Goal: Task Accomplishment & Management: Use online tool/utility

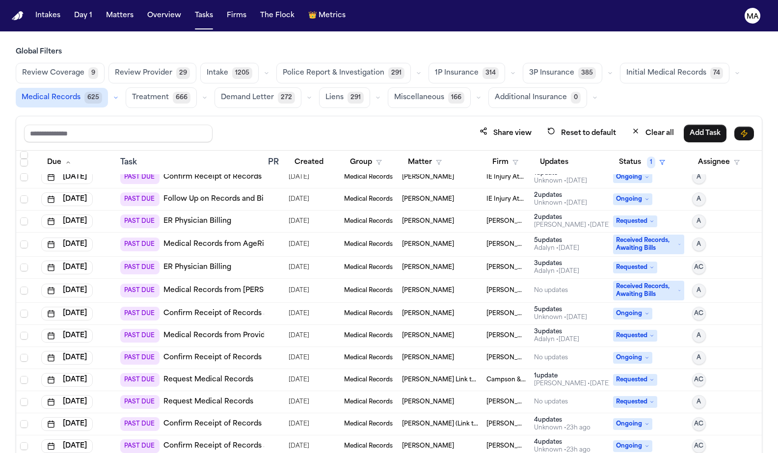
scroll to position [964, 0]
click at [223, 330] on link "Medical Records from Providence ElderPlace" at bounding box center [242, 335] width 158 height 10
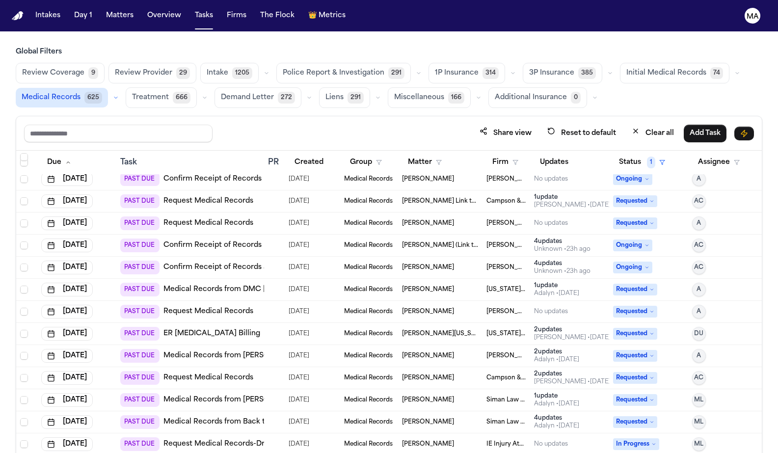
scroll to position [1191, 0]
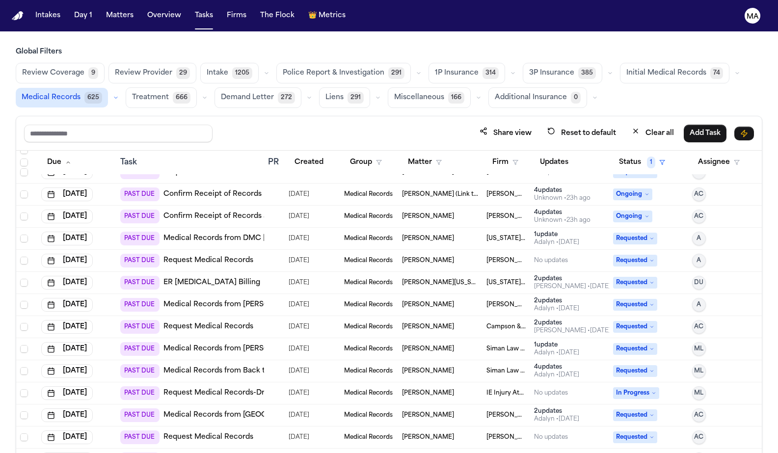
click at [453, 345] on div "[PERSON_NAME]" at bounding box center [440, 349] width 77 height 8
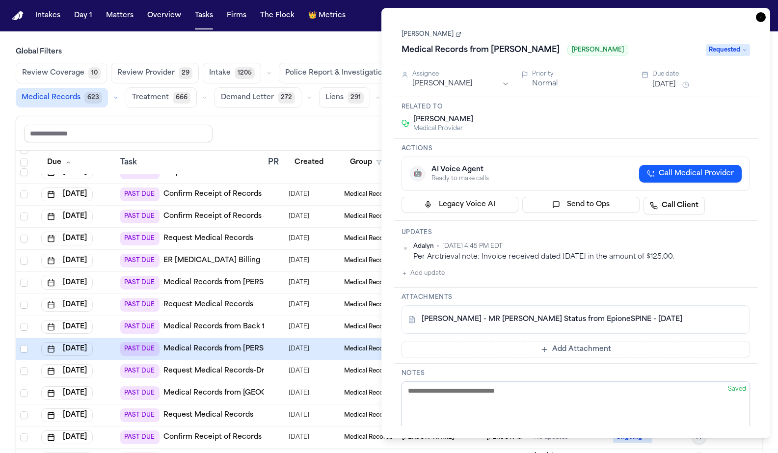
click at [765, 12] on icon "button" at bounding box center [761, 17] width 10 height 10
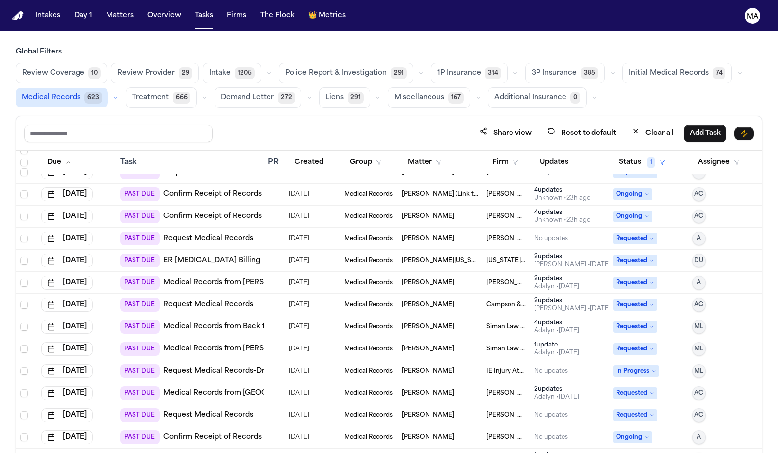
click at [200, 344] on link "Medical Records from Epione Spine" at bounding box center [232, 349] width 139 height 10
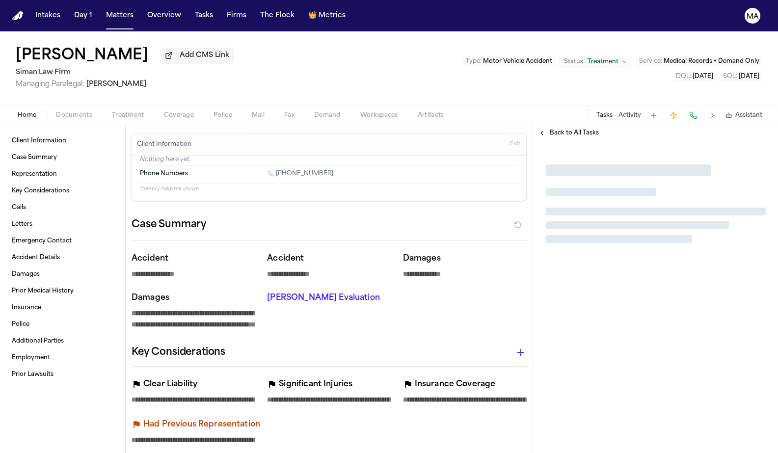
type textarea "*"
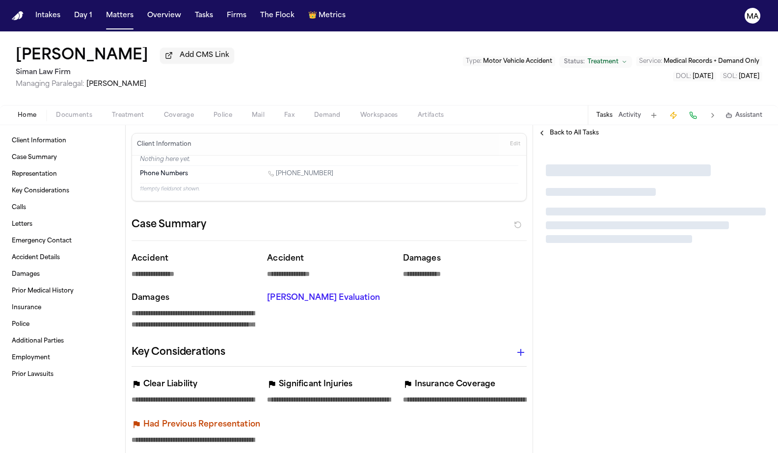
type textarea "*"
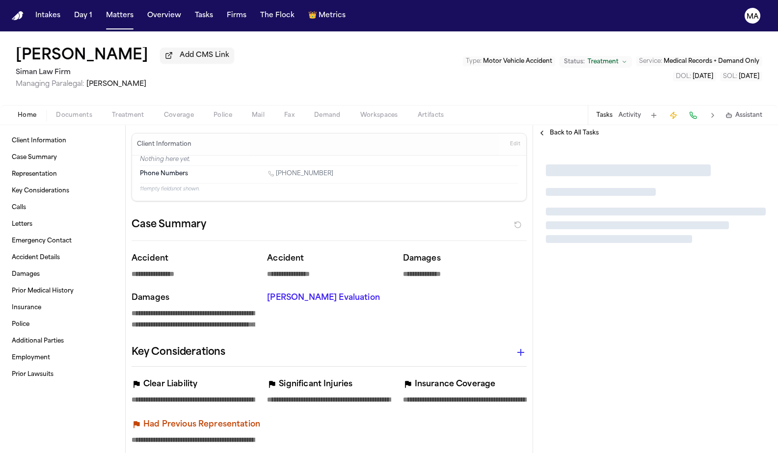
type textarea "*"
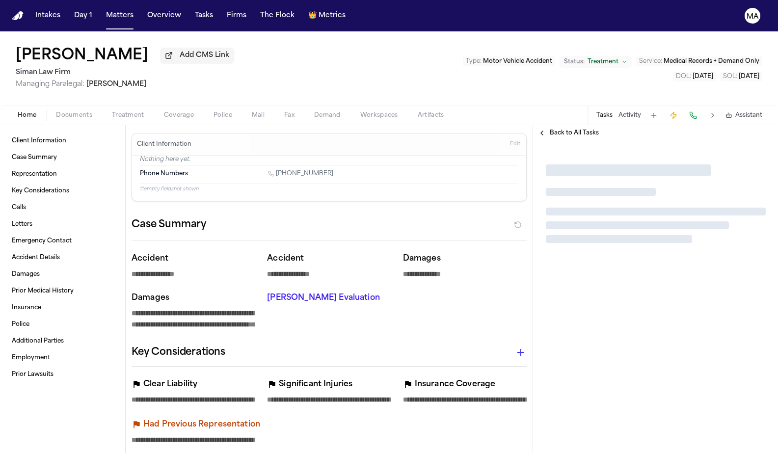
type textarea "*"
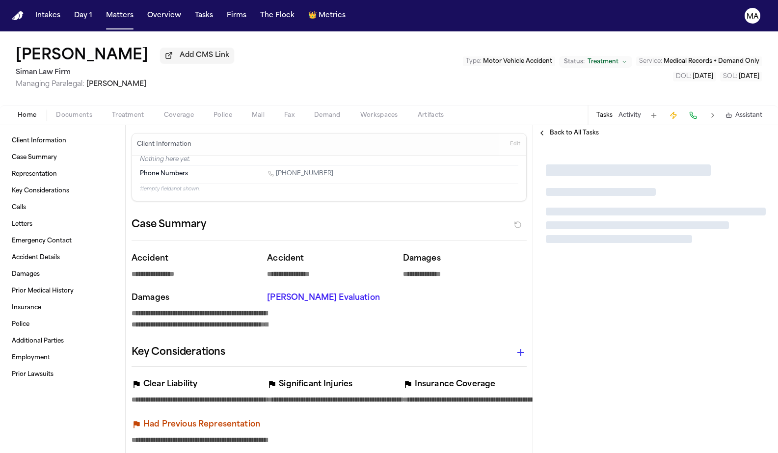
type textarea "*"
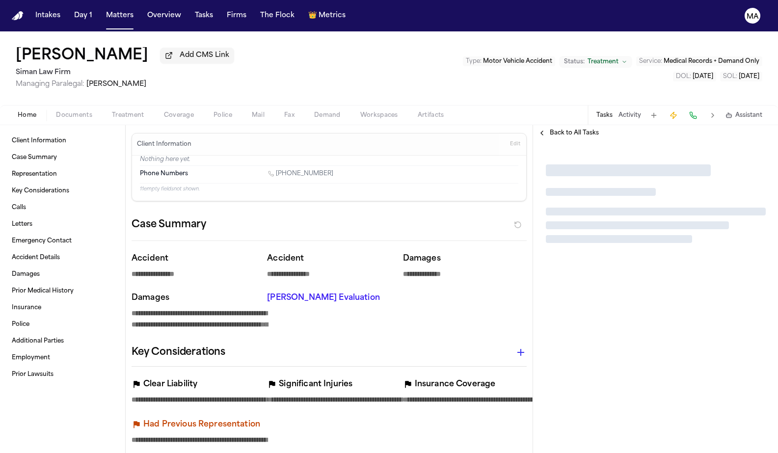
type textarea "*"
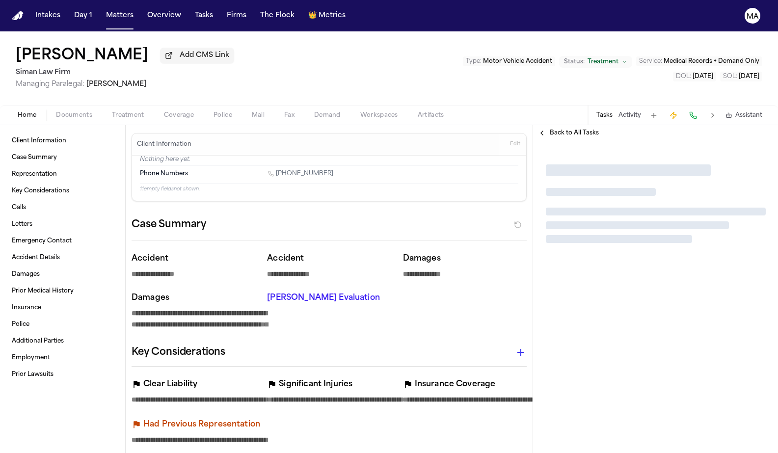
type textarea "*"
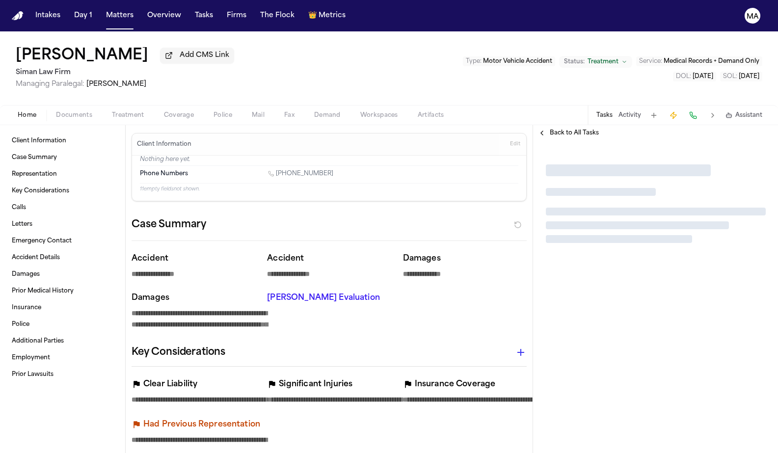
type textarea "*"
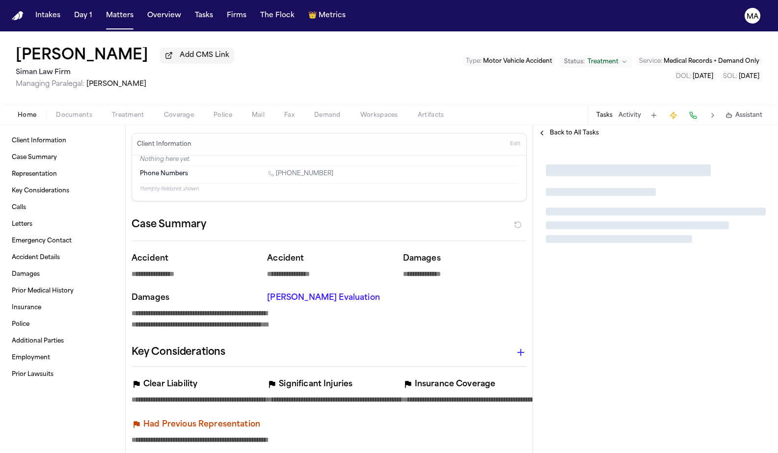
type textarea "*"
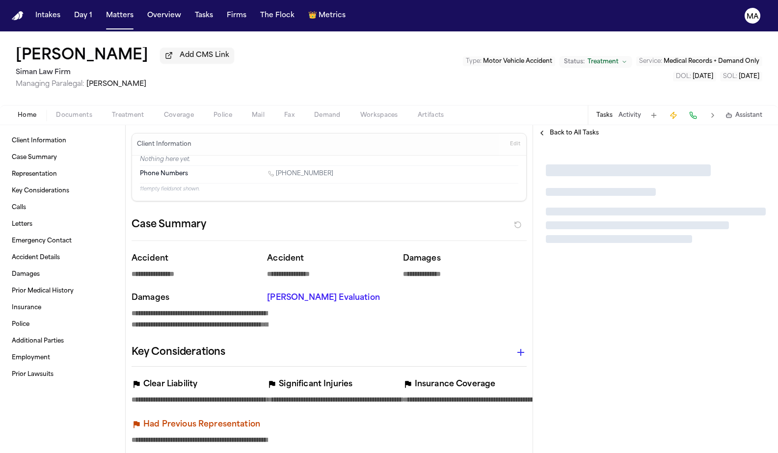
type textarea "*"
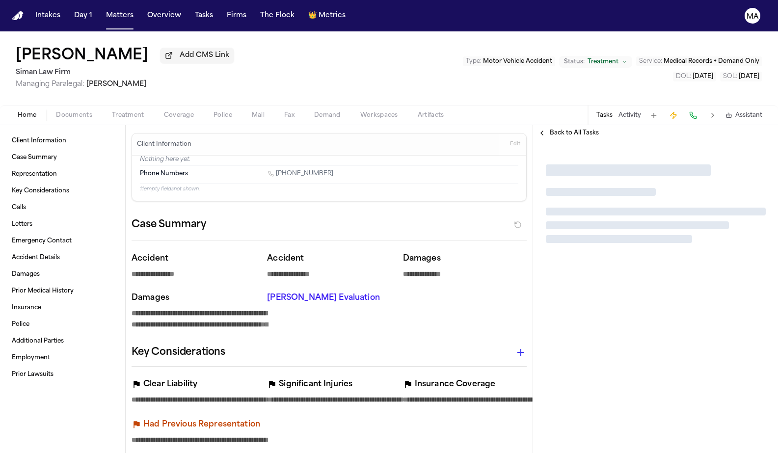
type textarea "*"
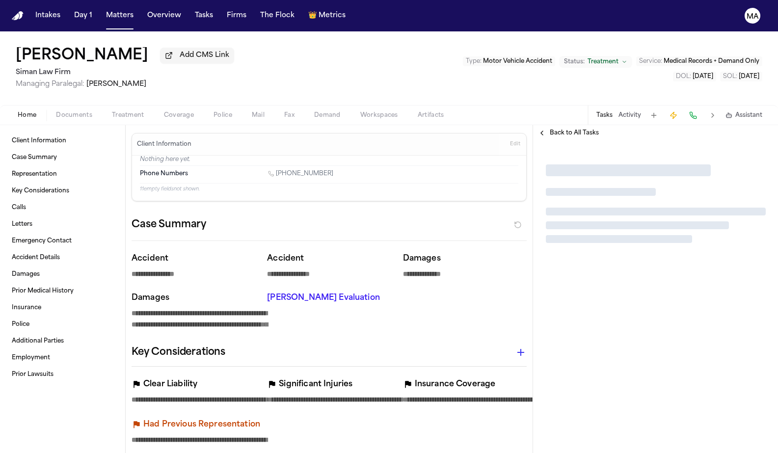
type textarea "*"
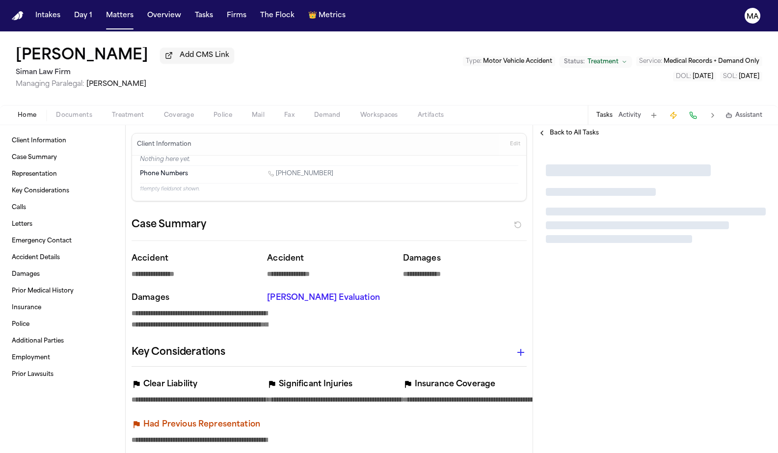
type textarea "*"
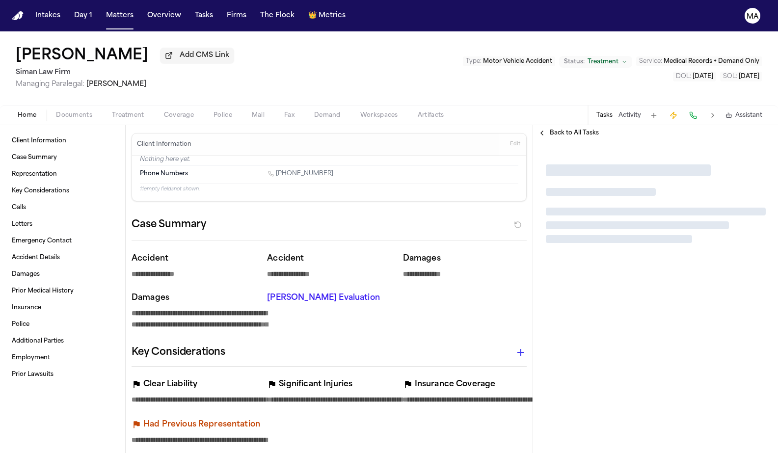
type textarea "*"
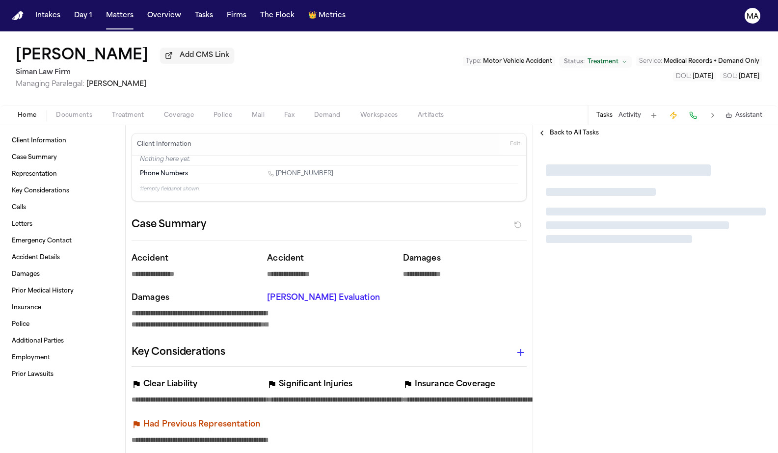
type textarea "*"
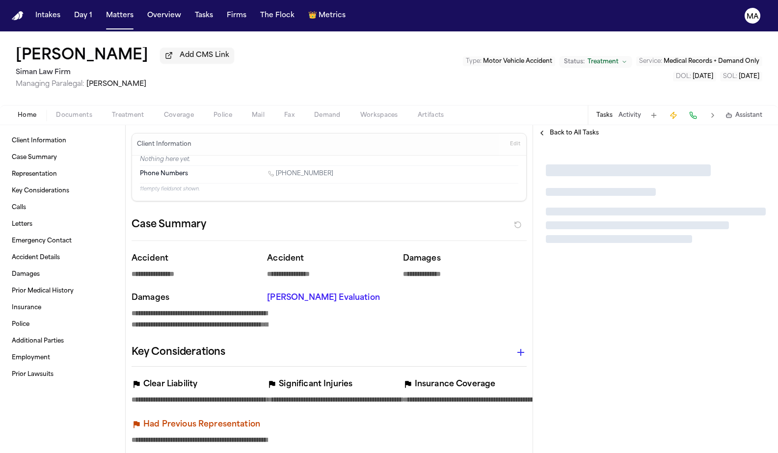
type textarea "*"
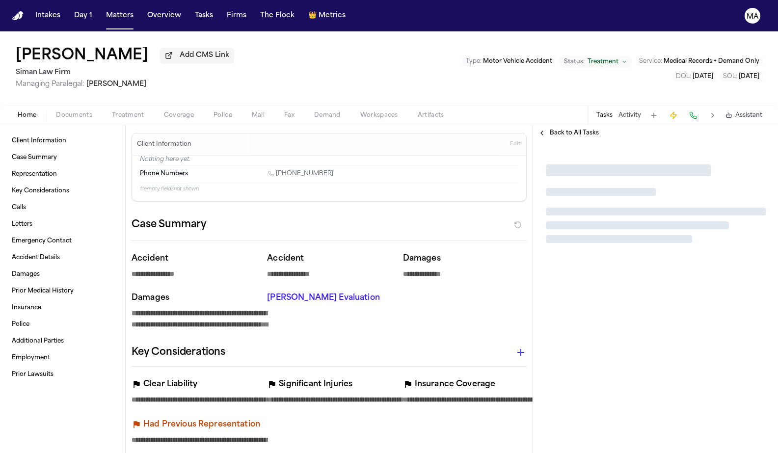
type textarea "*"
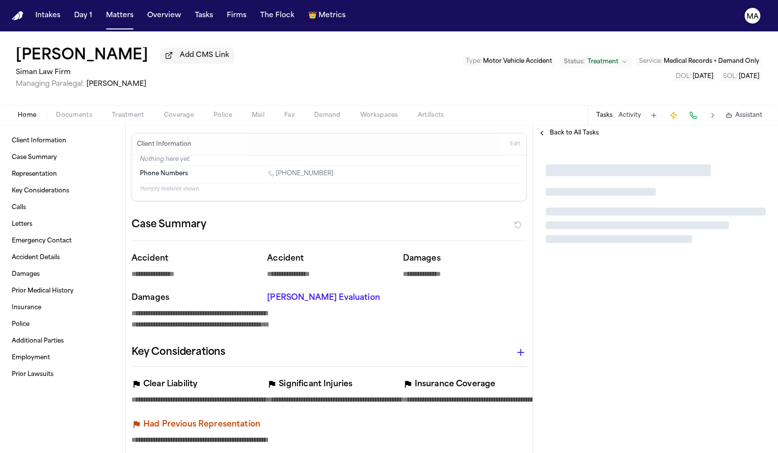
type textarea "*"
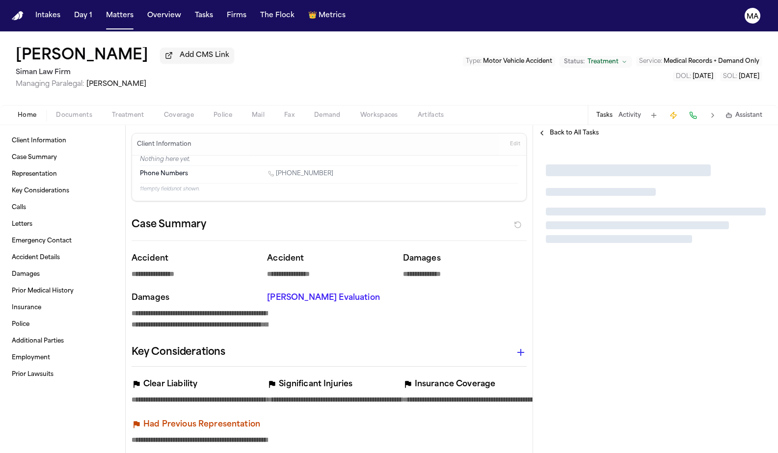
type textarea "*"
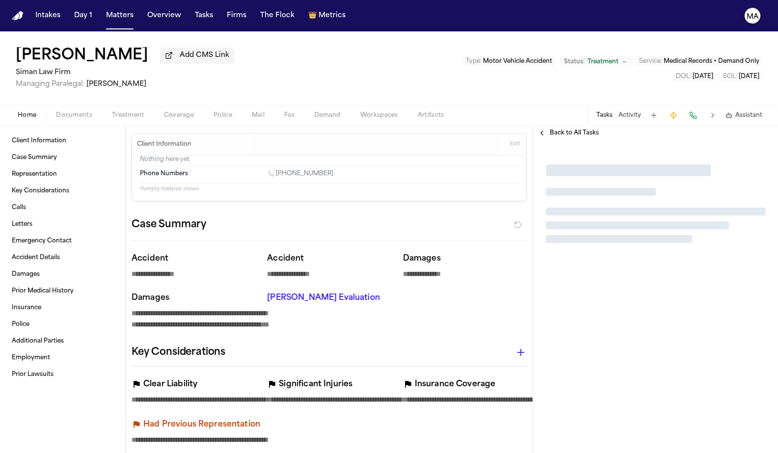
type textarea "*"
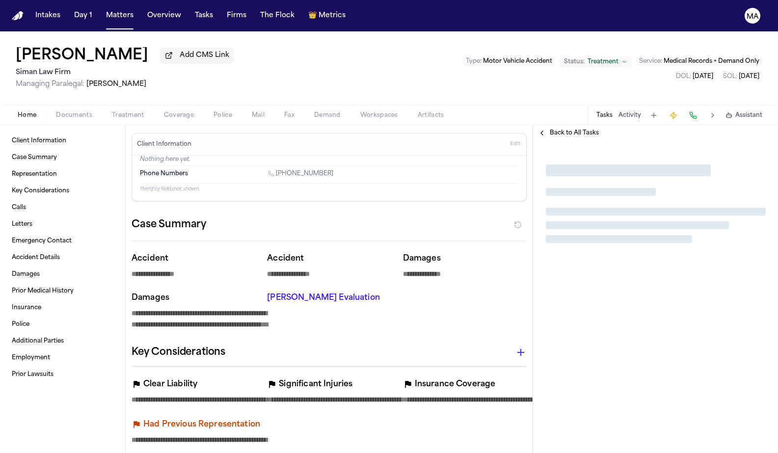
type textarea "*"
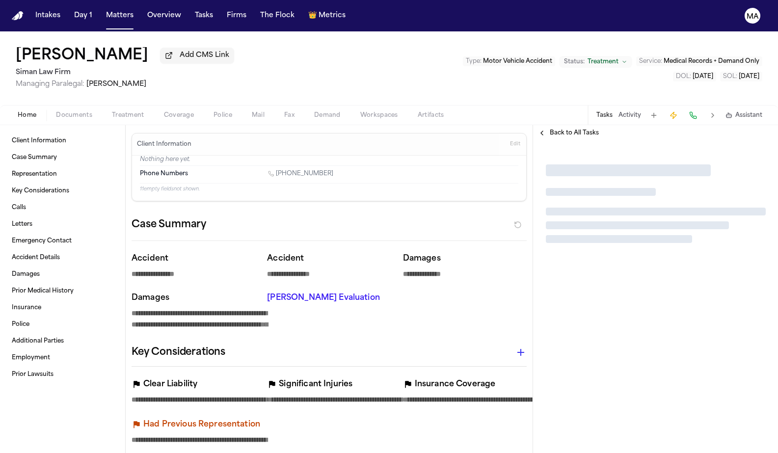
type textarea "*"
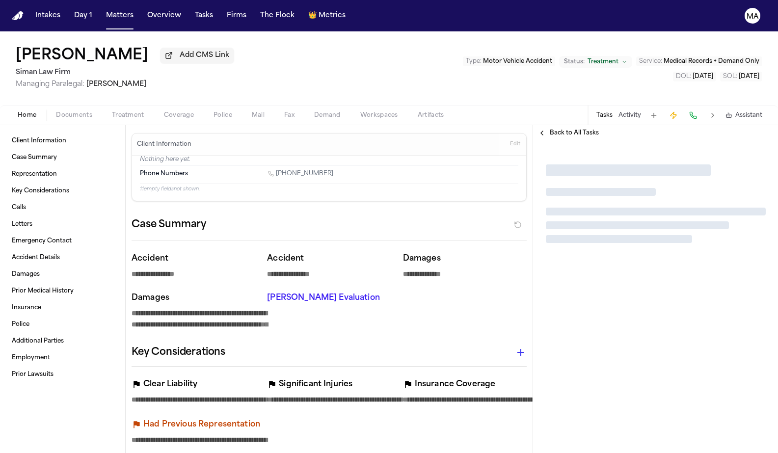
type textarea "*"
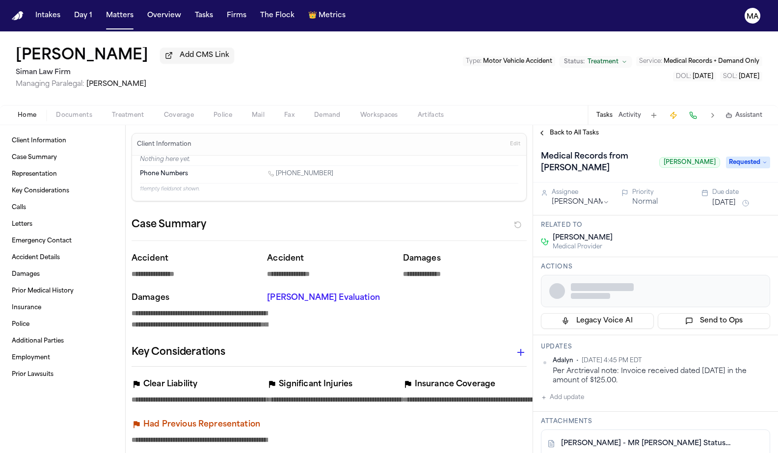
type textarea "*"
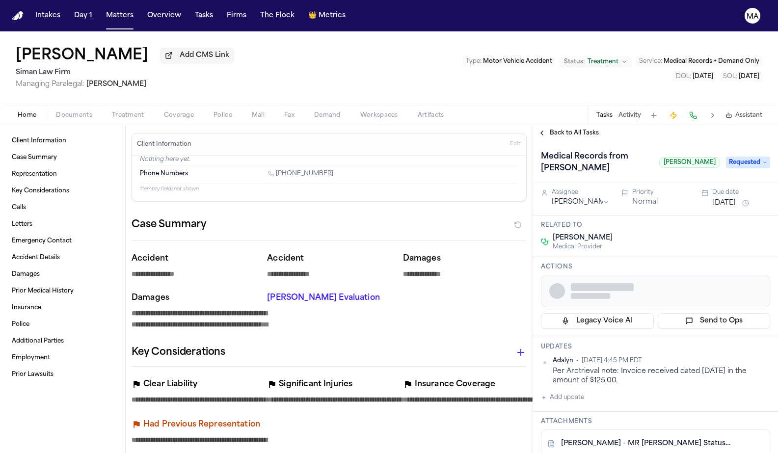
type textarea "*"
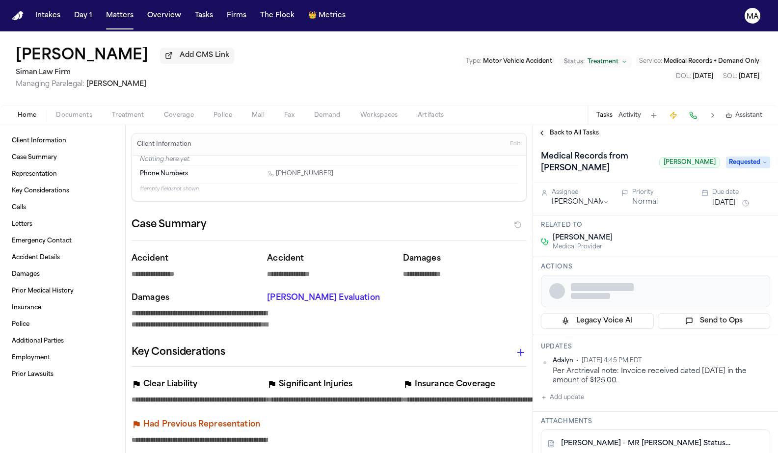
type textarea "*"
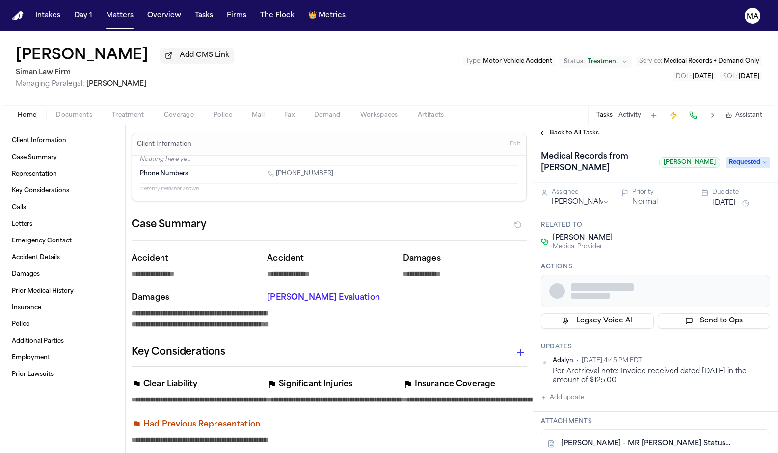
type textarea "*"
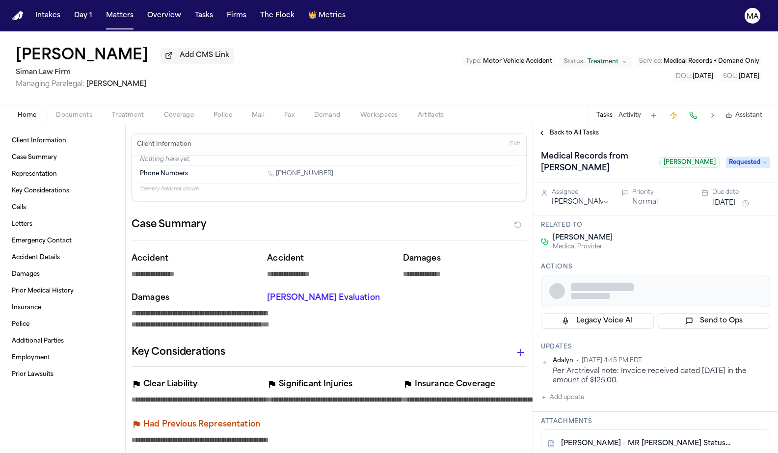
type textarea "*"
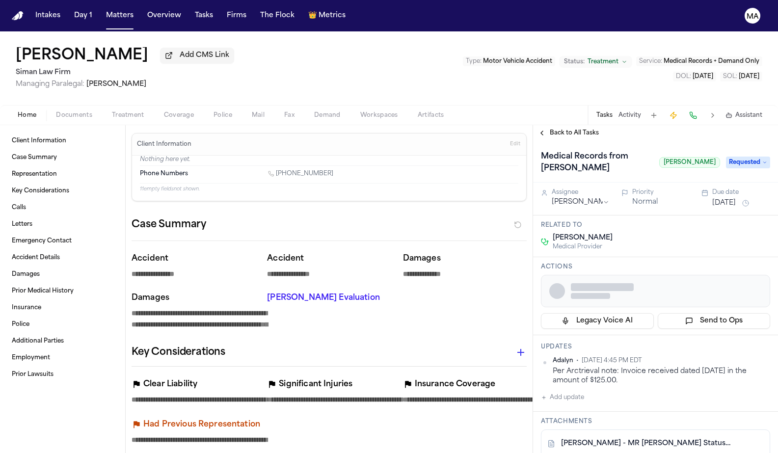
type textarea "*"
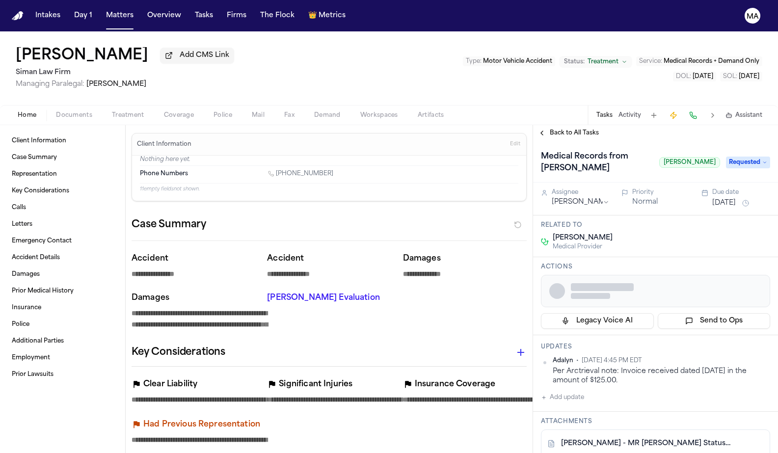
type textarea "*"
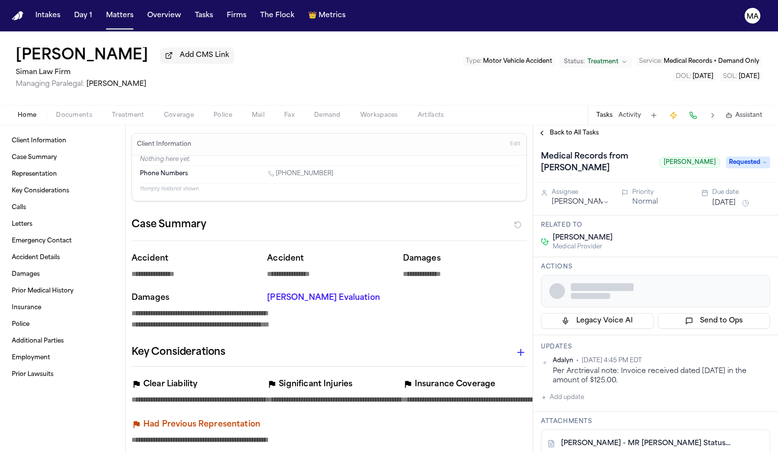
type textarea "*"
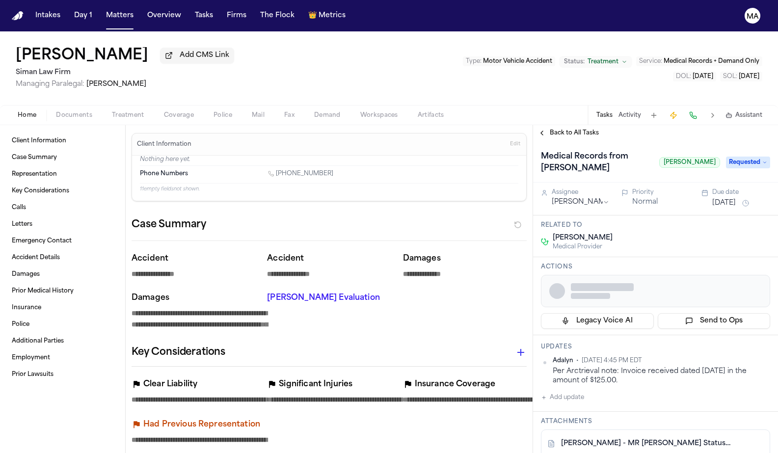
type textarea "*"
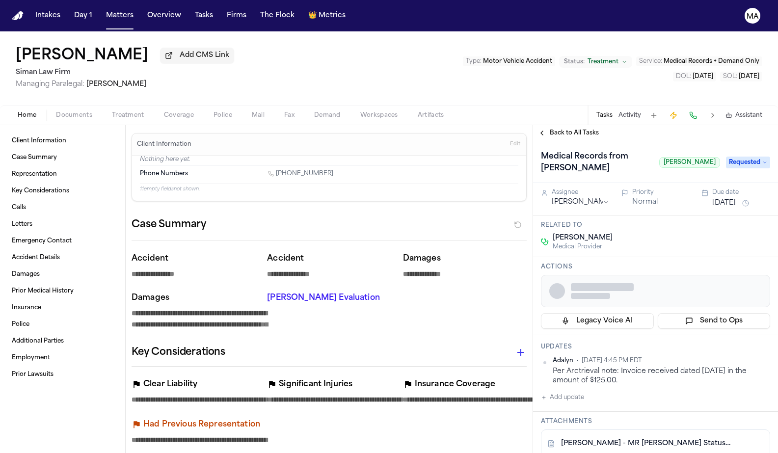
type textarea "*"
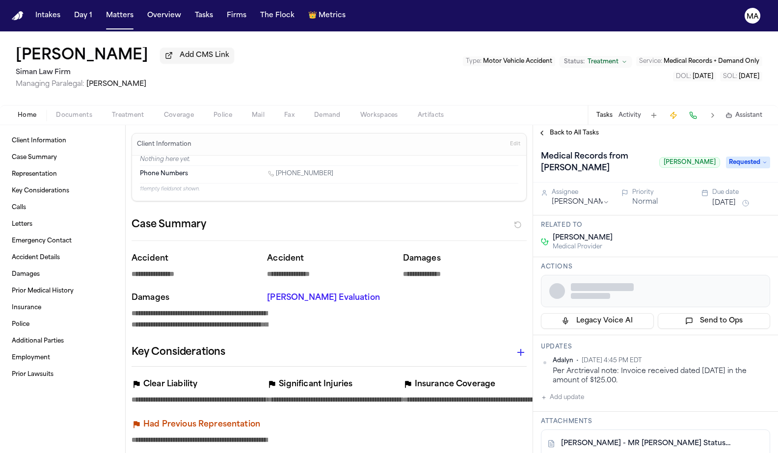
type textarea "*"
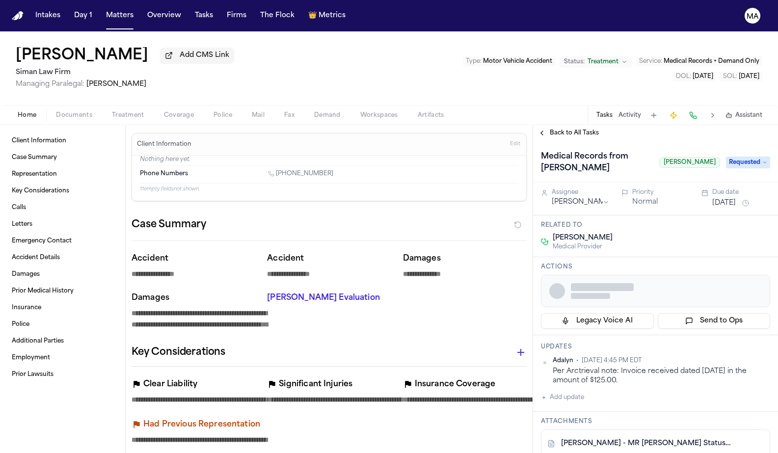
type textarea "*"
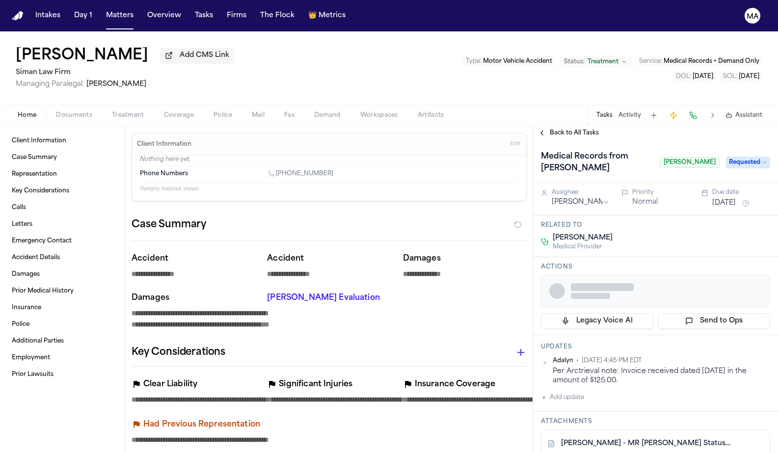
type textarea "*"
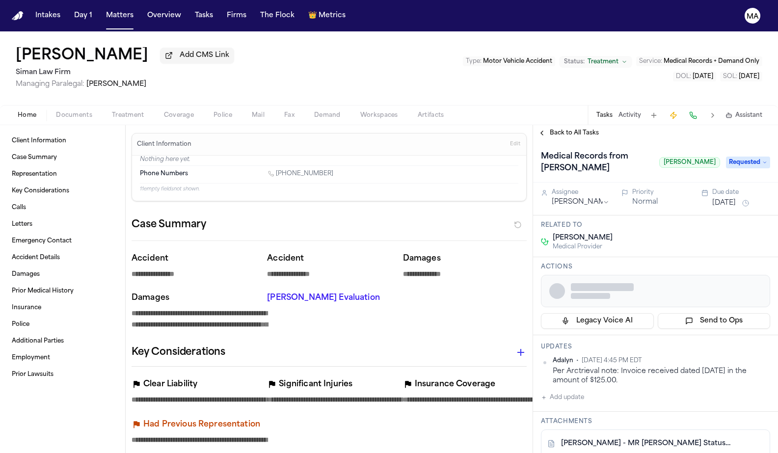
type textarea "*"
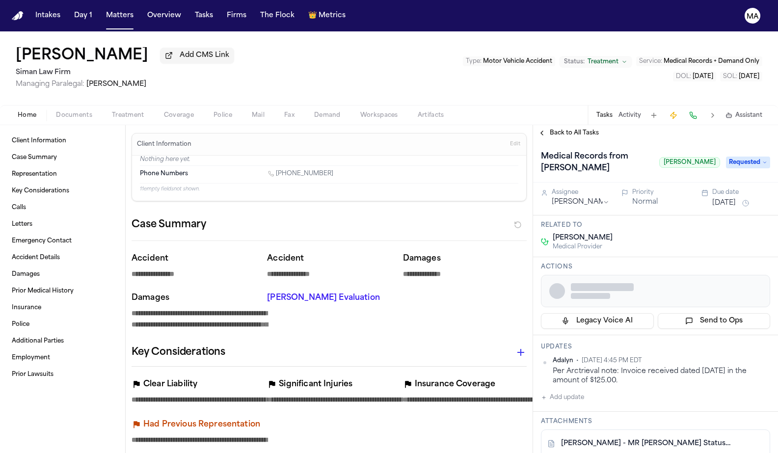
type textarea "*"
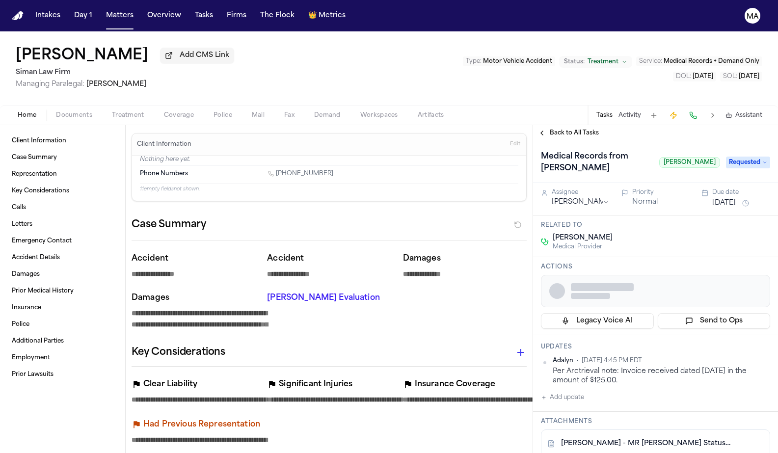
type textarea "*"
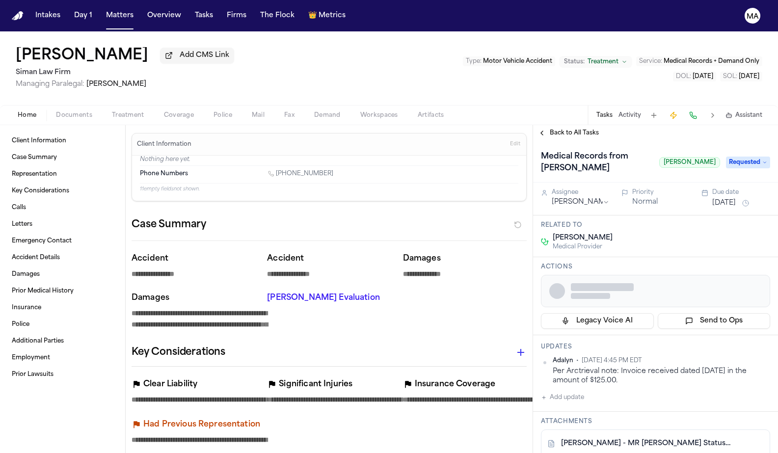
type textarea "*"
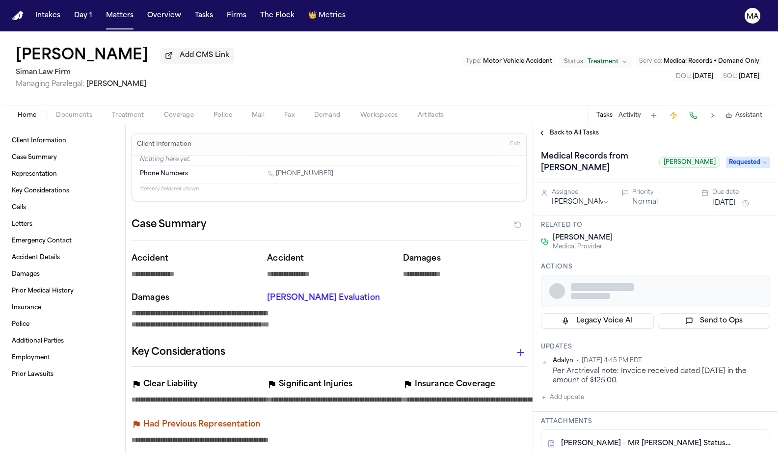
type textarea "*"
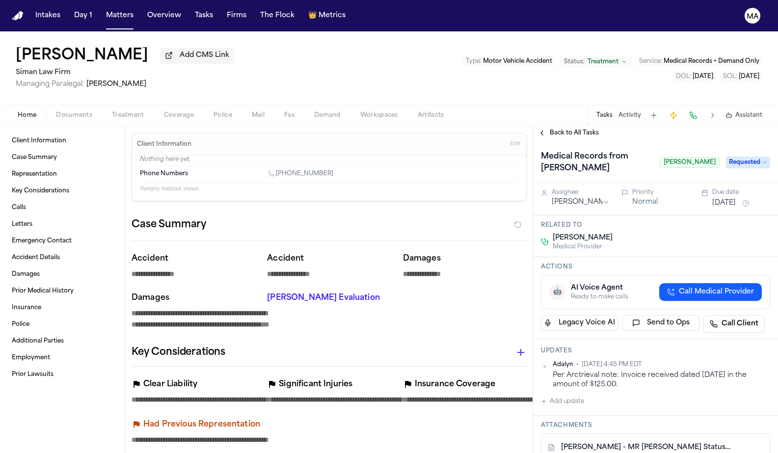
click at [721, 287] on span "Call Medical Provider" at bounding box center [716, 292] width 75 height 10
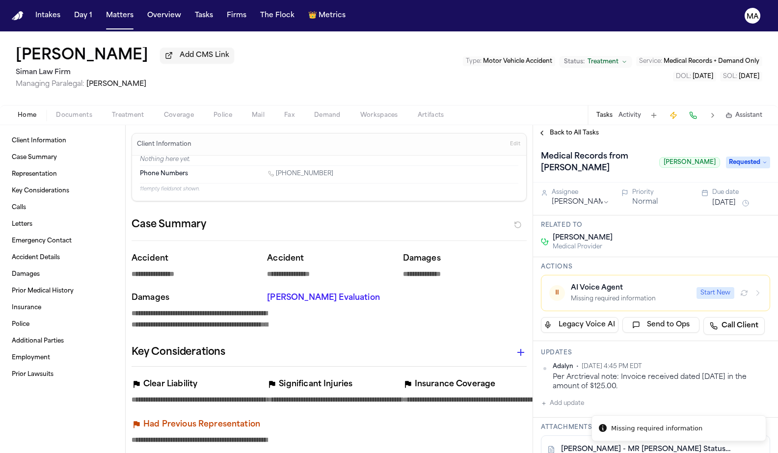
click at [588, 283] on div "AI Voice Agent" at bounding box center [631, 288] width 120 height 10
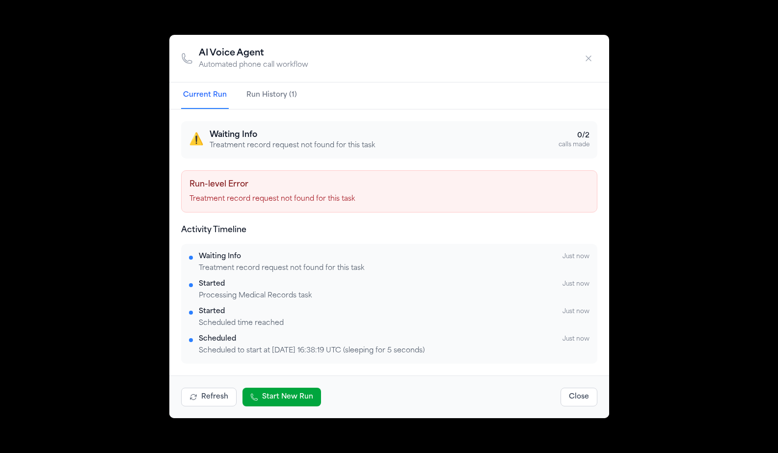
click at [586, 61] on icon "button" at bounding box center [588, 58] width 5 height 5
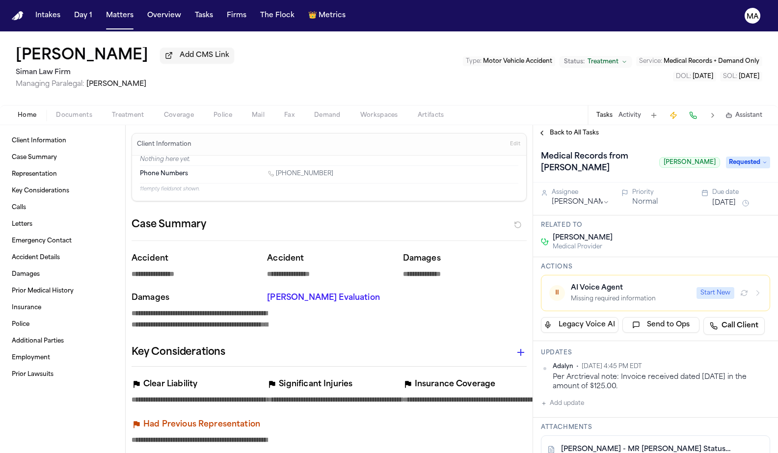
click at [112, 111] on span "Treatment" at bounding box center [128, 115] width 32 height 8
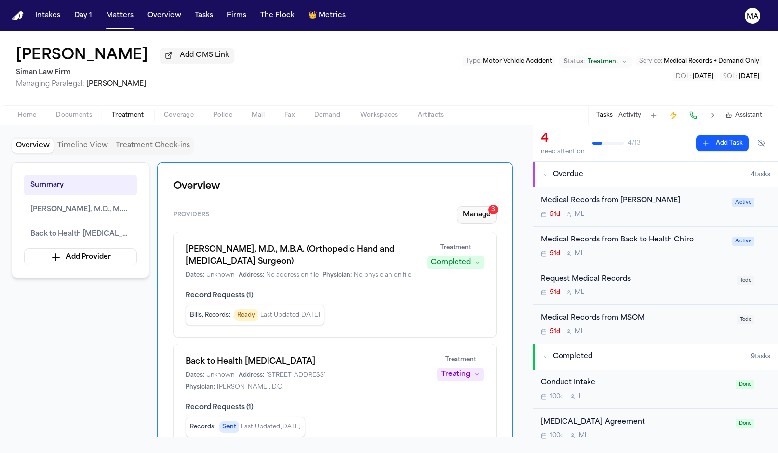
click at [496, 206] on button "Manage 3" at bounding box center [477, 215] width 40 height 18
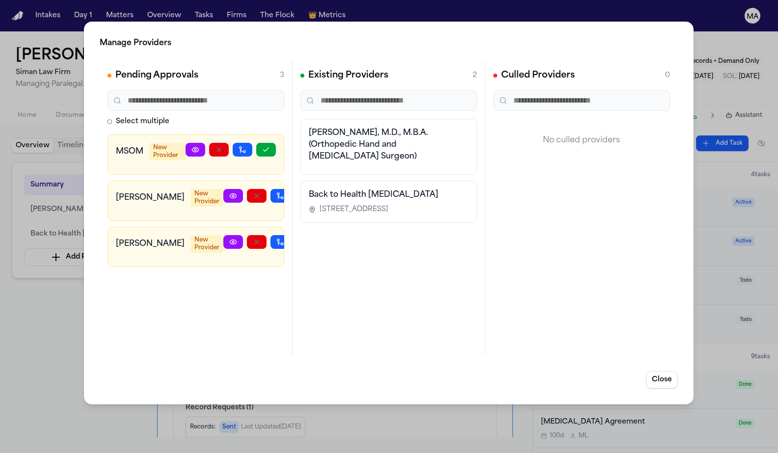
click at [232, 238] on icon at bounding box center [233, 242] width 8 height 8
click at [676, 371] on button "Close" at bounding box center [662, 380] width 32 height 18
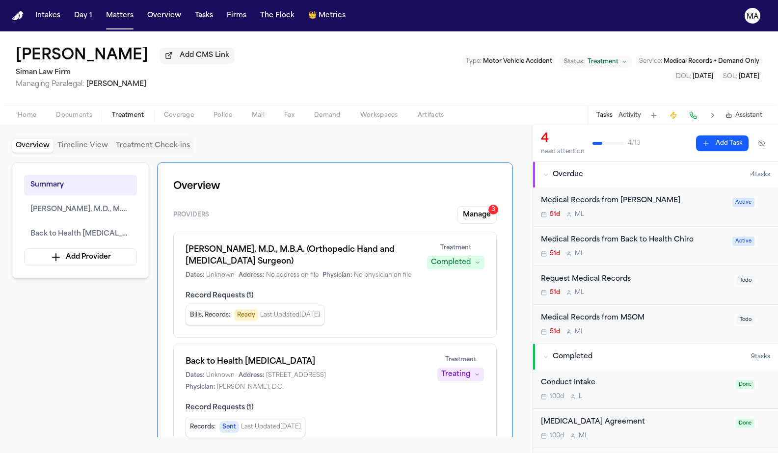
click at [337, 137] on div "Overview Timeline View Treatment Check-ins" at bounding box center [266, 146] width 509 height 18
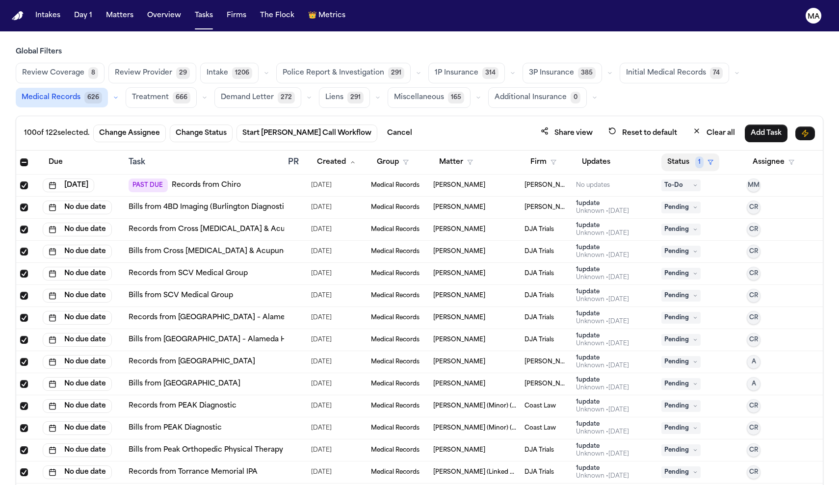
click at [677, 154] on button "Status 1" at bounding box center [690, 163] width 58 height 18
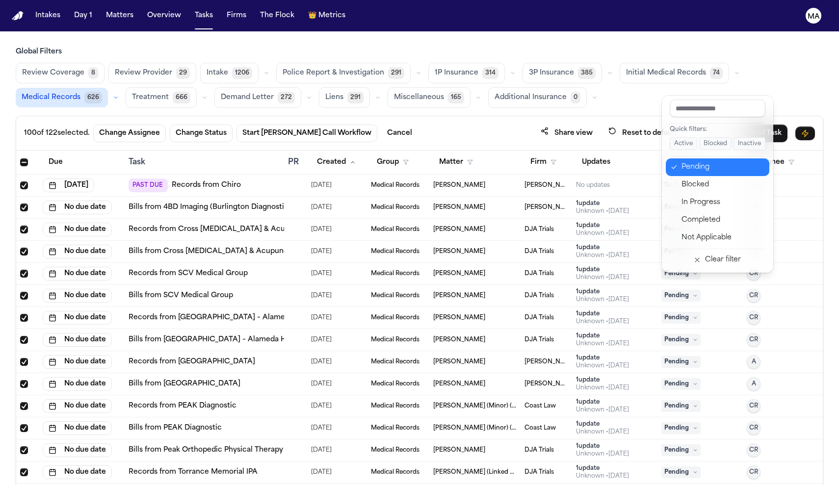
click at [686, 161] on div "Pending" at bounding box center [722, 167] width 82 height 12
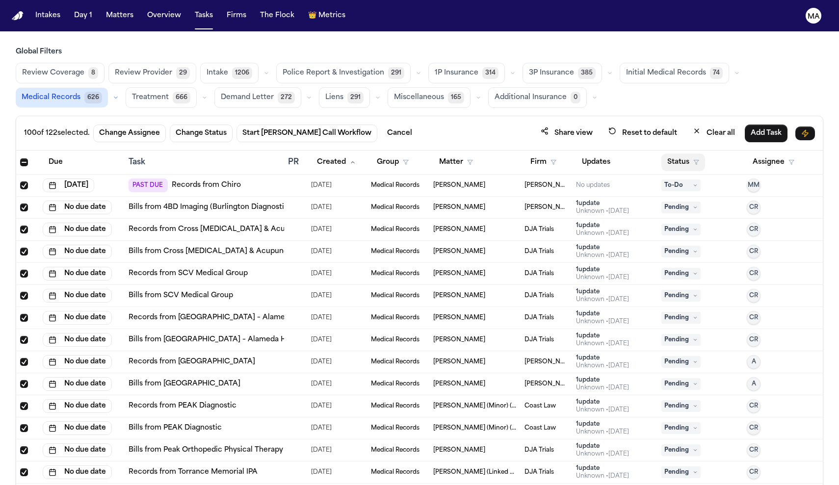
click at [676, 154] on button "Status" at bounding box center [683, 163] width 44 height 18
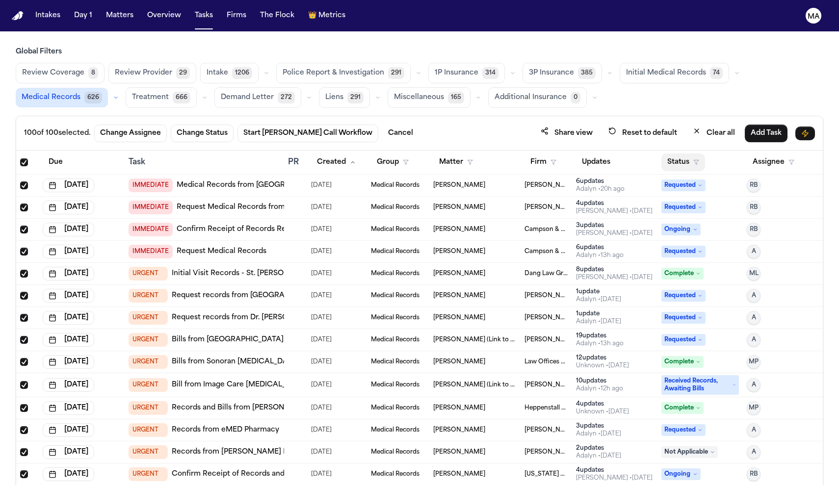
click at [681, 154] on button "Status" at bounding box center [683, 163] width 44 height 18
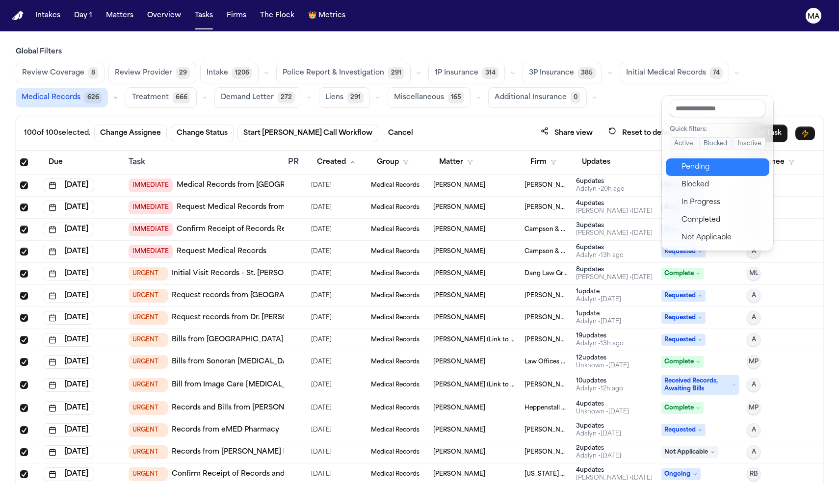
click at [688, 161] on div "Pending" at bounding box center [722, 167] width 82 height 12
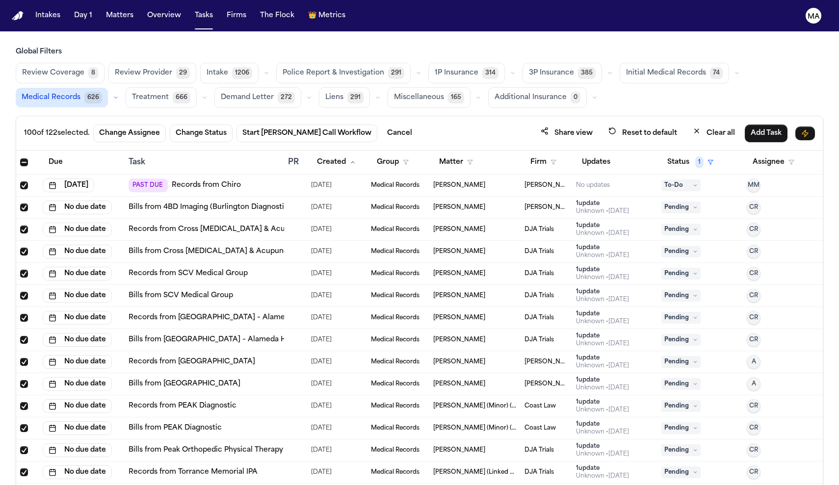
click at [20, 158] on span "Select all" at bounding box center [24, 162] width 8 height 8
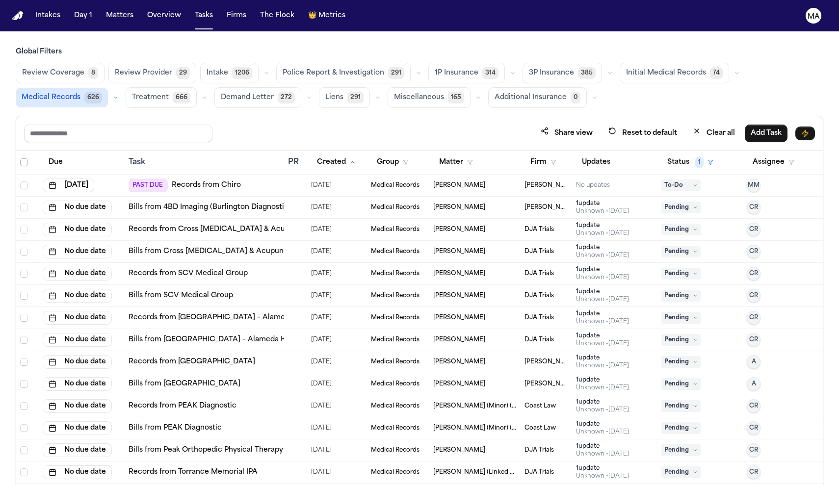
click at [20, 158] on span "Select all" at bounding box center [24, 162] width 8 height 8
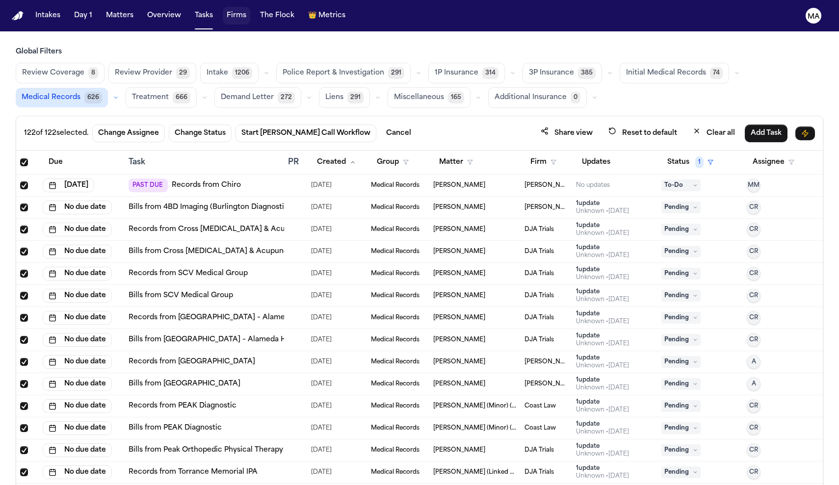
click at [223, 9] on button "Firms" at bounding box center [236, 16] width 27 height 18
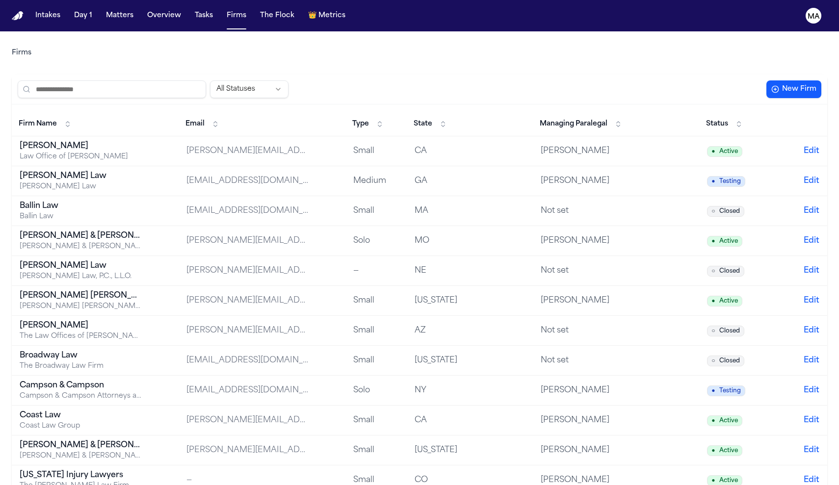
click at [50, 80] on input "search" at bounding box center [112, 89] width 188 height 18
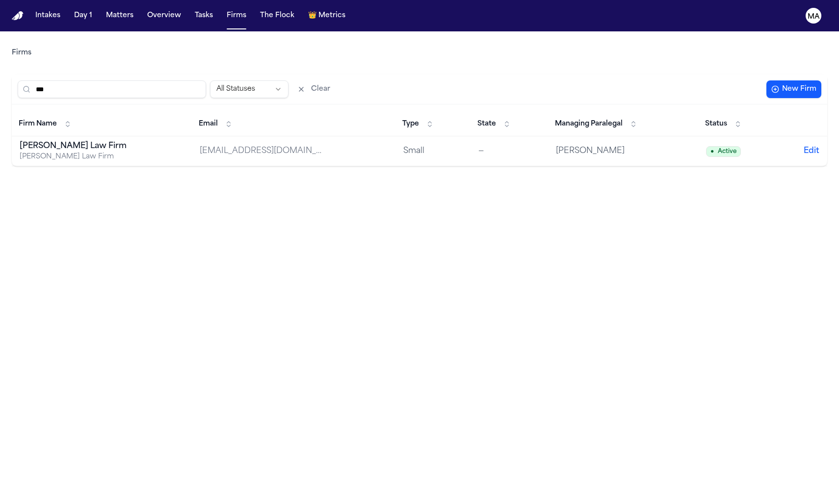
type input "***"
click at [102, 11] on button "Matters" at bounding box center [119, 16] width 35 height 18
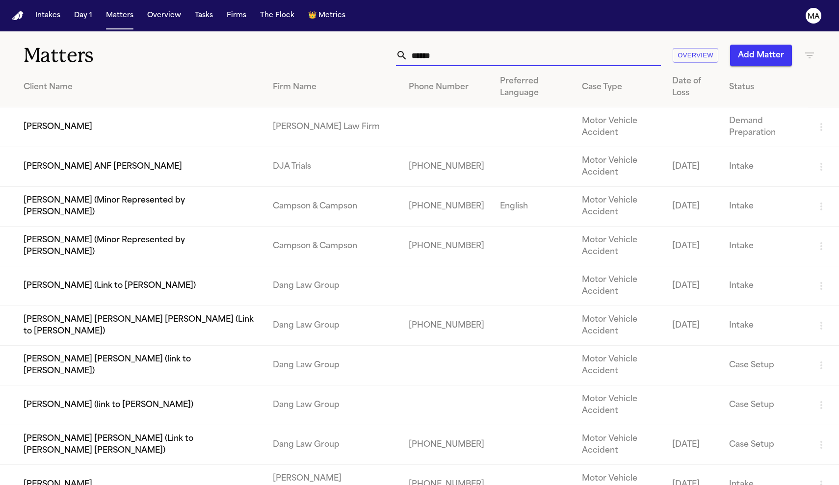
drag, startPoint x: 576, startPoint y: 39, endPoint x: 415, endPoint y: 31, distance: 161.1
click at [415, 45] on div "****** Overview Add Matter" at bounding box center [533, 56] width 566 height 22
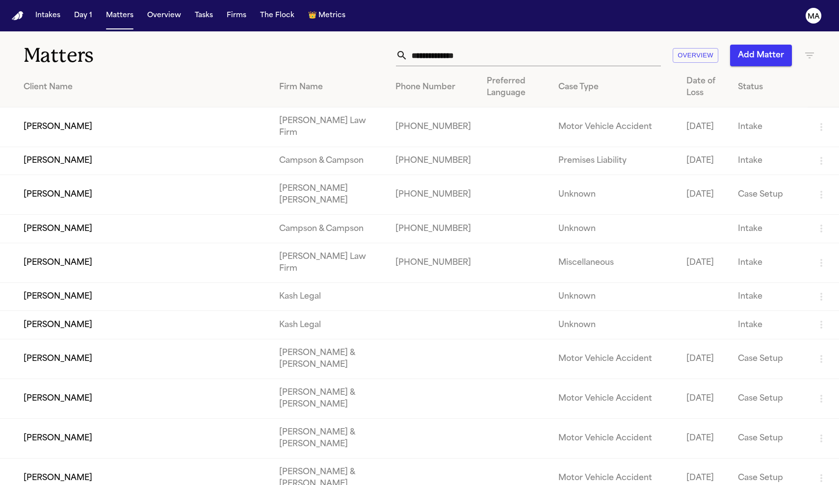
click at [809, 52] on icon "button" at bounding box center [809, 55] width 9 height 6
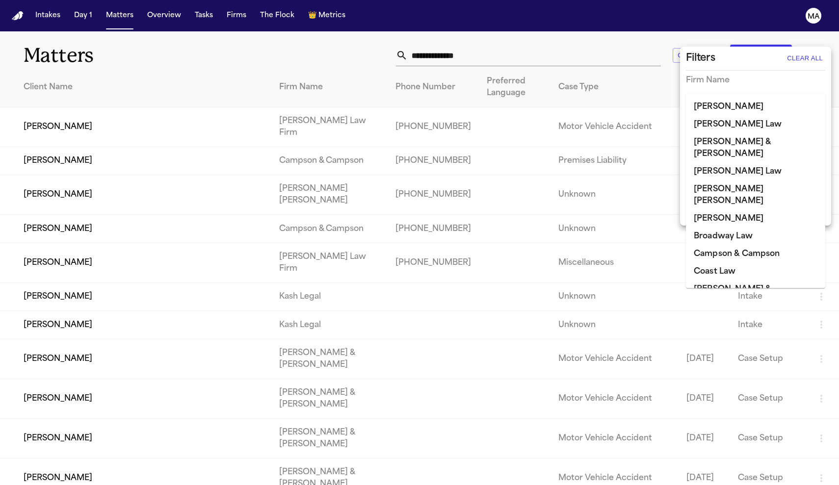
click at [703, 94] on input "text" at bounding box center [748, 101] width 125 height 14
type input "**"
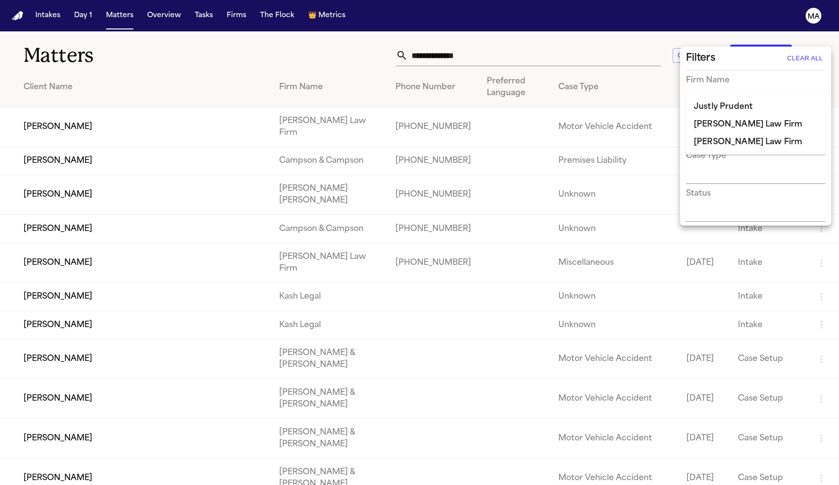
click at [714, 133] on li "[PERSON_NAME] Law Firm" at bounding box center [755, 142] width 139 height 18
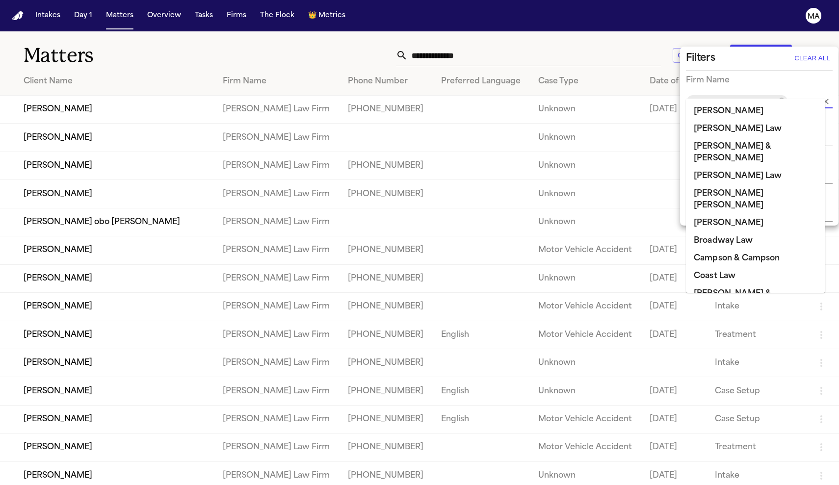
scroll to position [435, 0]
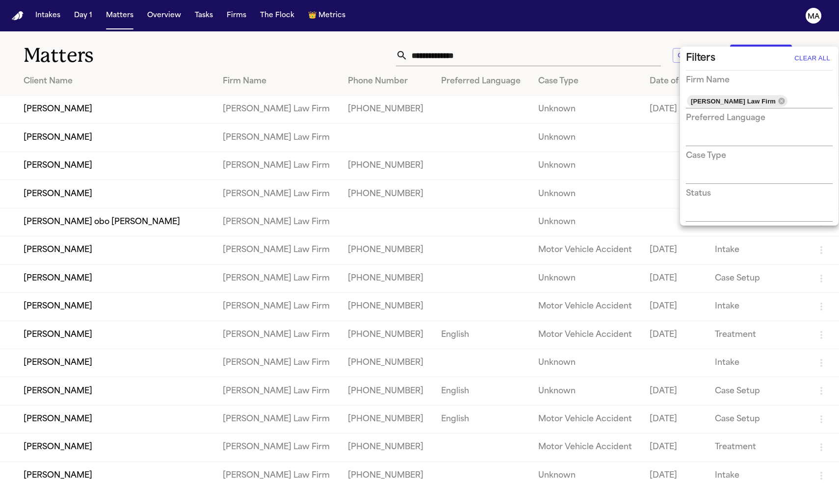
click at [463, 29] on div at bounding box center [419, 242] width 839 height 485
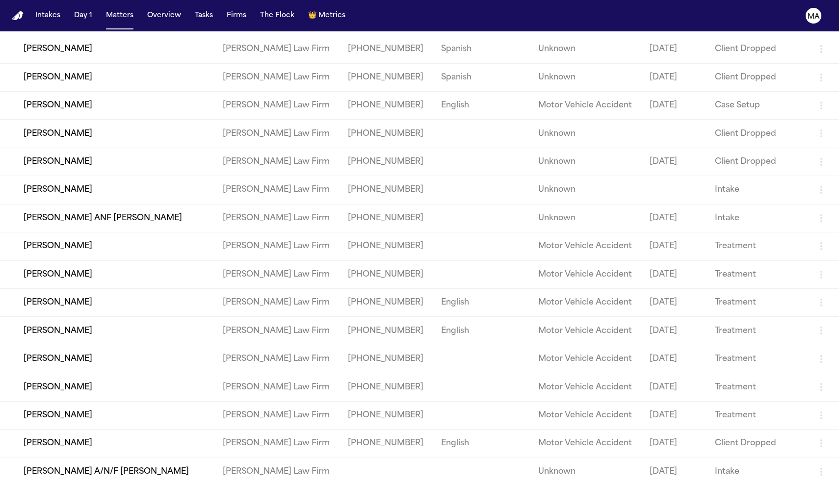
scroll to position [833, 0]
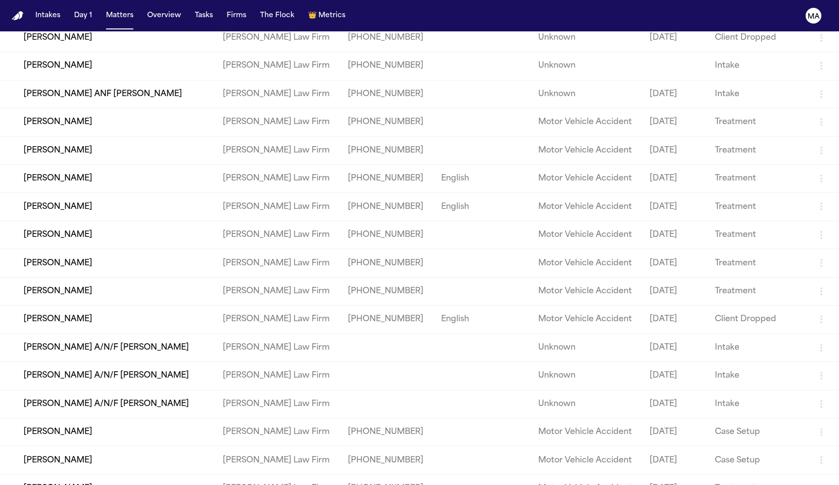
click at [53, 249] on td "Vereeka Turner" at bounding box center [107, 263] width 215 height 28
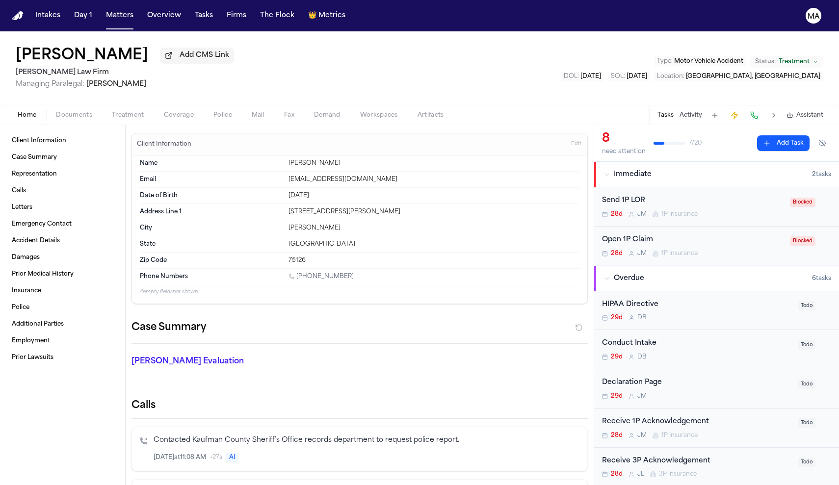
click at [48, 105] on div "Home Documents Treatment Coverage Police Mail Fax Demand Workspaces Artifacts T…" at bounding box center [419, 115] width 839 height 20
click at [56, 111] on span "Documents" at bounding box center [74, 115] width 36 height 8
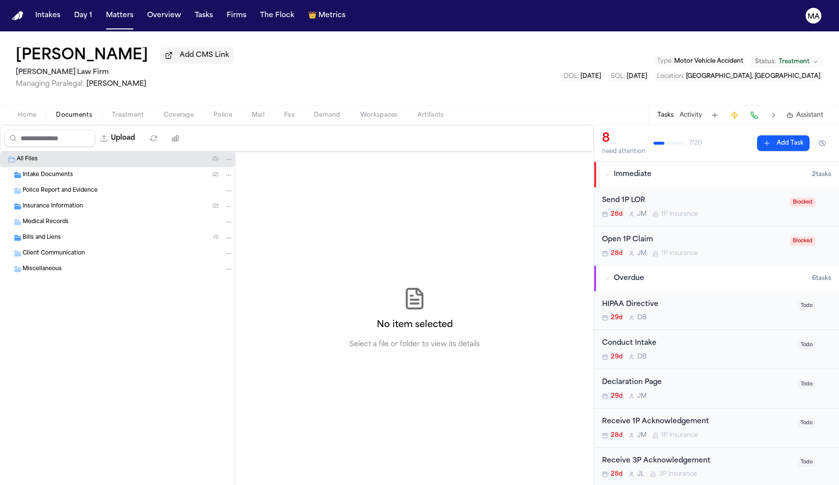
click at [47, 171] on span "Intake Documents" at bounding box center [48, 175] width 51 height 8
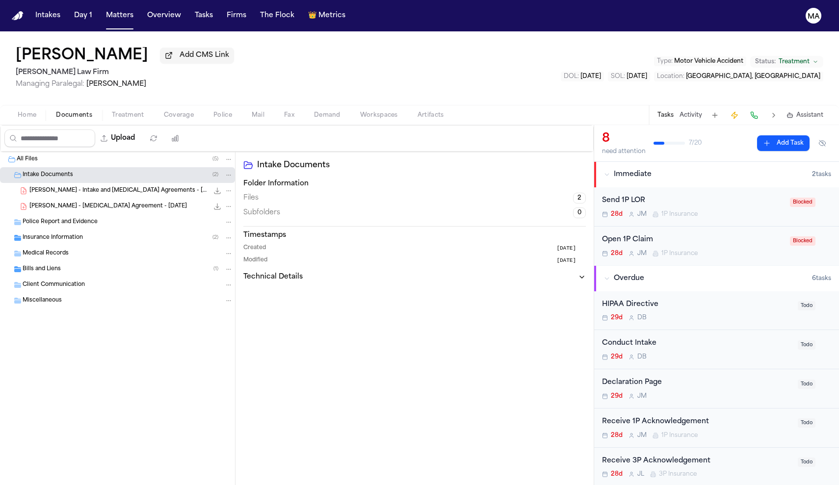
click at [57, 187] on span "V. Turner - Intake and Retainer Agreements - 8.18.25" at bounding box center [118, 191] width 179 height 8
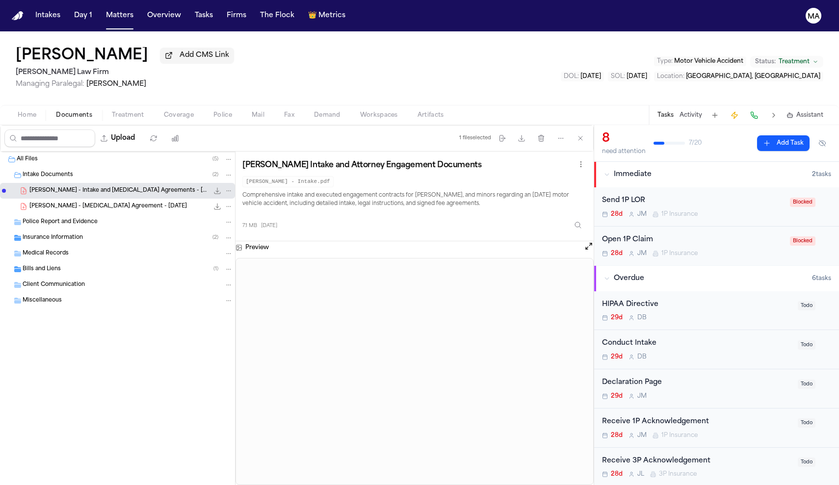
click at [50, 203] on span "V. Turner - Retainer Agreement - 8.27.25" at bounding box center [107, 207] width 157 height 8
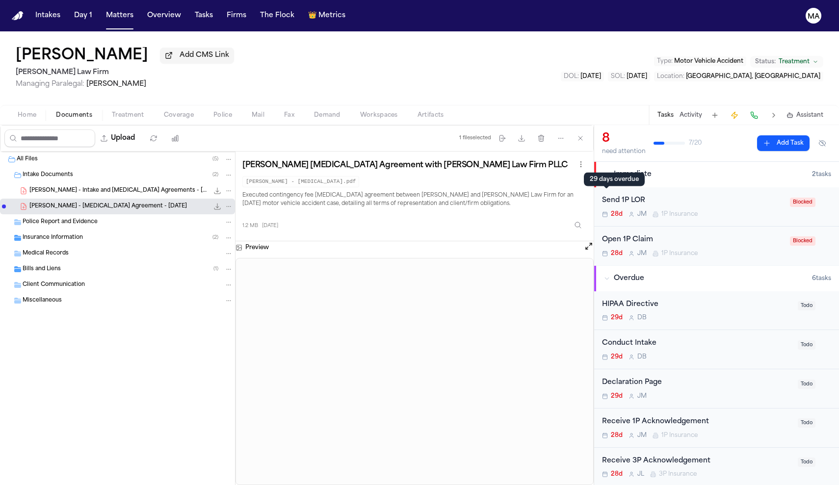
click at [59, 261] on div "Bills and Liens ( 1 )" at bounding box center [117, 269] width 235 height 16
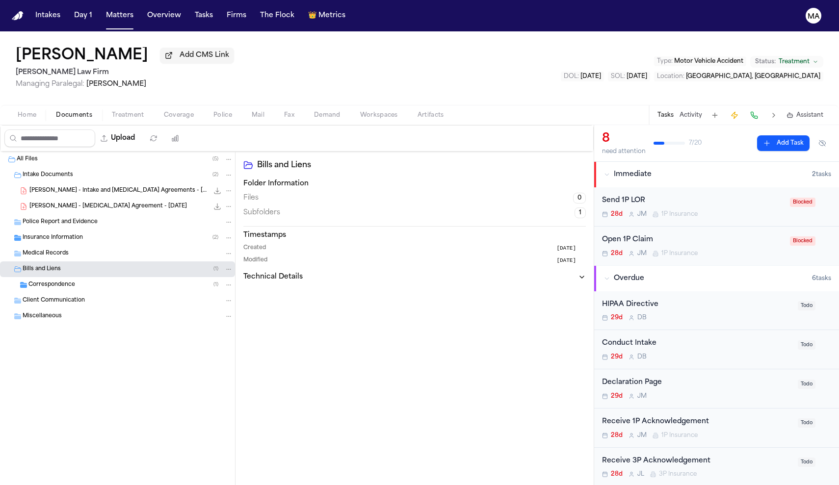
click at [63, 281] on div "Correspondence ( 1 )" at bounding box center [130, 285] width 205 height 9
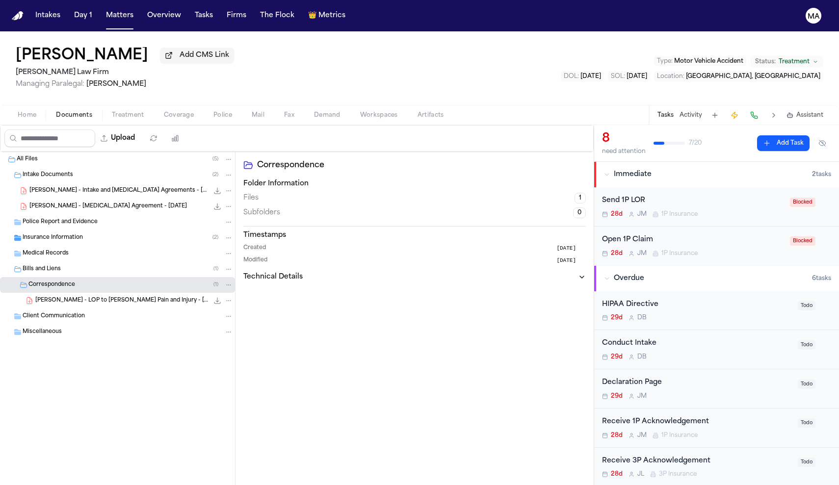
click at [70, 297] on span "V. Turner - LOP to Forney Pain and Injury - 8.28.25" at bounding box center [121, 301] width 173 height 8
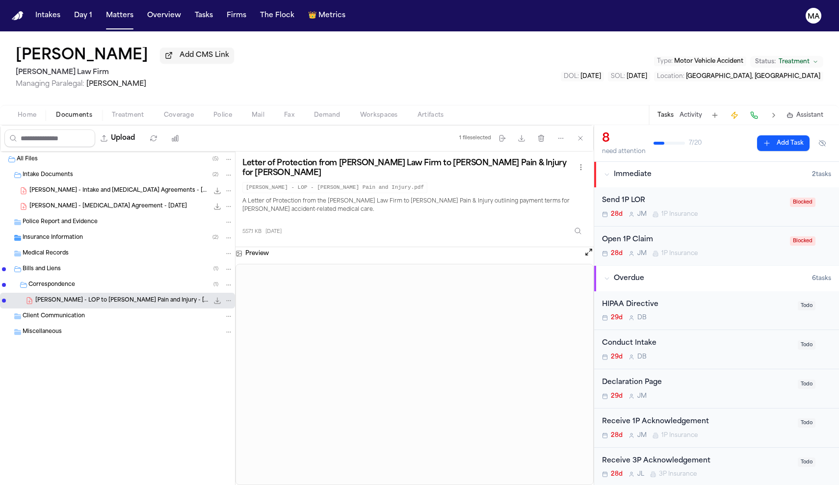
click at [44, 234] on span "Insurance Information" at bounding box center [53, 238] width 60 height 8
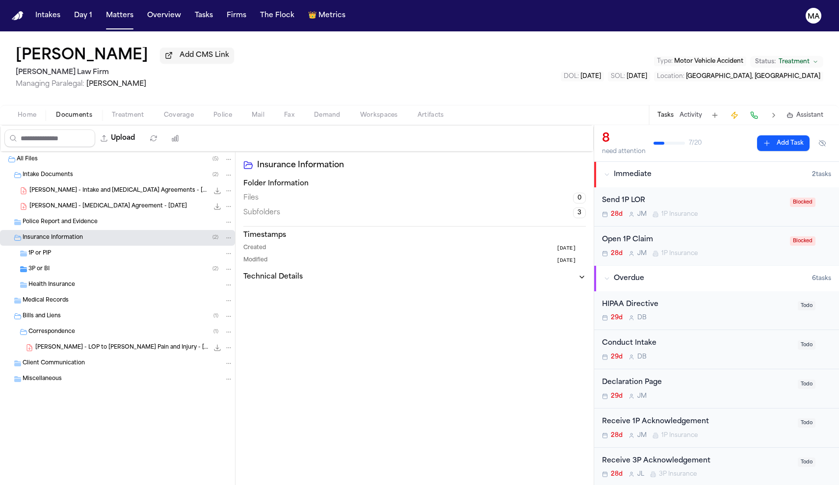
click at [42, 261] on div "3P or BI ( 2 )" at bounding box center [117, 269] width 235 height 16
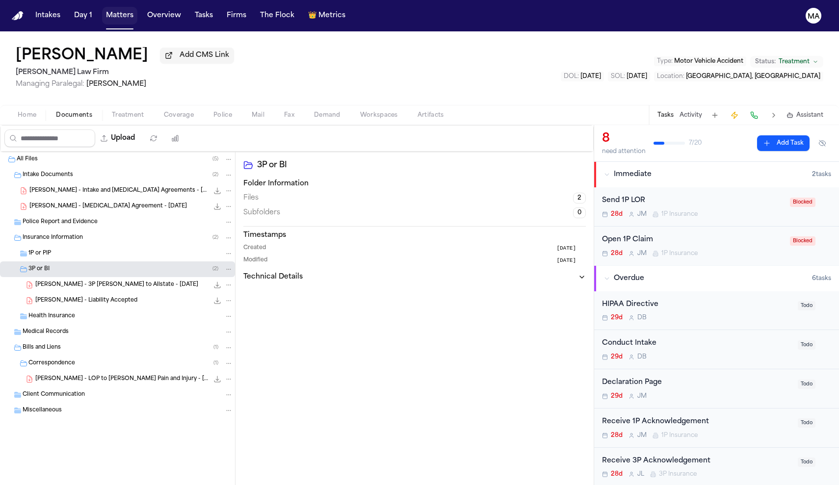
click at [102, 12] on button "Matters" at bounding box center [119, 16] width 35 height 18
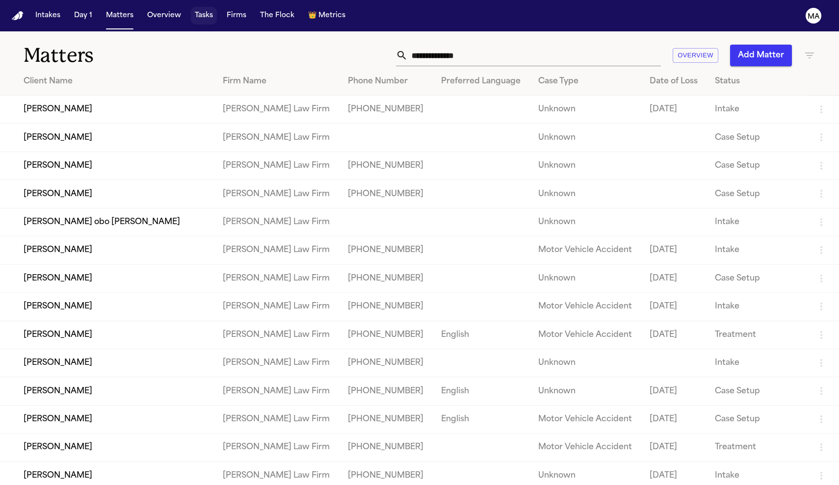
click at [191, 7] on button "Tasks" at bounding box center [204, 16] width 26 height 18
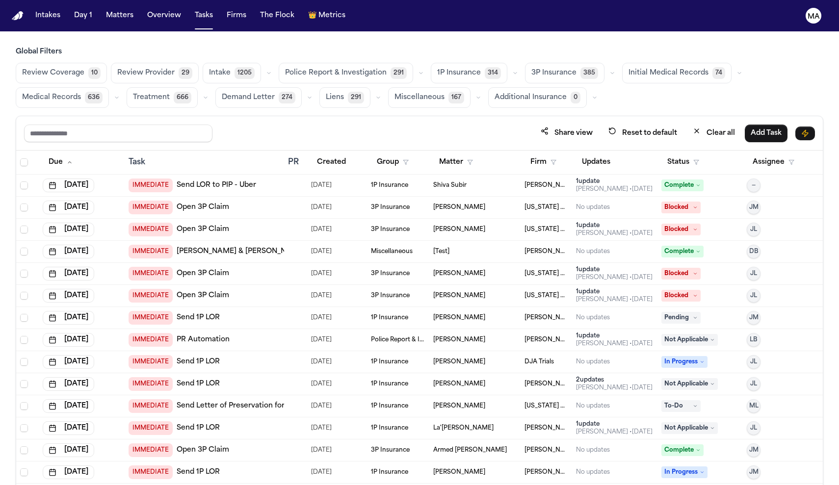
click at [628, 68] on span "Initial Medical Records" at bounding box center [668, 73] width 80 height 10
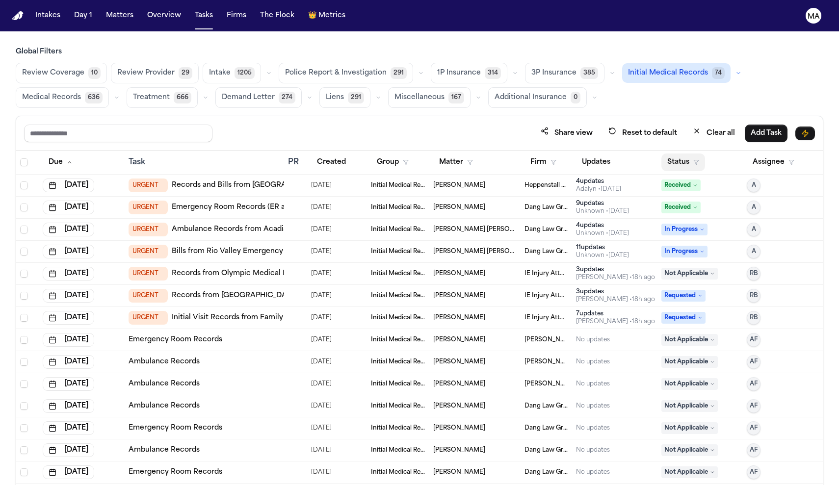
click at [676, 154] on button "Status" at bounding box center [683, 163] width 44 height 18
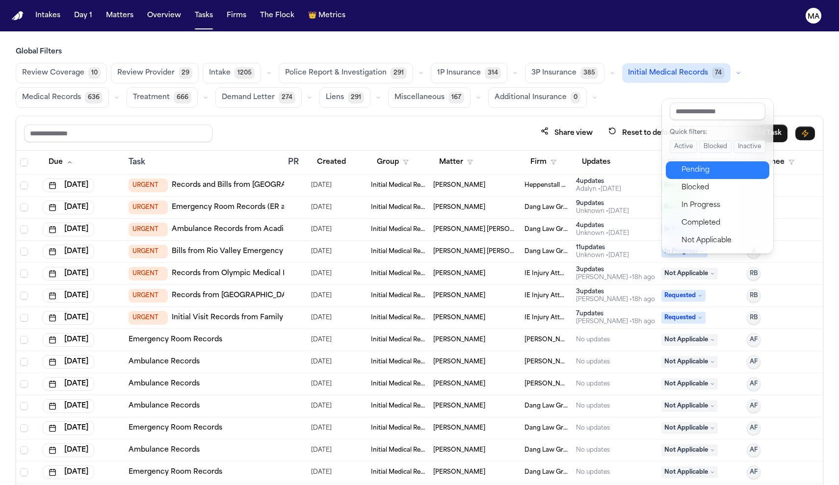
click at [685, 164] on div "Pending" at bounding box center [722, 170] width 82 height 12
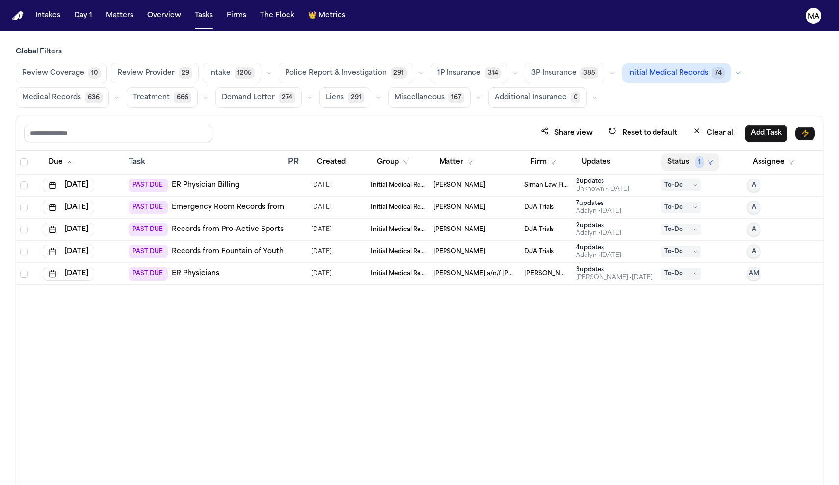
click at [681, 154] on button "Status 1" at bounding box center [690, 163] width 58 height 18
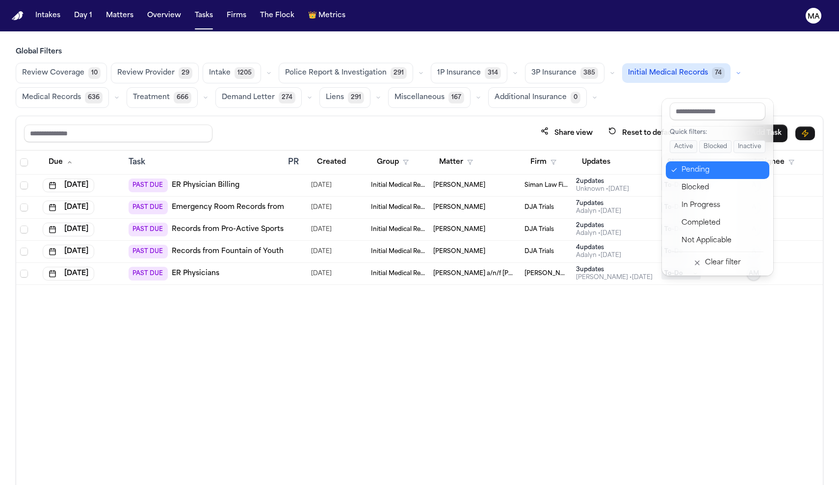
click at [681, 164] on div "Pending" at bounding box center [722, 170] width 82 height 12
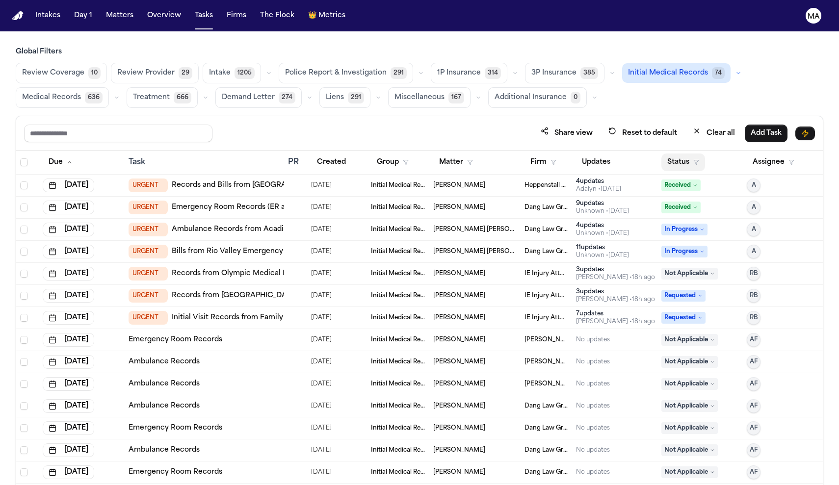
click at [672, 154] on button "Status" at bounding box center [683, 163] width 44 height 18
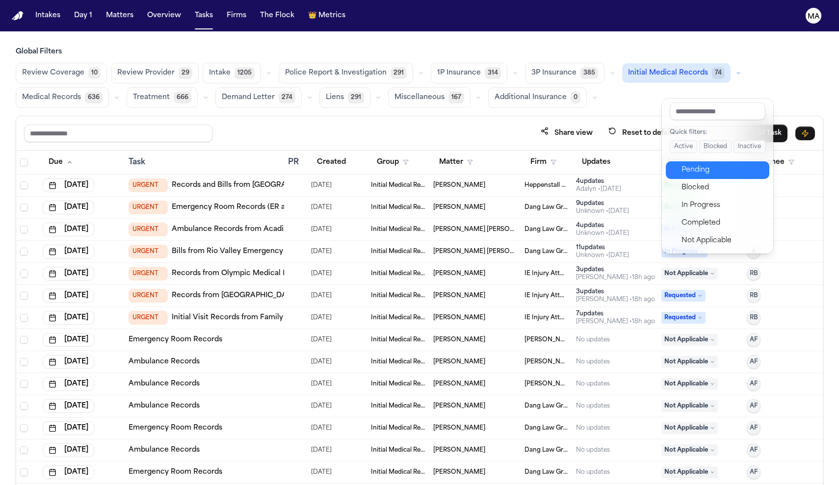
click at [681, 164] on div "Pending" at bounding box center [722, 170] width 82 height 12
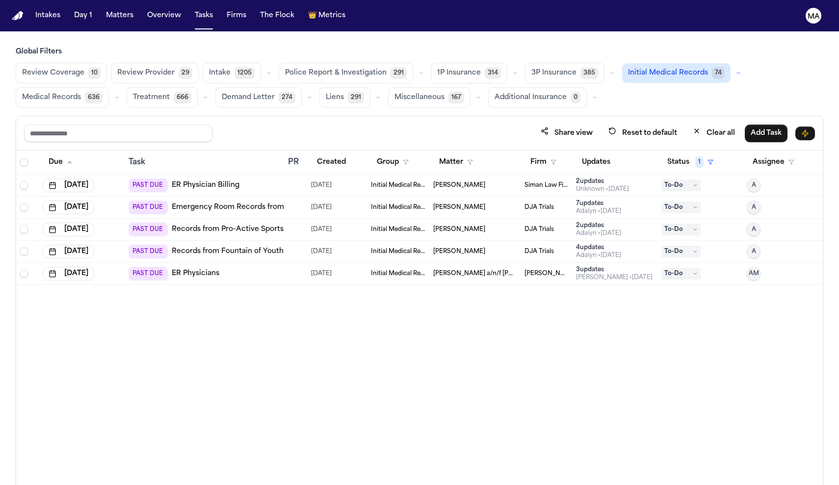
click at [559, 222] on div "Due Task PR Created Group Matter Firm Updates Status 1 Assignee Jul 23, 2025 PA…" at bounding box center [419, 339] width 807 height 377
click at [540, 154] on button "Firm" at bounding box center [543, 163] width 38 height 18
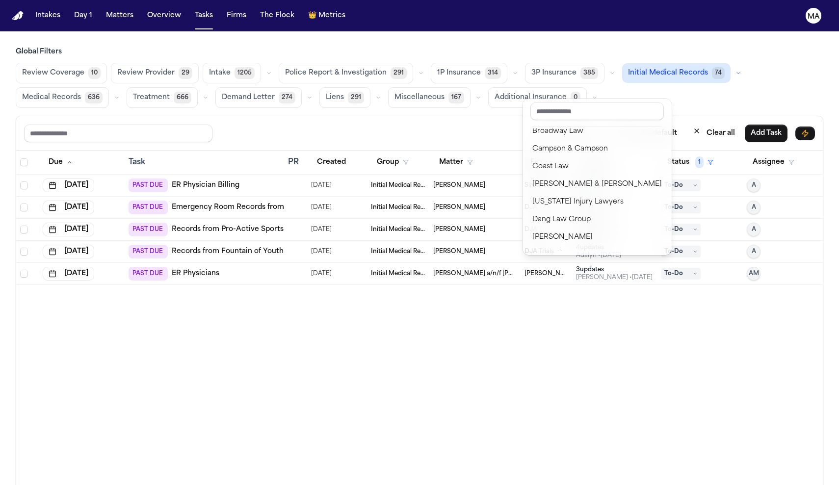
scroll to position [131, 0]
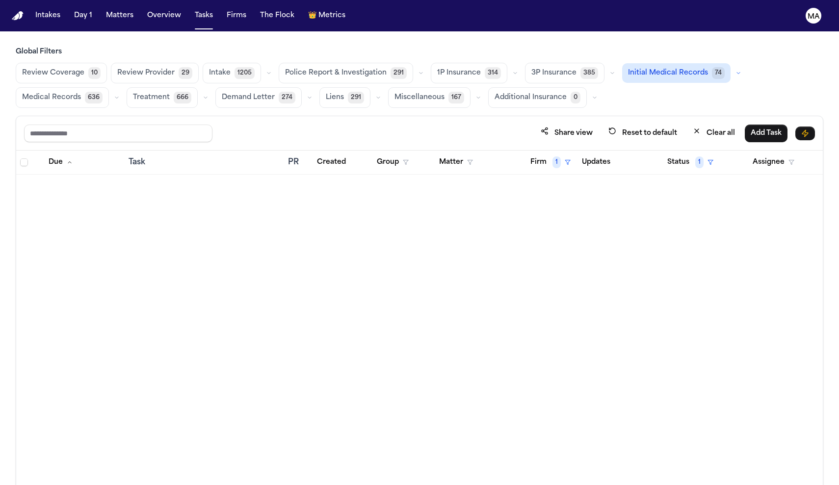
click at [666, 174] on div "Due Task PR Created Group Matter Firm 1 Updates Status 1 Assignee" at bounding box center [419, 339] width 807 height 377
click at [741, 124] on button "Clear all" at bounding box center [714, 133] width 54 height 18
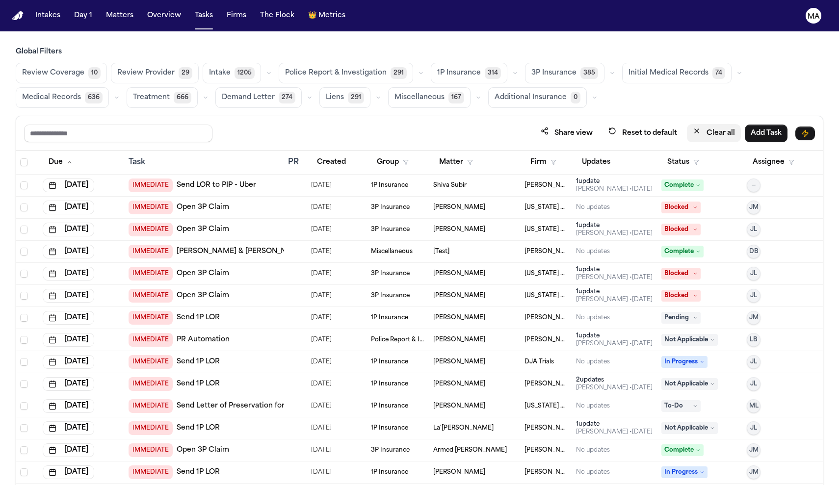
click at [741, 124] on button "Clear all" at bounding box center [714, 133] width 54 height 18
click at [81, 93] on span "Medical Records" at bounding box center [51, 98] width 59 height 10
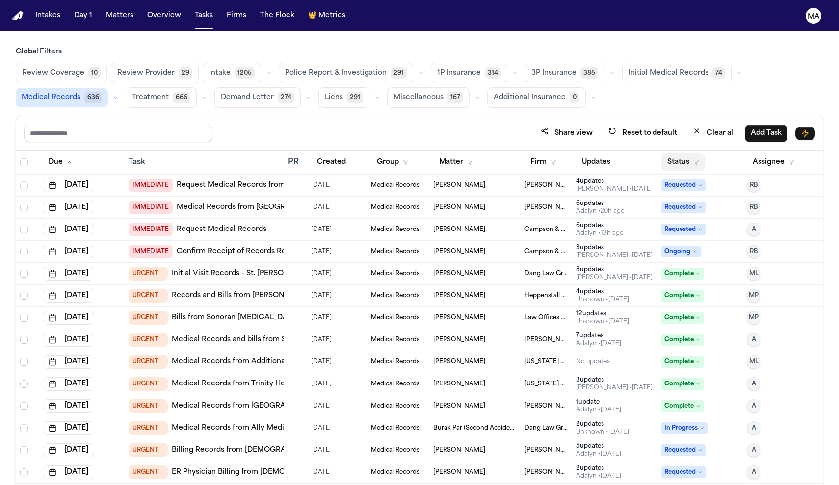
click at [674, 154] on button "Status" at bounding box center [683, 163] width 44 height 18
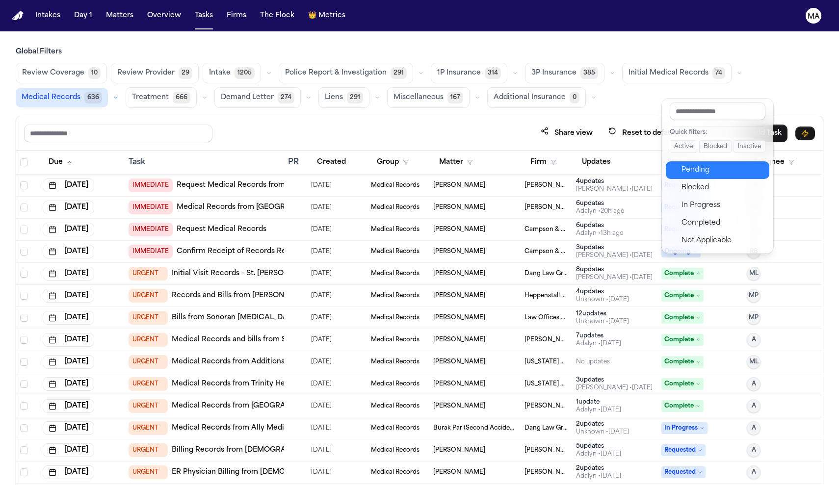
click at [685, 164] on div "Pending" at bounding box center [722, 170] width 82 height 12
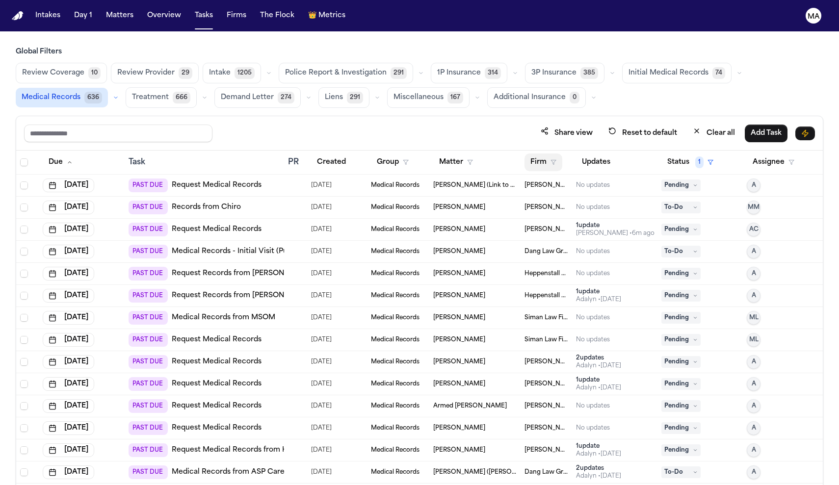
click at [535, 154] on button "Firm" at bounding box center [543, 163] width 38 height 18
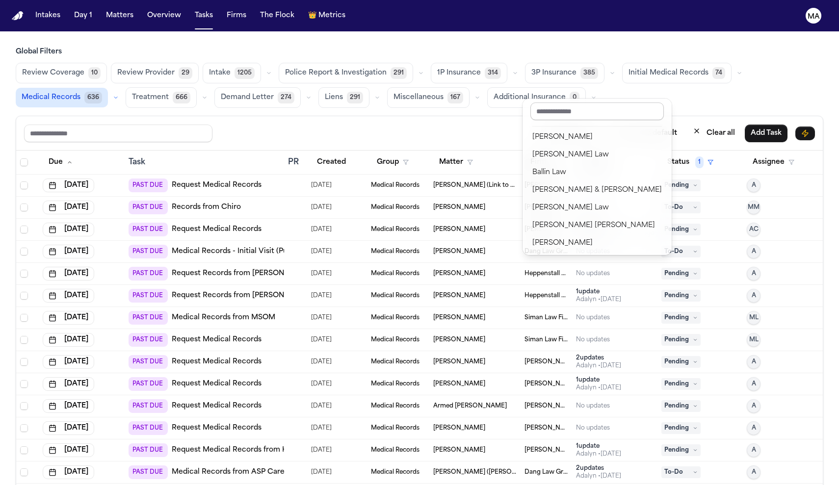
click at [545, 106] on input "text" at bounding box center [596, 112] width 133 height 18
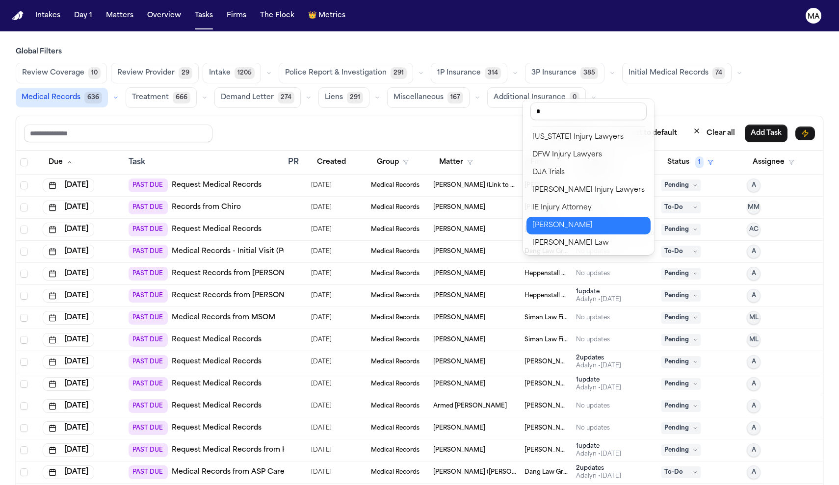
type input "*"
click at [550, 220] on div "[PERSON_NAME]" at bounding box center [588, 226] width 112 height 12
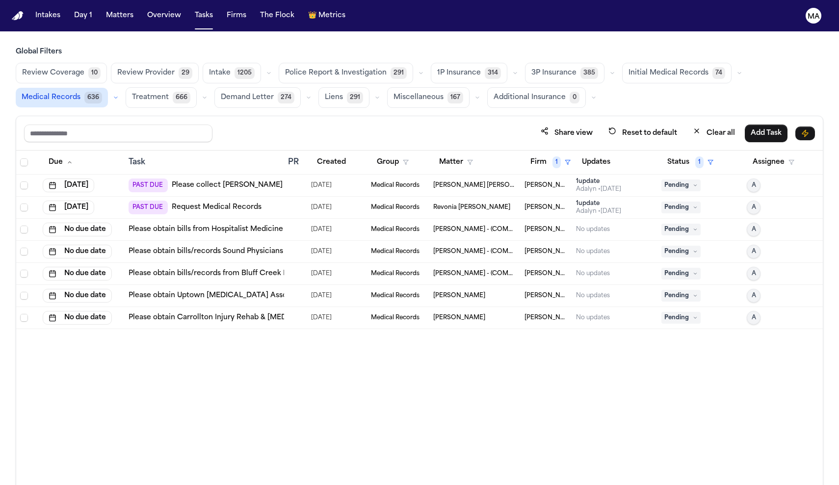
click at [466, 175] on td "[PERSON_NAME] [PERSON_NAME]" at bounding box center [474, 186] width 91 height 22
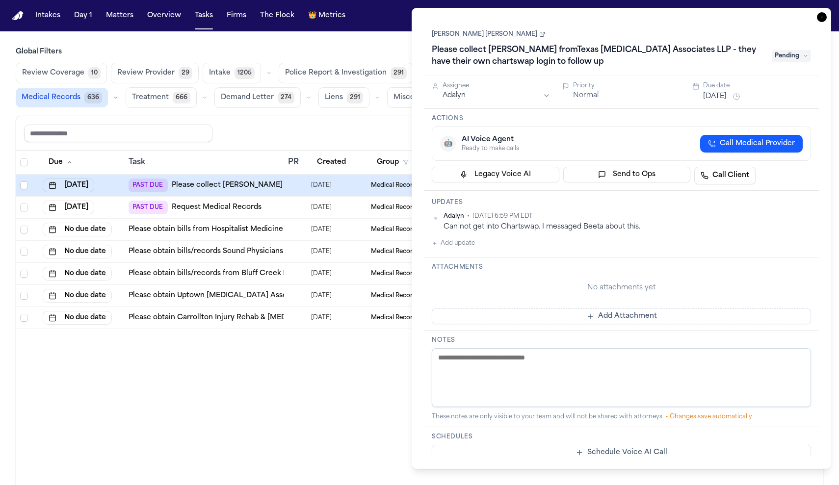
click at [314, 281] on div "Due Task PR Created Group Matter Firm 1 Updates Status 1 Assignee Sep 19, 2025 …" at bounding box center [419, 339] width 807 height 377
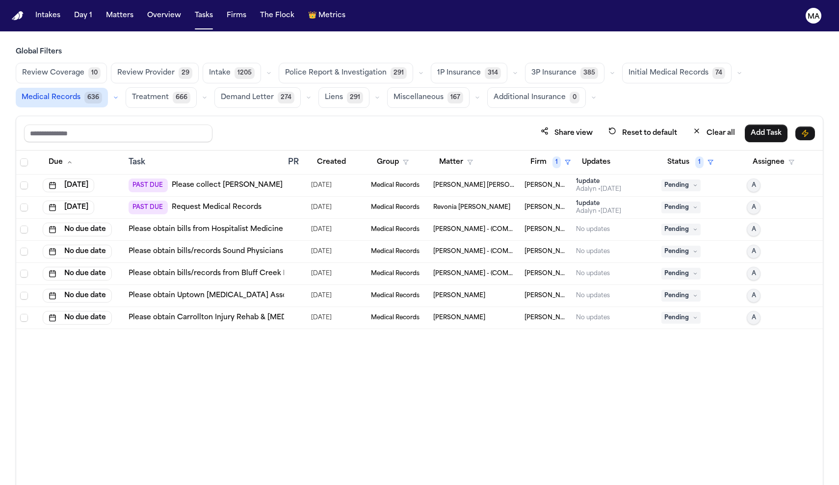
click at [437, 197] on td "Revonia [PERSON_NAME]" at bounding box center [474, 208] width 91 height 22
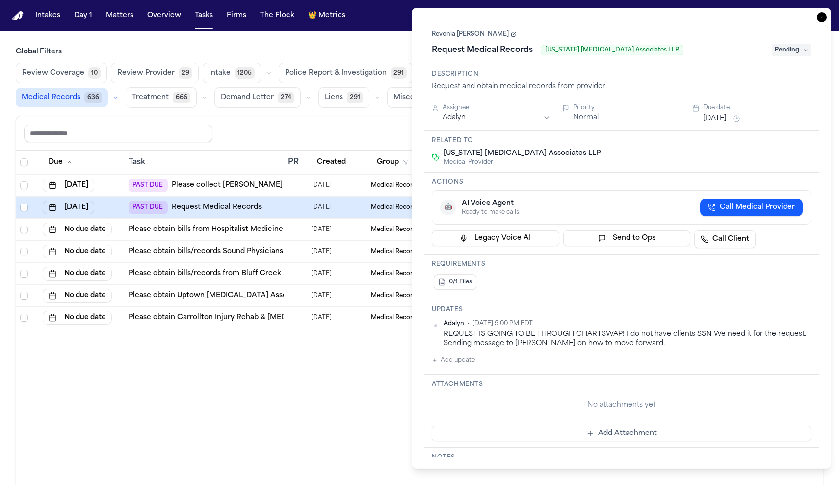
click at [349, 283] on div "Due Task PR Created Group Matter Firm 1 Updates Status 1 Assignee Sep 19, 2025 …" at bounding box center [419, 339] width 807 height 377
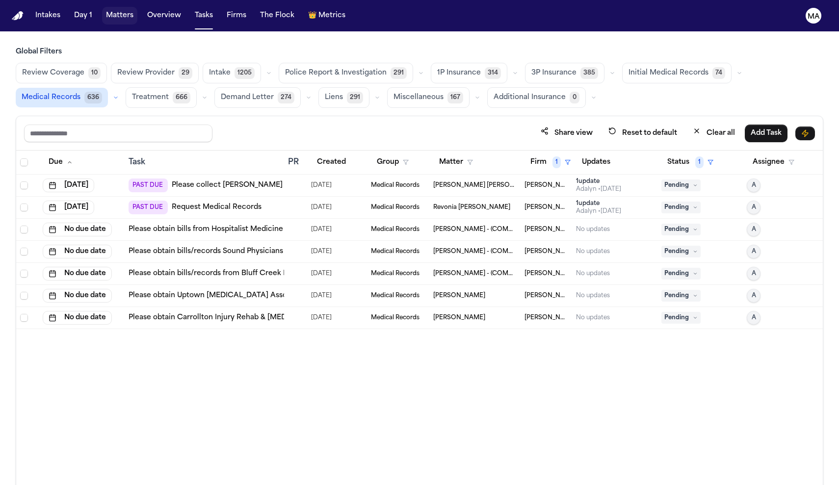
click at [102, 7] on button "Matters" at bounding box center [119, 16] width 35 height 18
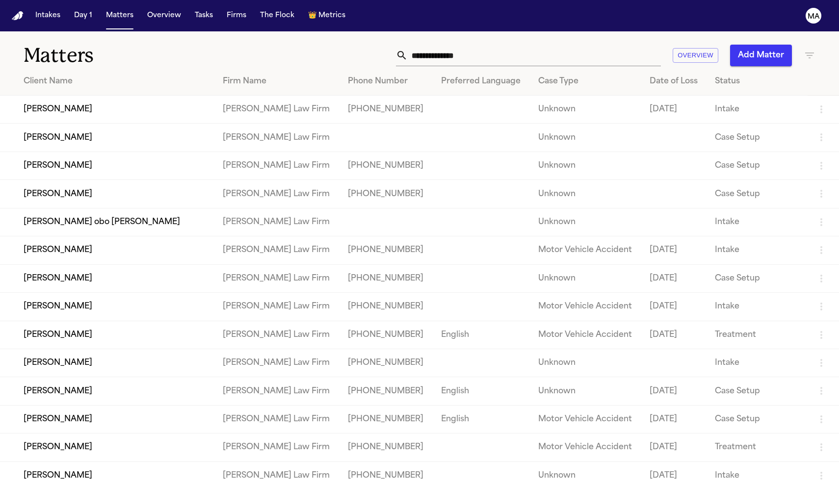
click at [599, 45] on input "text" at bounding box center [534, 56] width 253 height 22
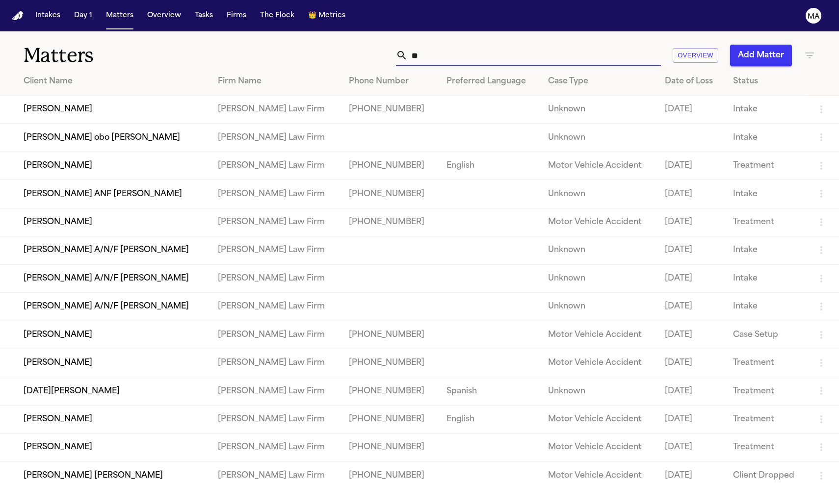
type input "*"
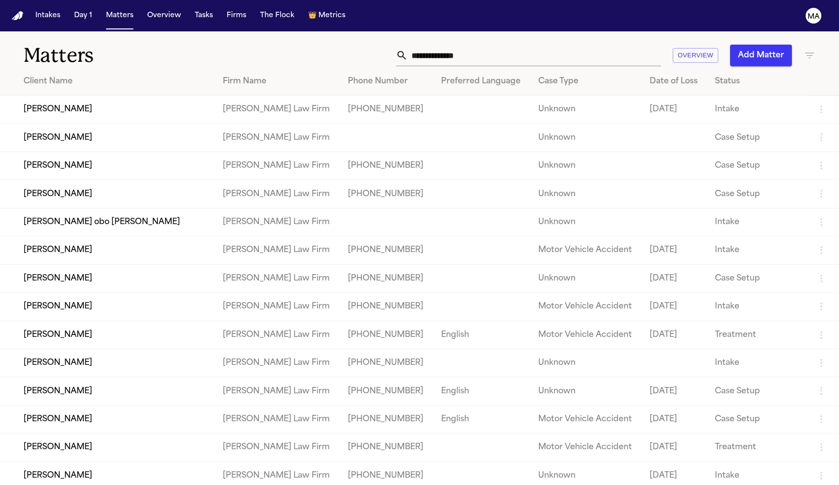
click at [814, 50] on icon "button" at bounding box center [810, 56] width 12 height 12
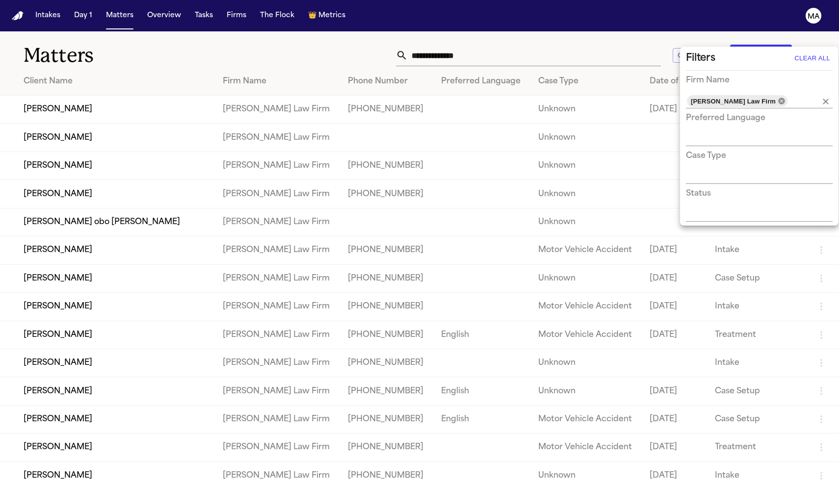
click at [778, 98] on icon at bounding box center [781, 101] width 6 height 6
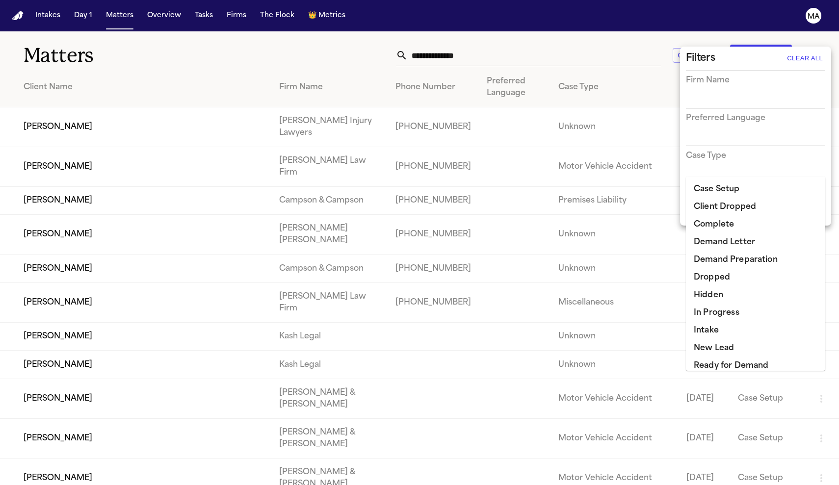
click at [713, 208] on input "text" at bounding box center [748, 215] width 125 height 14
click at [735, 234] on li "Demand Letter" at bounding box center [755, 243] width 139 height 18
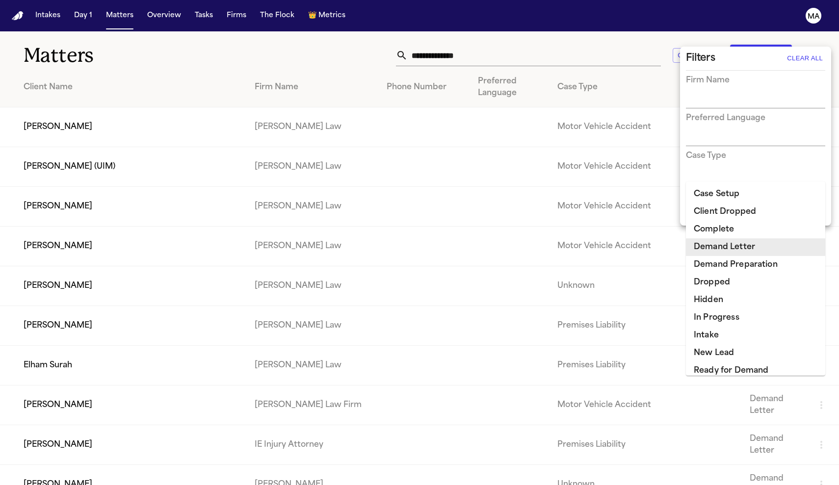
click at [114, 99] on div at bounding box center [419, 242] width 839 height 485
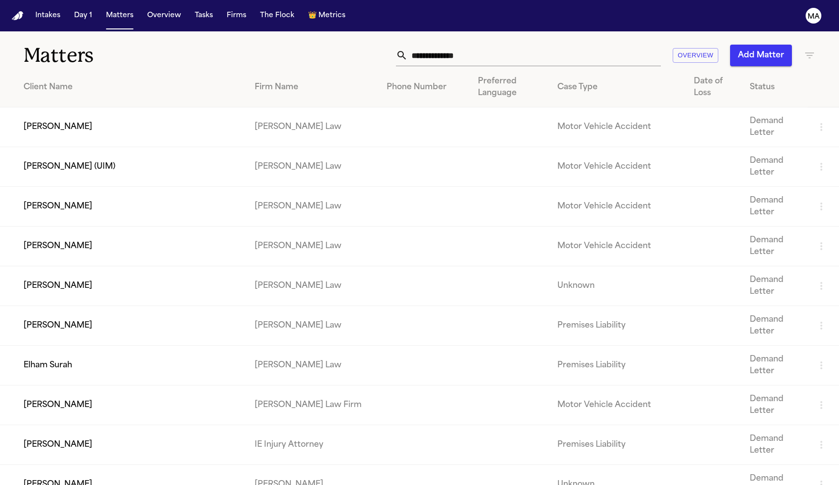
click at [46, 107] on td "[PERSON_NAME]" at bounding box center [123, 127] width 247 height 40
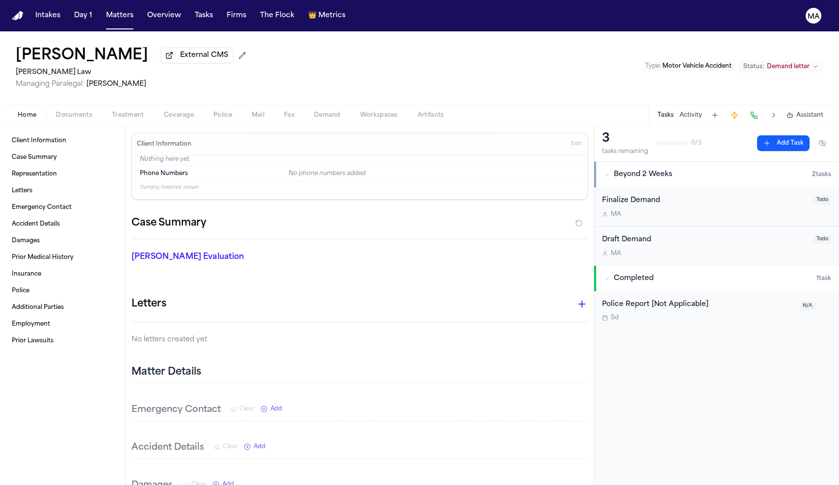
click at [314, 111] on span "Demand" at bounding box center [327, 115] width 26 height 8
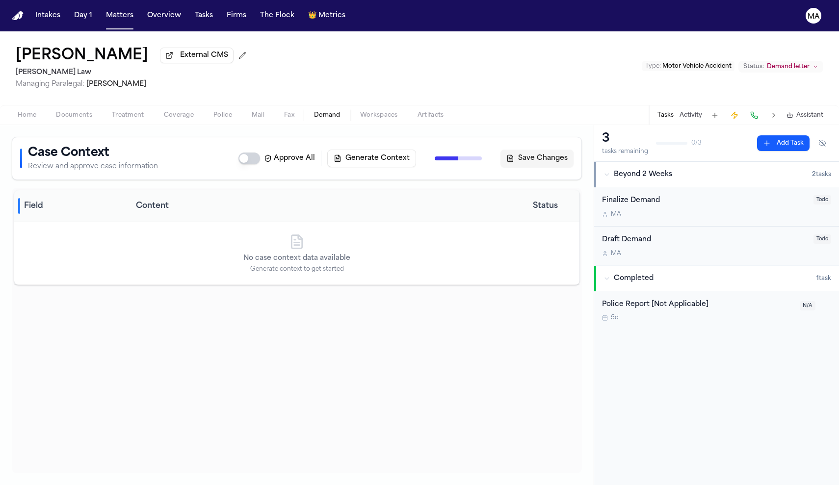
select select "**********"
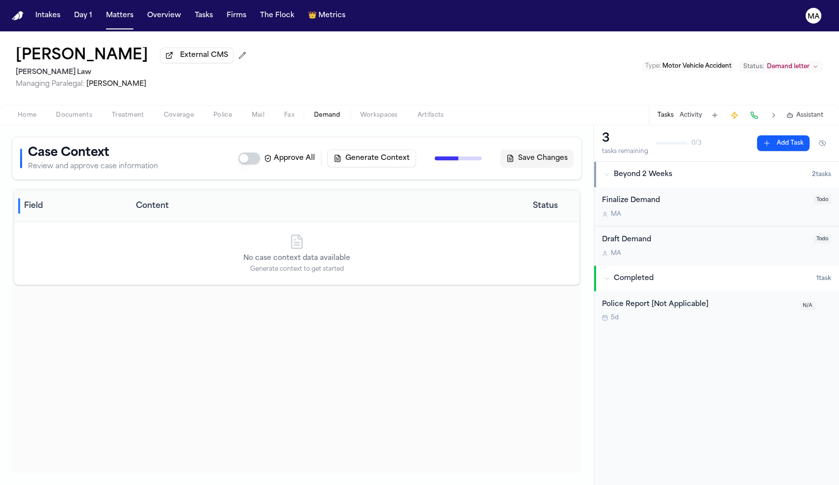
select select "**********"
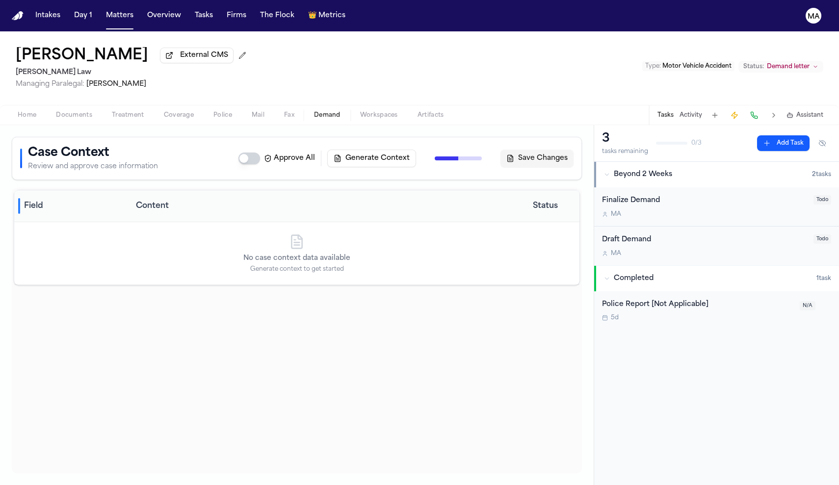
select select "**********"
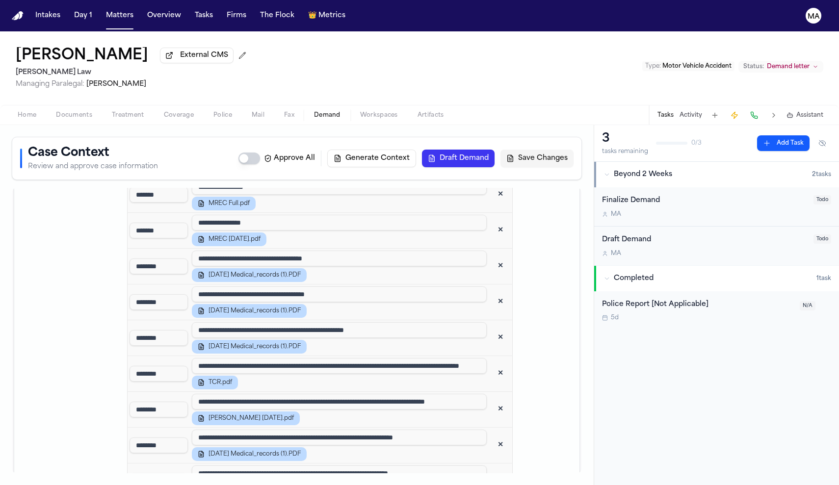
scroll to position [2000, 0]
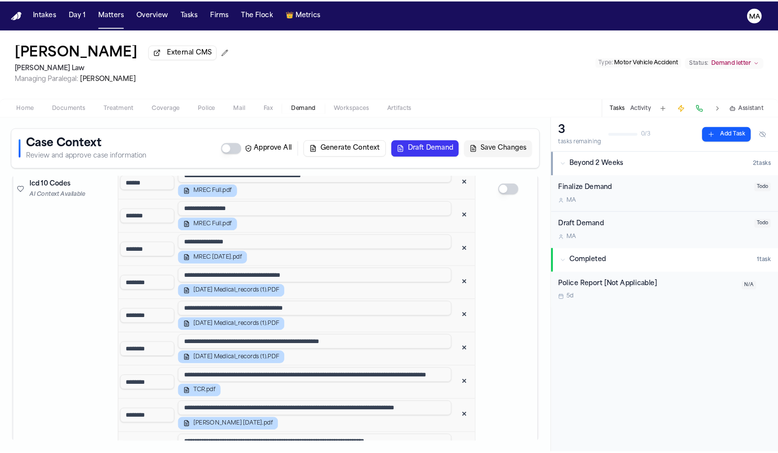
scroll to position [1974, 0]
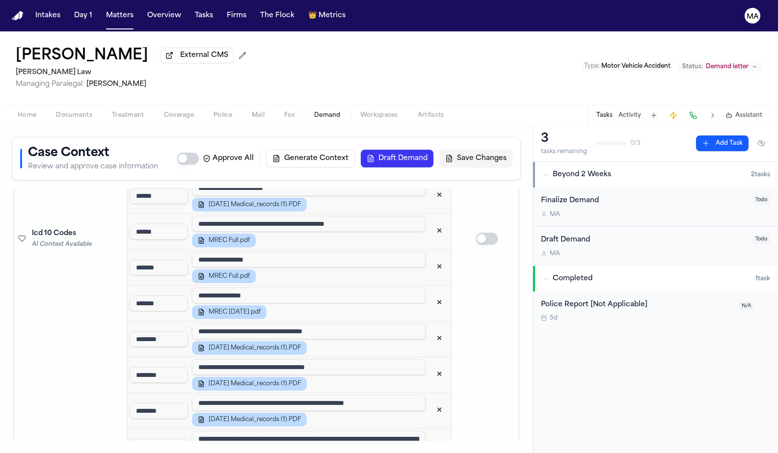
click at [354, 120] on span "button" at bounding box center [379, 120] width 50 height 1
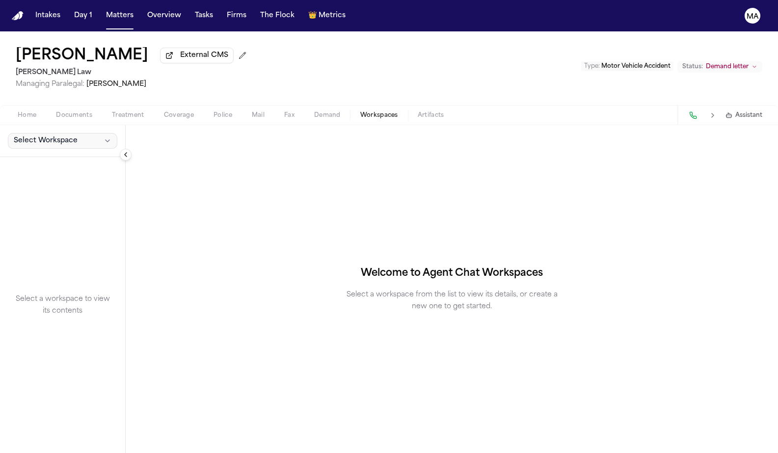
click at [47, 136] on span "Select Workspace" at bounding box center [46, 141] width 64 height 10
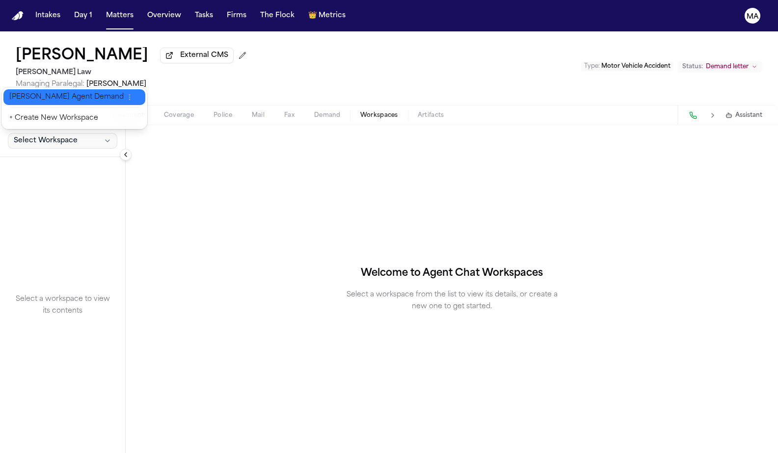
click at [40, 94] on span "[PERSON_NAME] Agent Demand" at bounding box center [66, 97] width 114 height 10
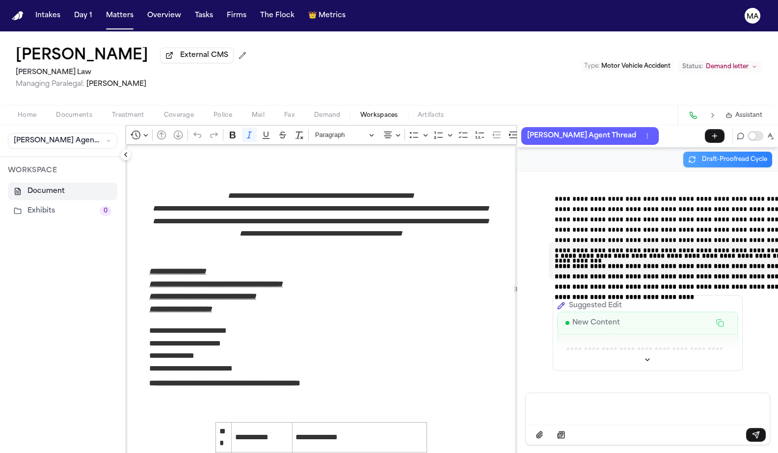
scroll to position [16286, 0]
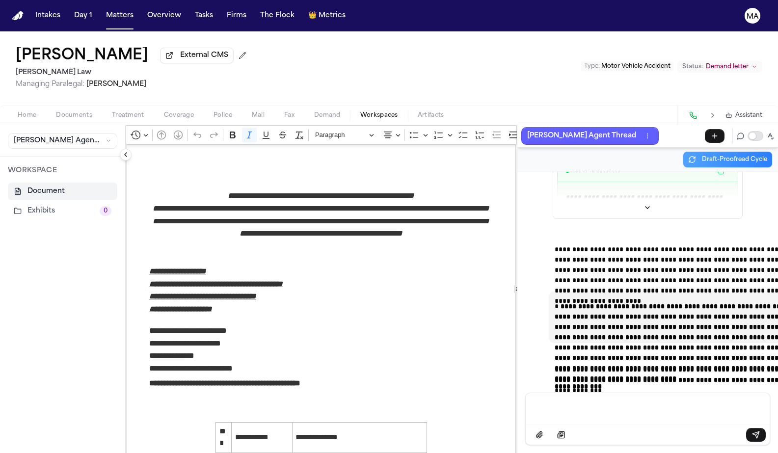
click at [763, 131] on button "Toggle proofreading mode" at bounding box center [755, 136] width 16 height 10
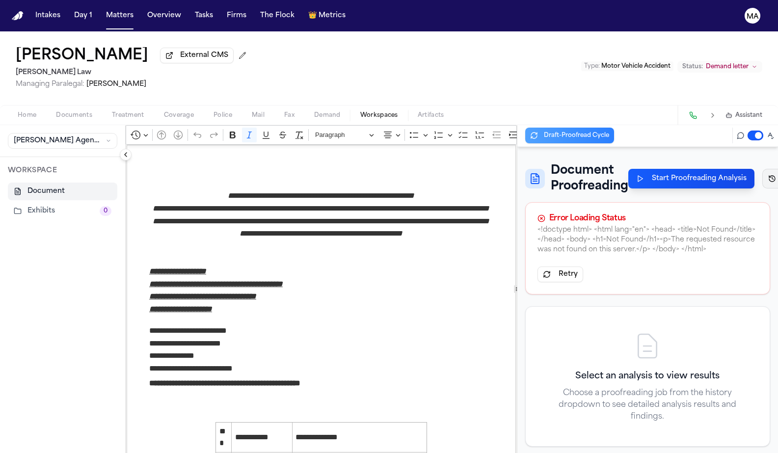
click at [729, 223] on p "Sep 23 • 11:55 AM" at bounding box center [741, 228] width 89 height 10
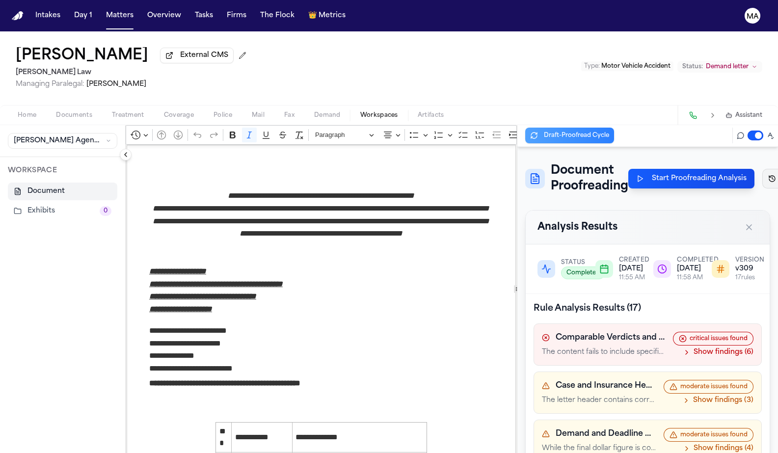
click at [633, 114] on div at bounding box center [389, 226] width 778 height 453
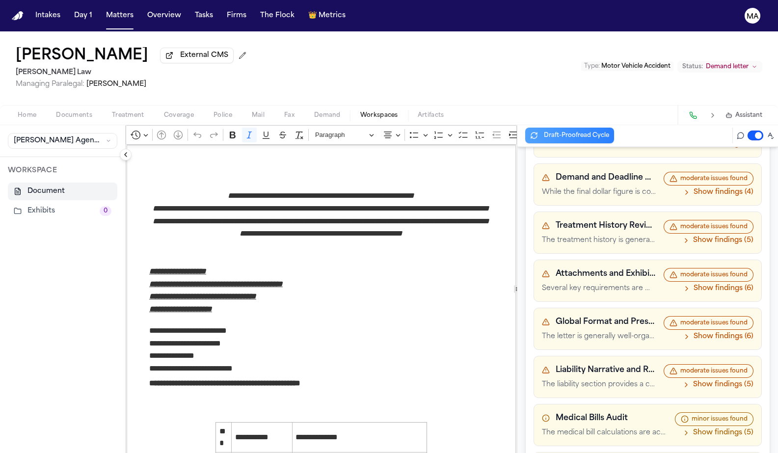
scroll to position [256, 0]
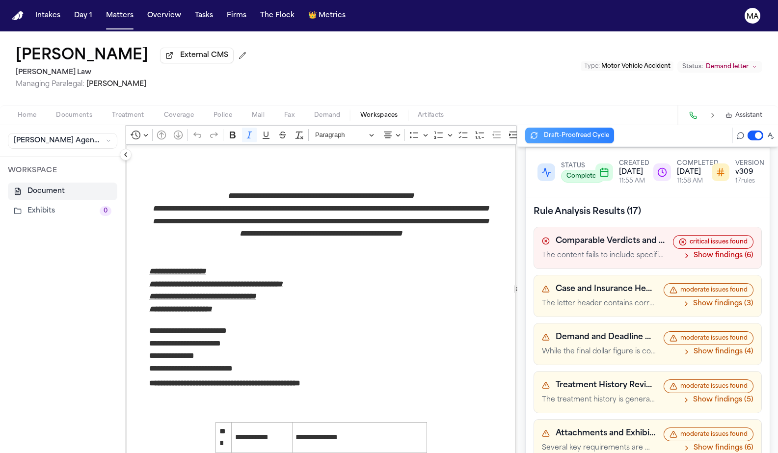
scroll to position [96, 0]
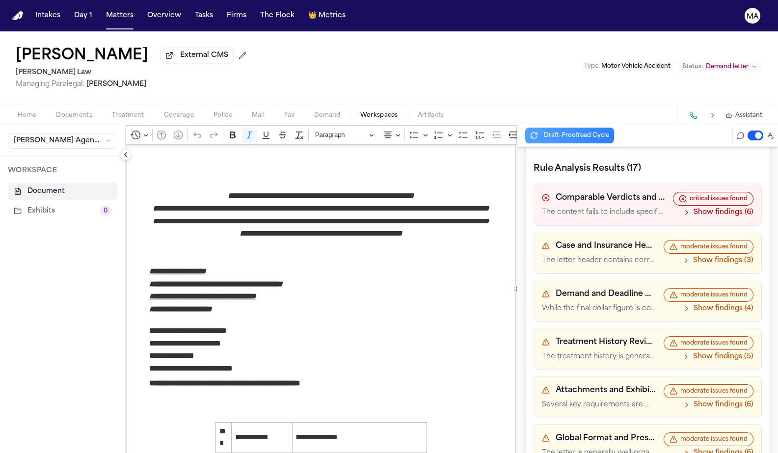
scroll to position [140, 0]
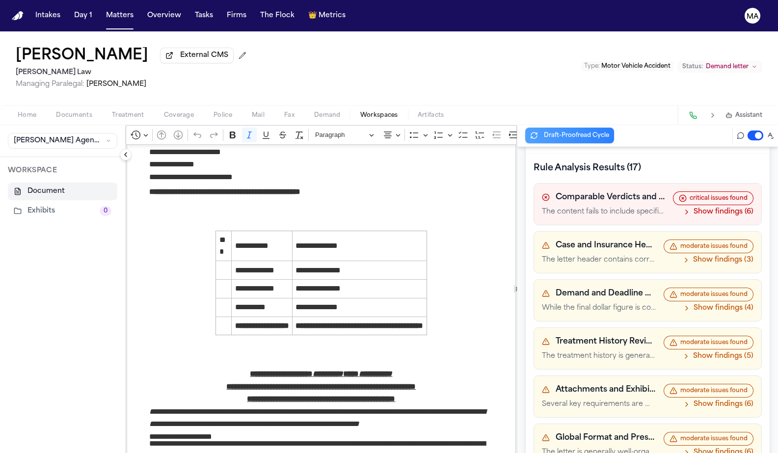
scroll to position [190, 0]
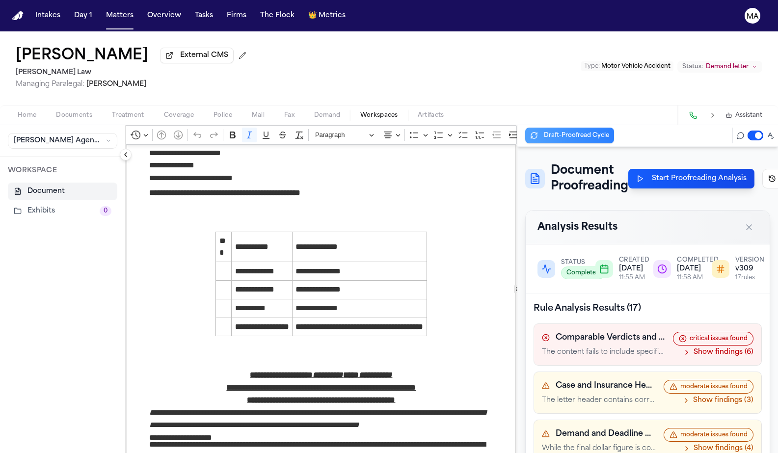
scroll to position [0, 0]
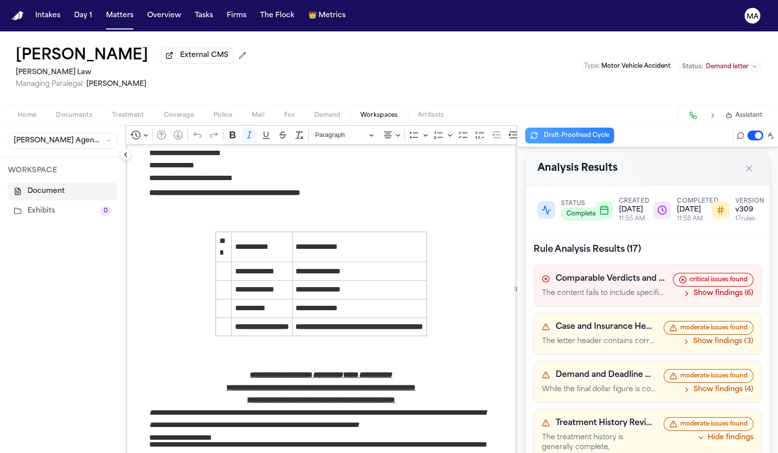
scroll to position [73, 0]
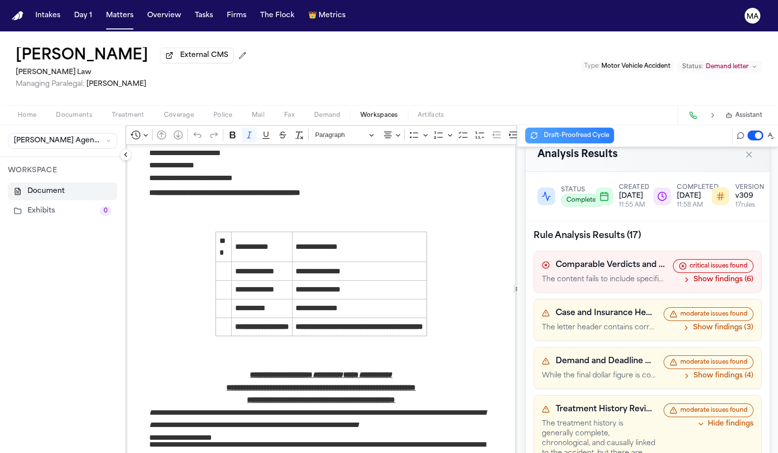
drag, startPoint x: 725, startPoint y: 295, endPoint x: 508, endPoint y: 265, distance: 218.4
click at [743, 419] on button "Hide findings" at bounding box center [725, 424] width 56 height 10
click at [740, 275] on button "Show findings (6)" at bounding box center [717, 280] width 71 height 10
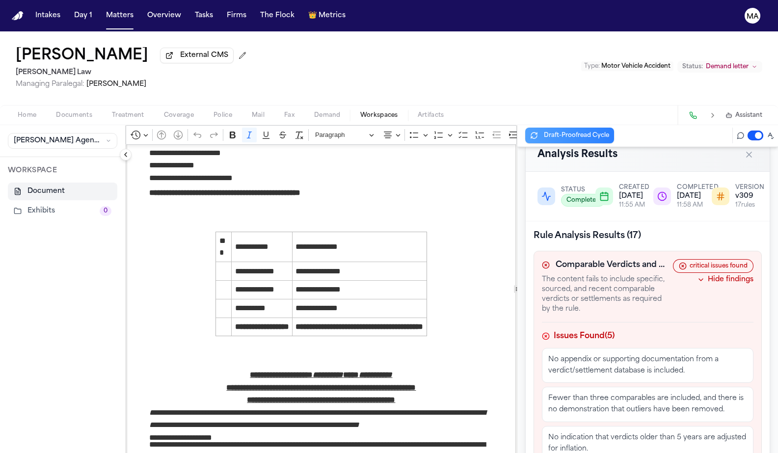
click at [746, 275] on button "Hide findings" at bounding box center [725, 280] width 56 height 10
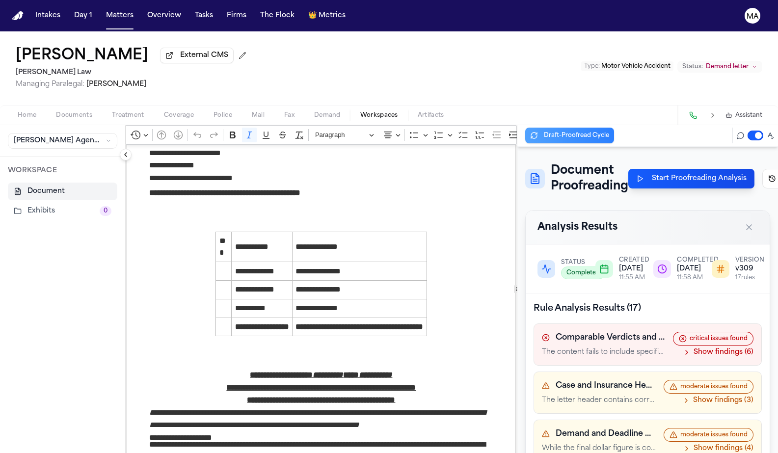
scroll to position [0, 0]
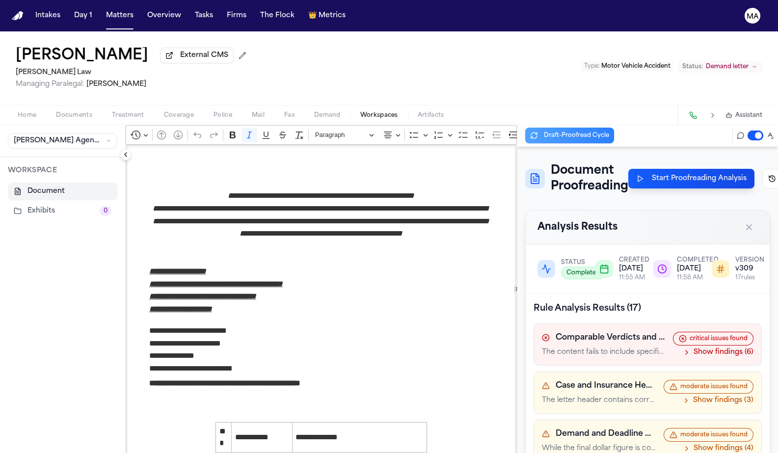
scroll to position [190, 0]
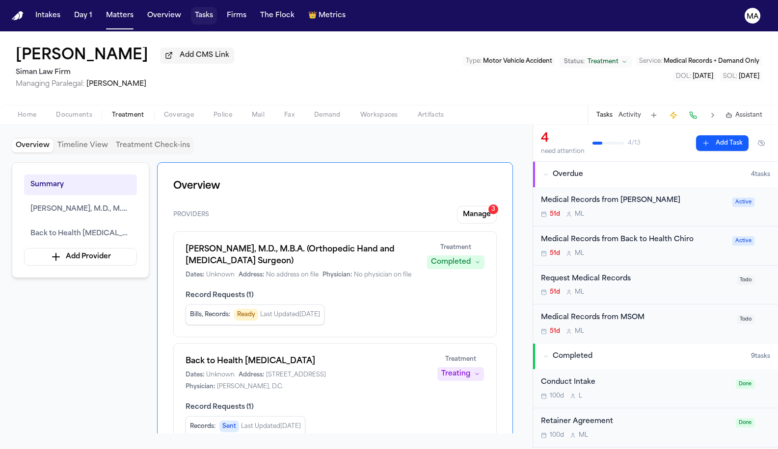
click at [191, 11] on button "Tasks" at bounding box center [204, 16] width 26 height 18
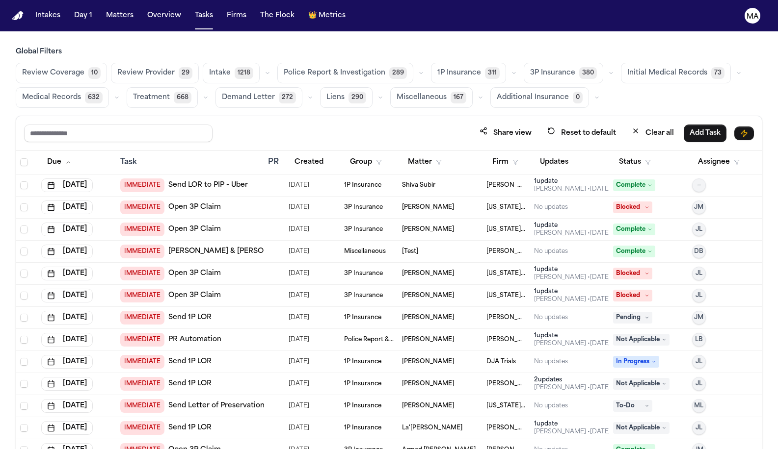
click at [627, 154] on button "Status" at bounding box center [635, 163] width 44 height 18
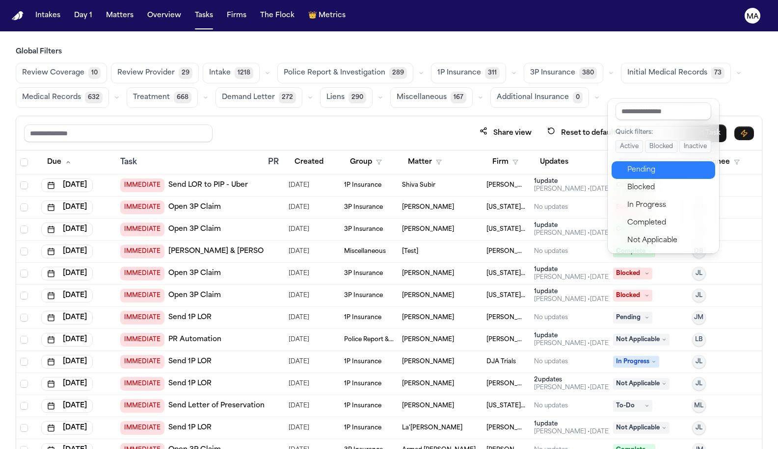
click at [634, 164] on div "Pending" at bounding box center [668, 170] width 82 height 12
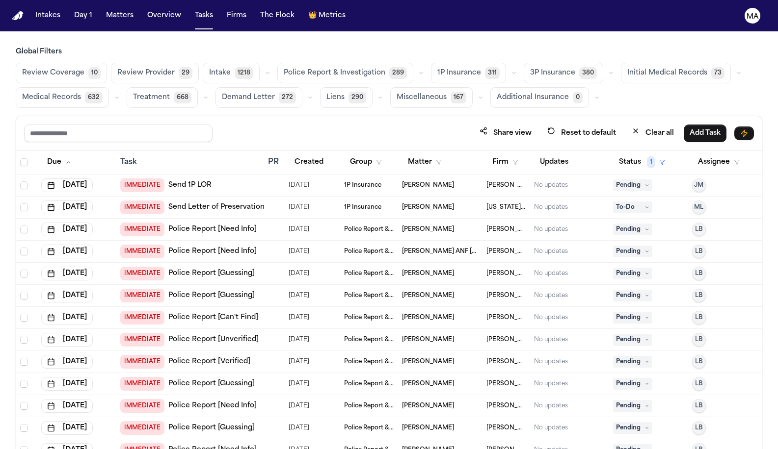
click at [81, 93] on span "Medical Records" at bounding box center [51, 98] width 59 height 10
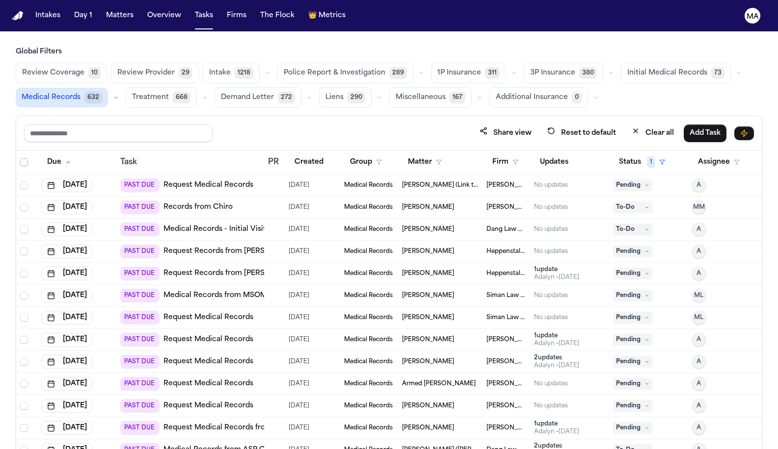
click at [20, 158] on span "Select all" at bounding box center [24, 162] width 8 height 8
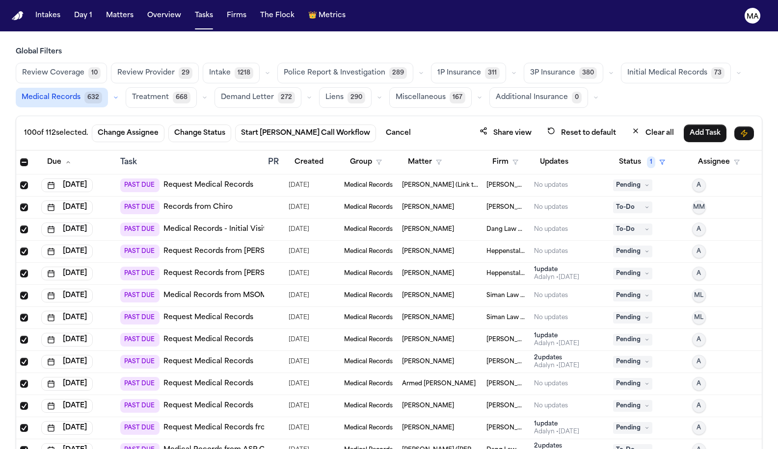
click at [20, 158] on span "Select all" at bounding box center [24, 162] width 8 height 8
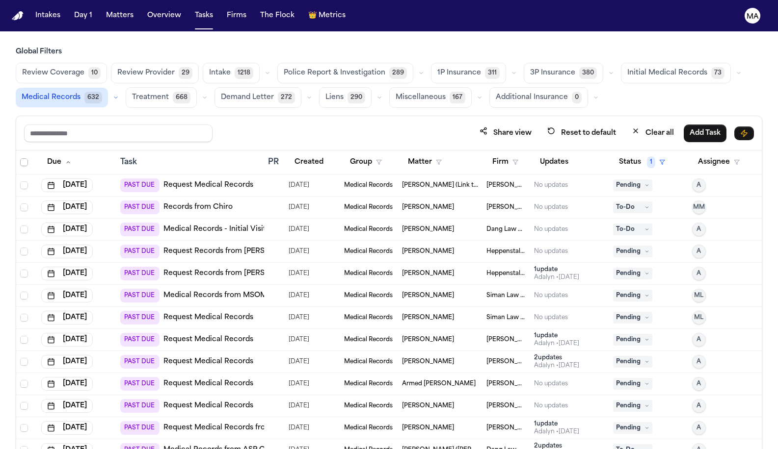
click at [20, 158] on span "Select all" at bounding box center [24, 162] width 8 height 8
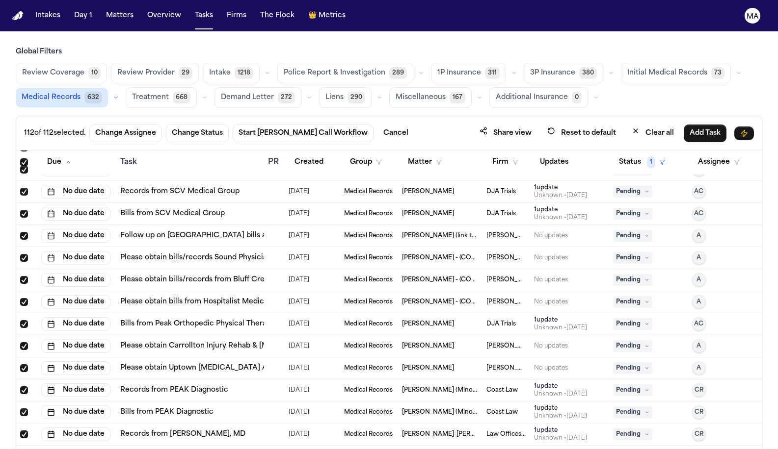
scroll to position [2142, 0]
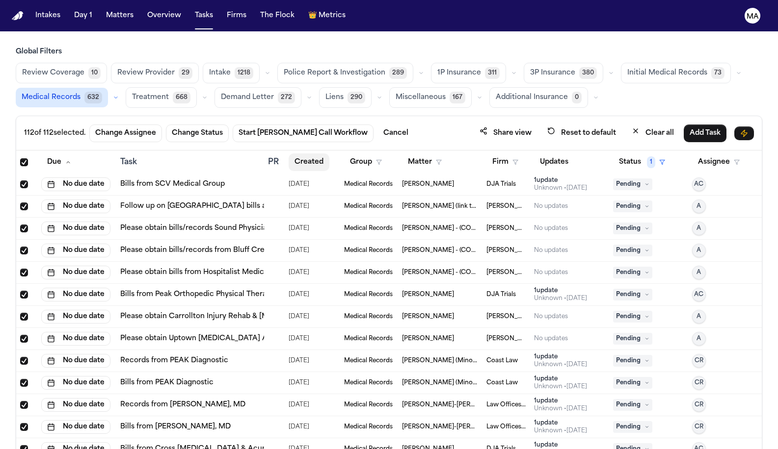
click at [288, 154] on button "Created" at bounding box center [308, 163] width 41 height 18
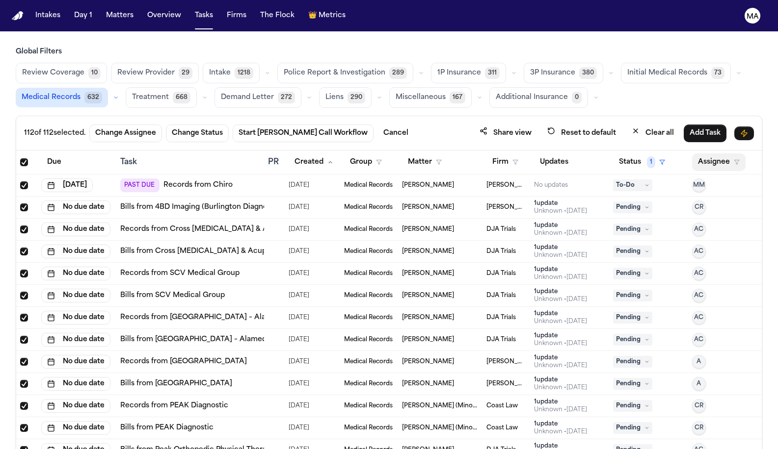
click at [703, 154] on button "Assignee" at bounding box center [718, 163] width 53 height 18
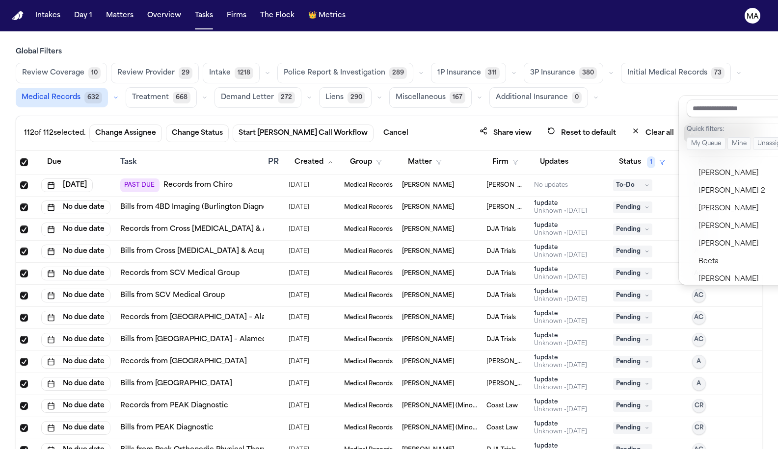
scroll to position [133, 0]
click at [707, 381] on div "Cole Rider" at bounding box center [746, 387] width 96 height 12
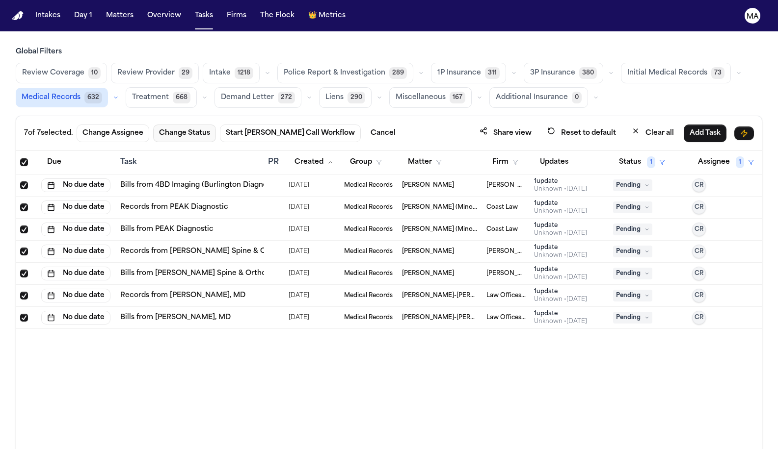
click at [153, 125] on button "Change Status" at bounding box center [184, 134] width 63 height 18
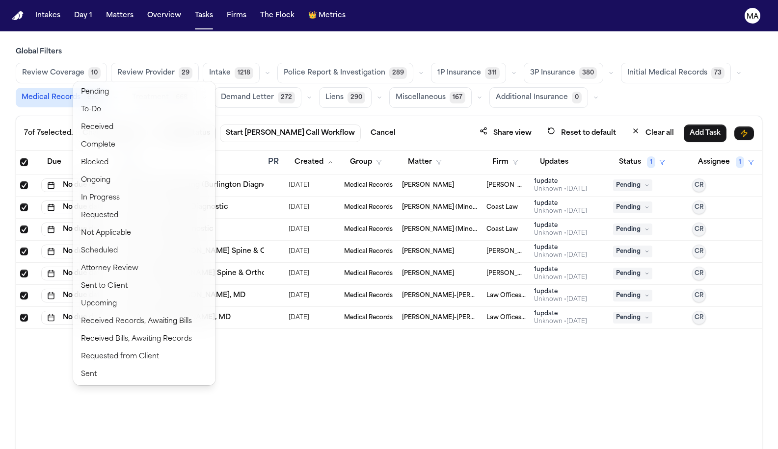
click at [259, 264] on div "7 of 7 selected. Change Assignee Change Status Start [PERSON_NAME] Call Workflo…" at bounding box center [389, 304] width 746 height 377
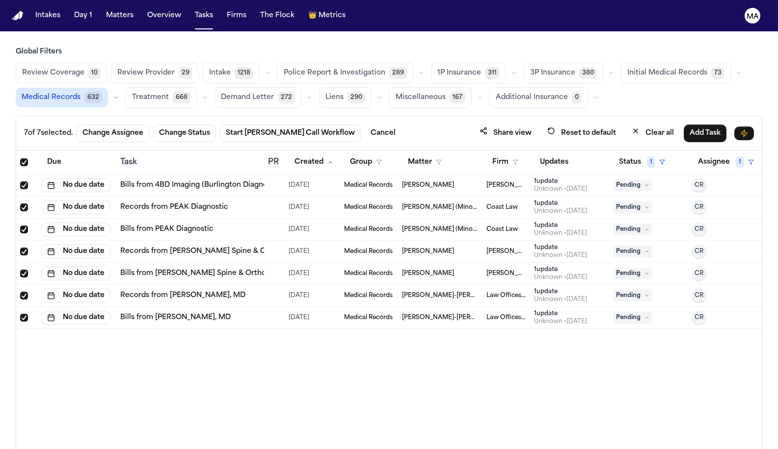
click at [173, 181] on link "Bills from 4BD Imaging (Burlington Diagnostic Imaging)" at bounding box center [216, 186] width 192 height 10
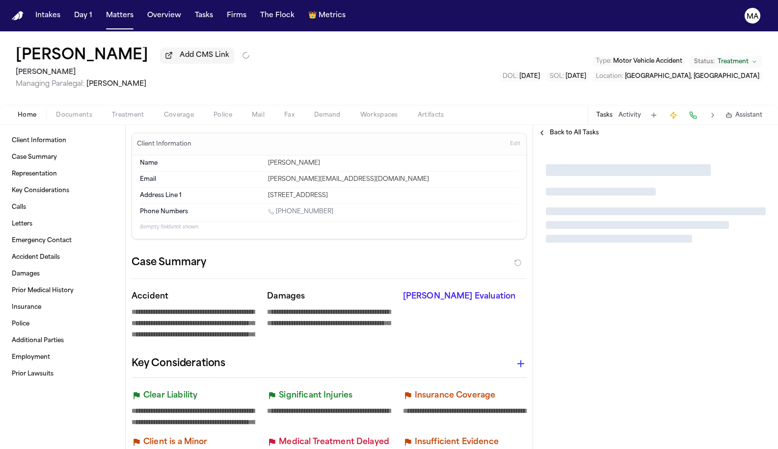
type textarea "*"
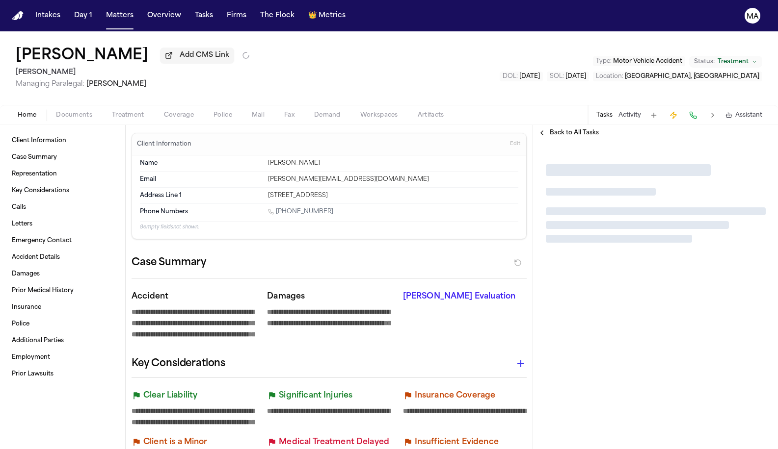
type textarea "*"
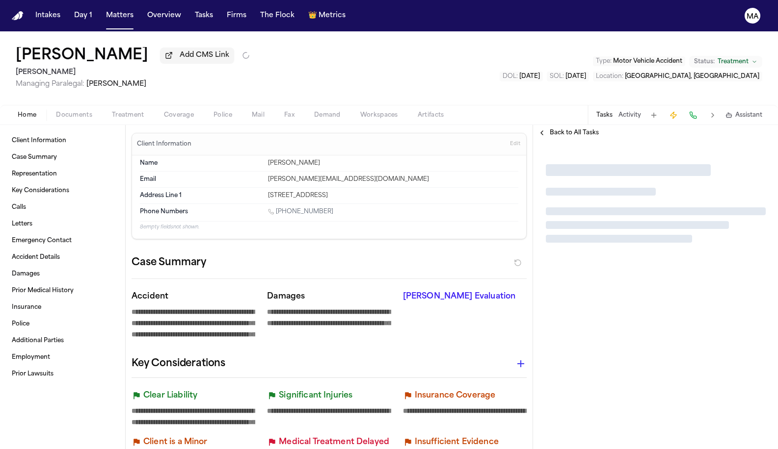
type textarea "*"
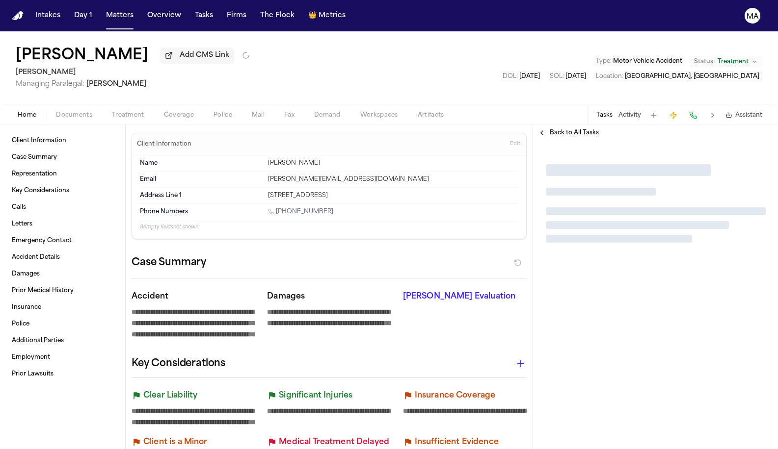
type textarea "*"
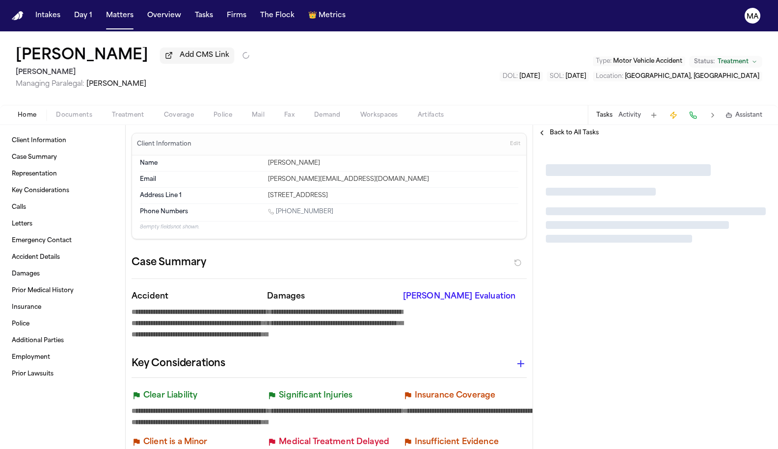
type textarea "*"
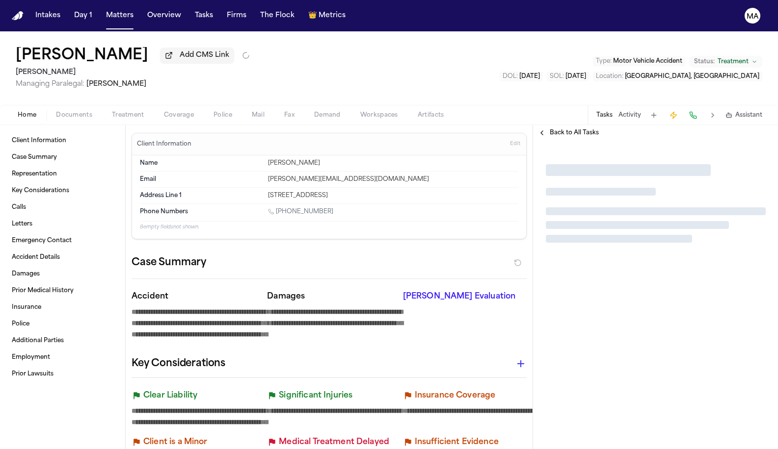
type textarea "*"
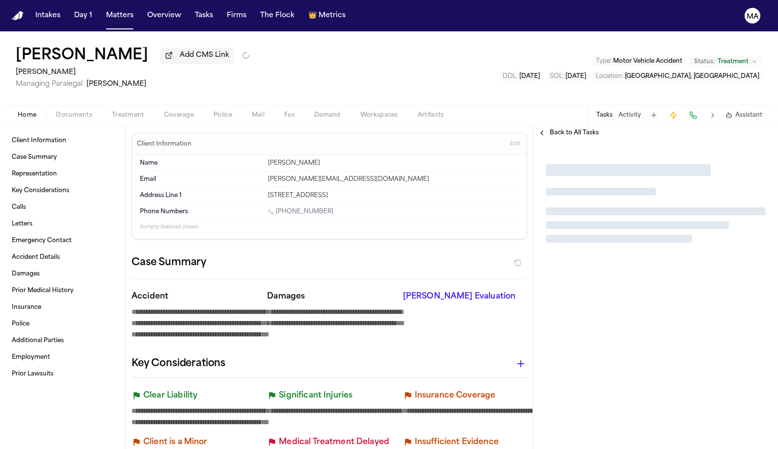
type textarea "*"
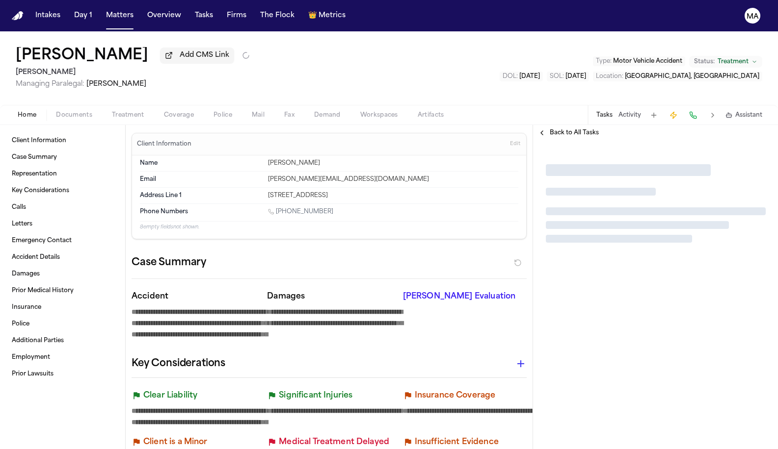
type textarea "*"
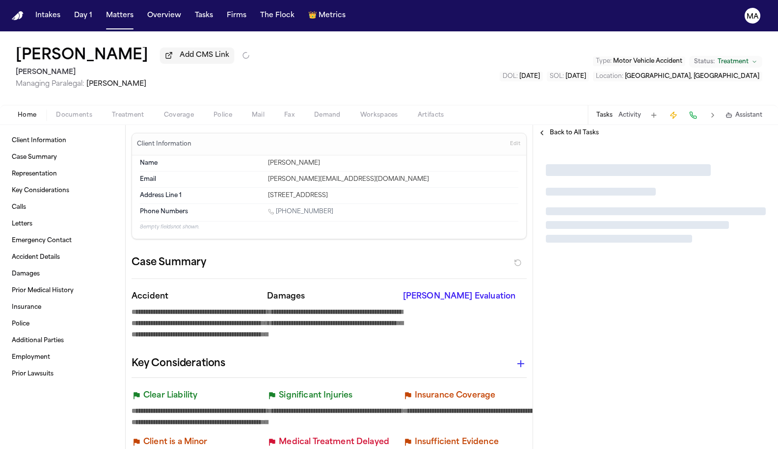
type textarea "*"
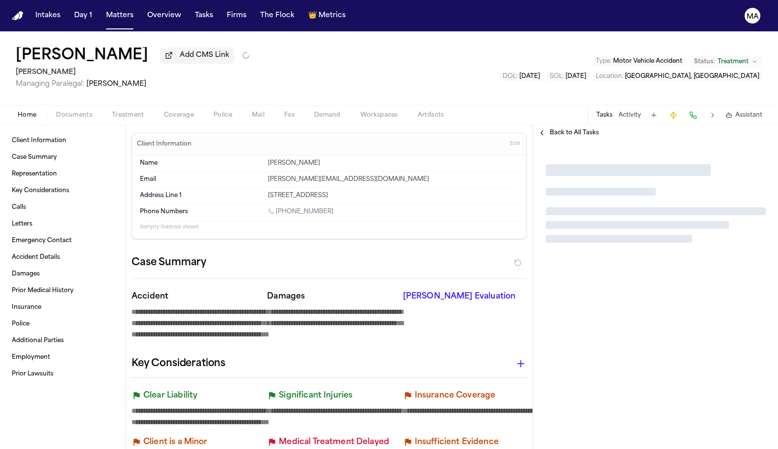
type textarea "*"
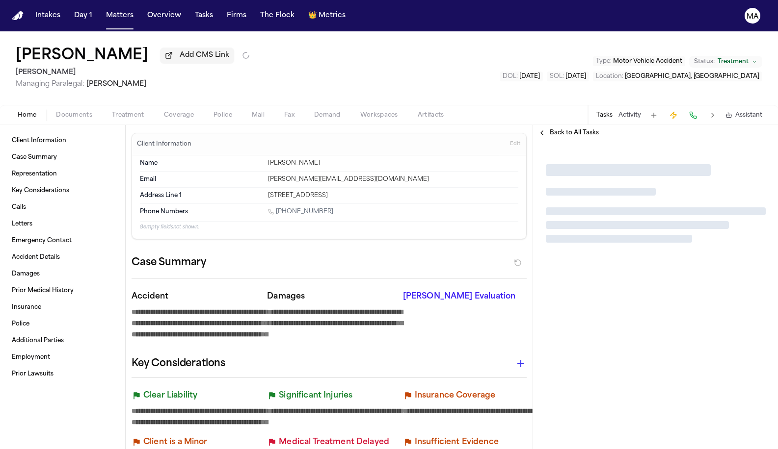
type textarea "*"
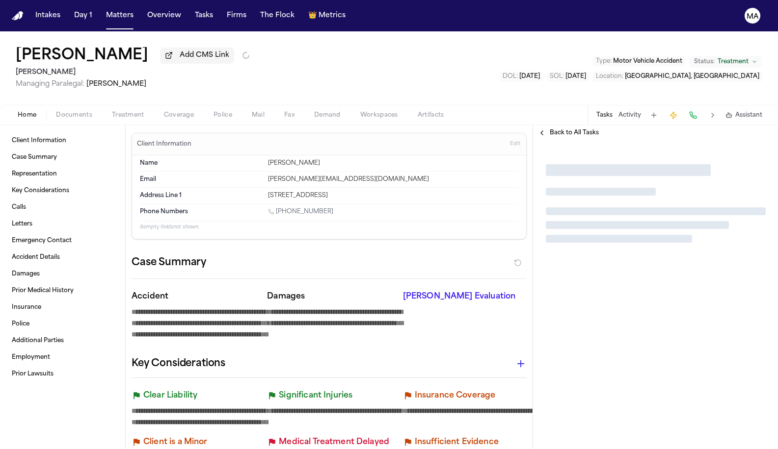
type textarea "*"
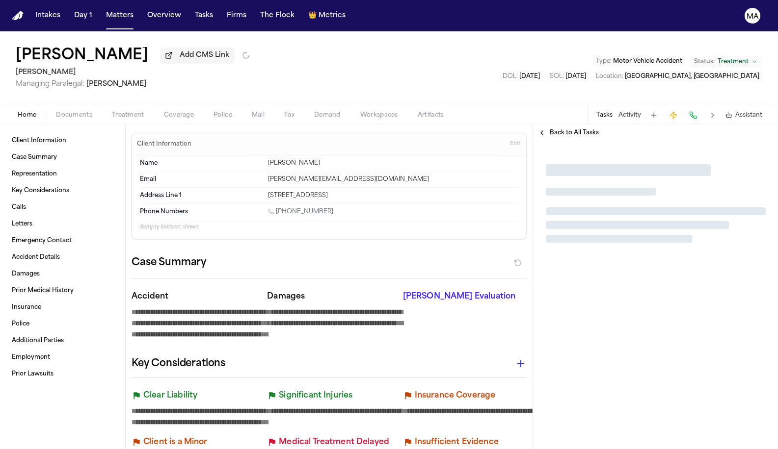
type textarea "*"
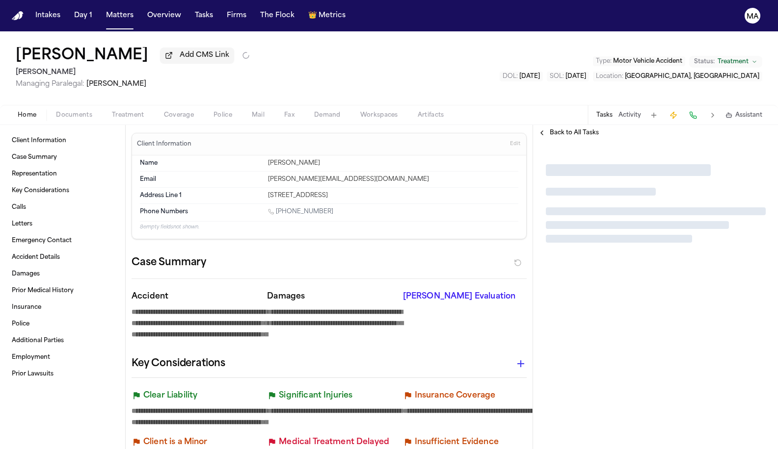
type textarea "*"
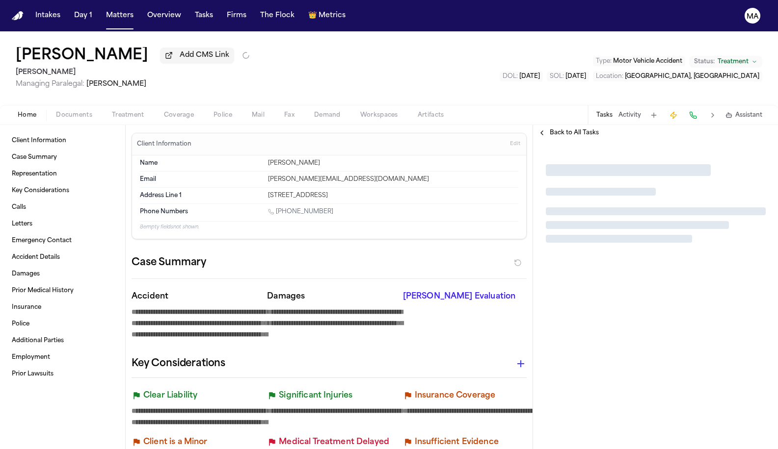
type textarea "*"
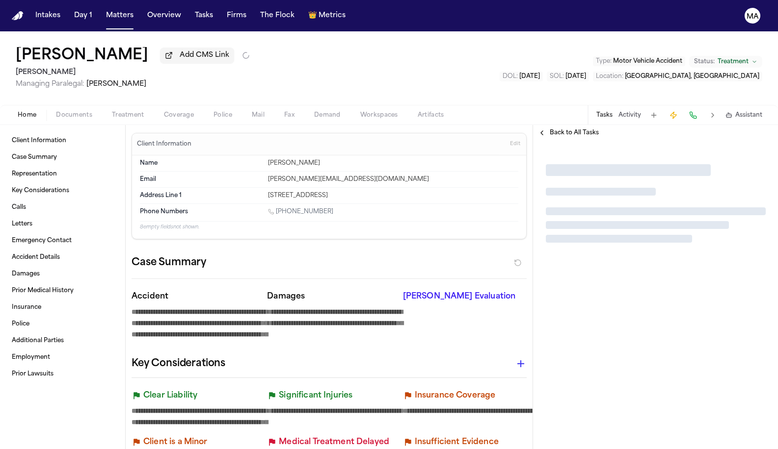
type textarea "*"
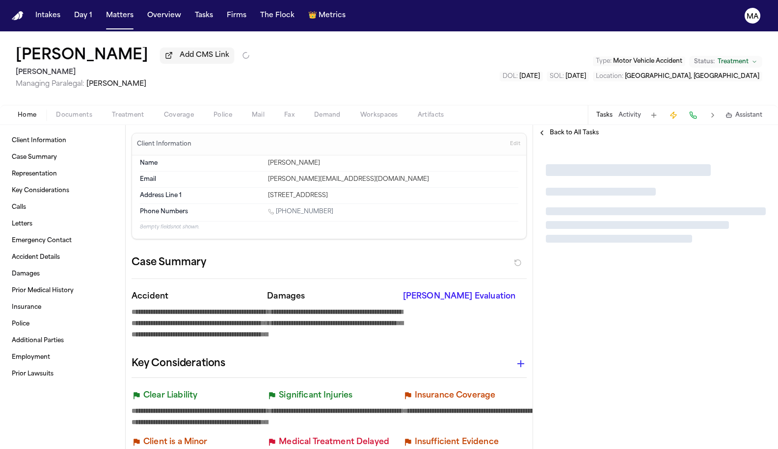
type textarea "*"
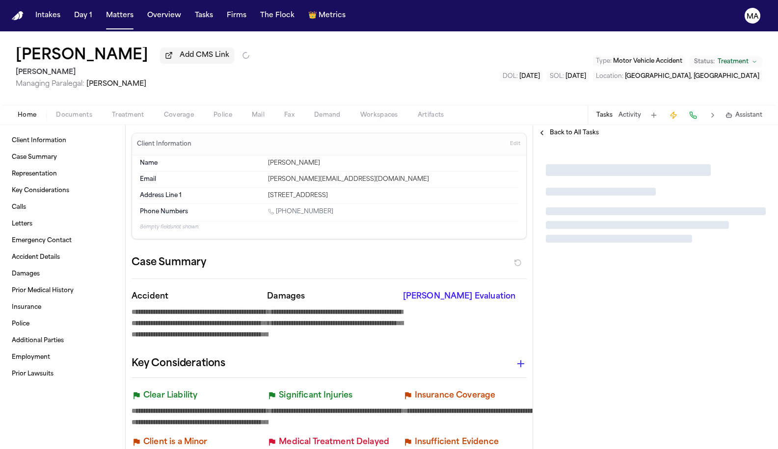
type textarea "*"
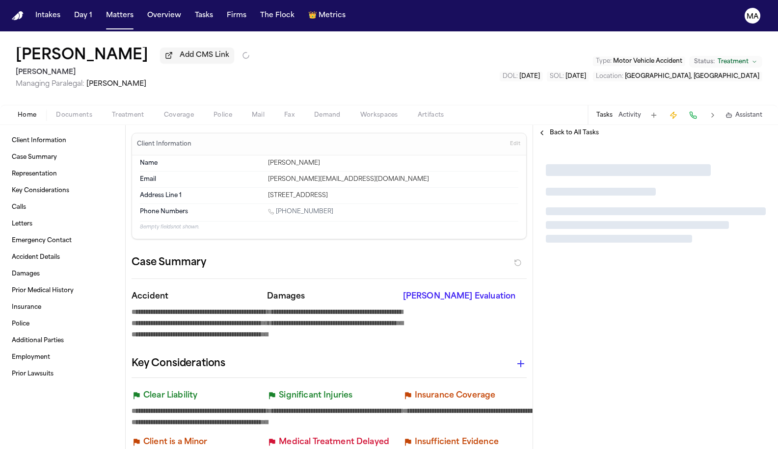
type textarea "*"
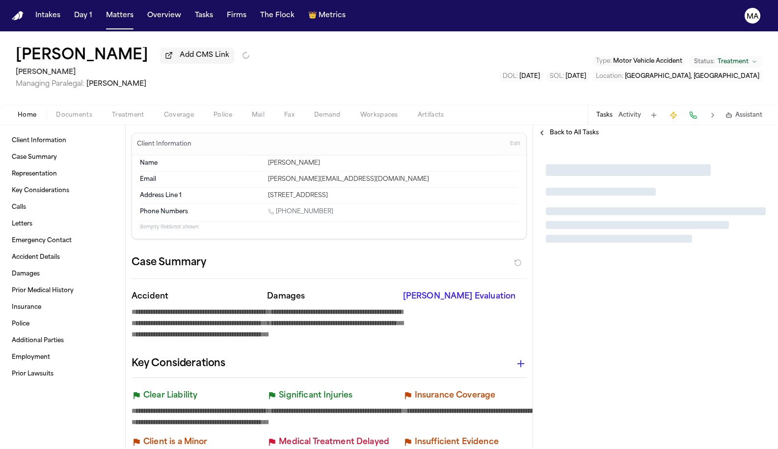
type textarea "*"
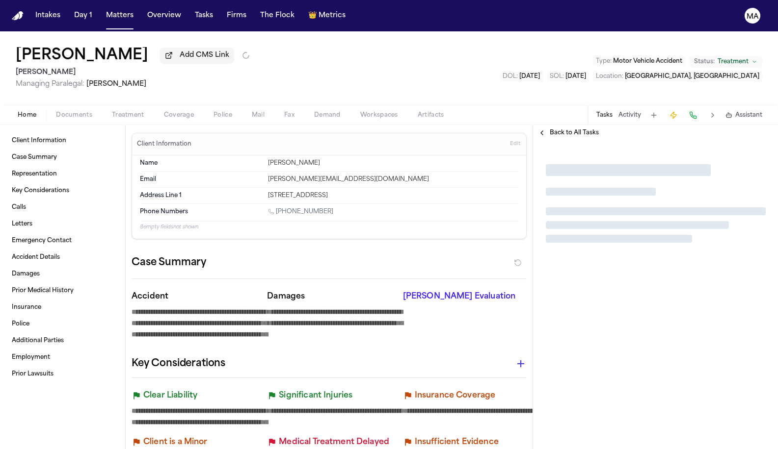
type textarea "*"
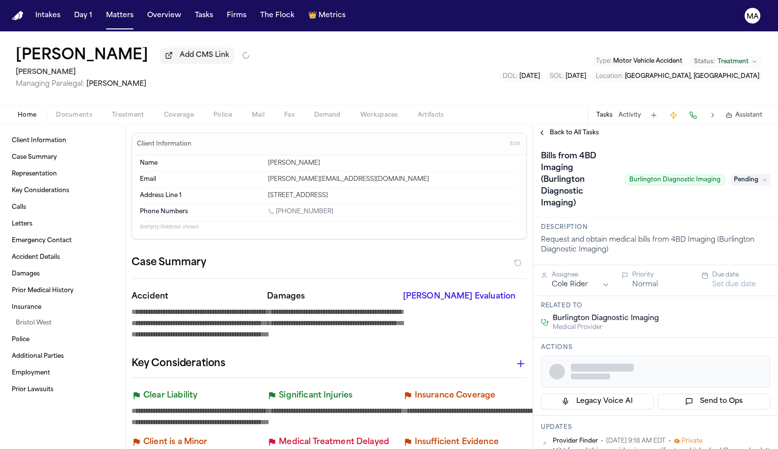
type textarea "*"
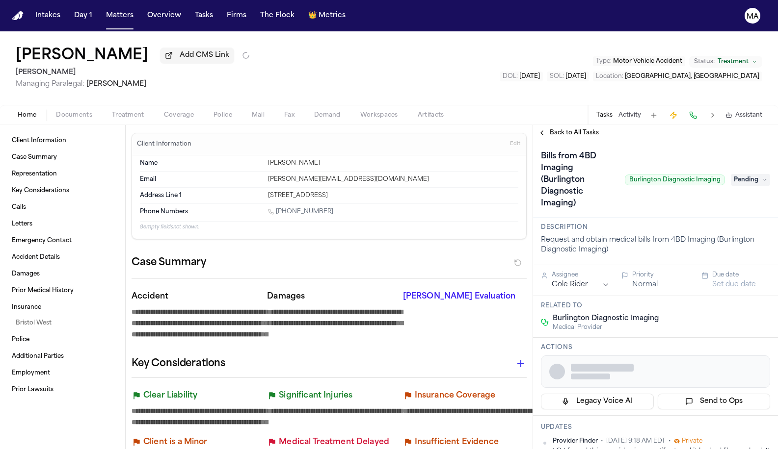
type textarea "*"
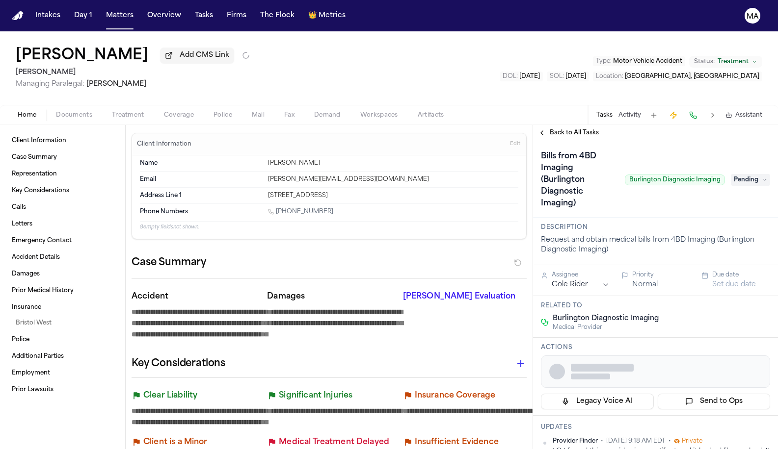
type textarea "*"
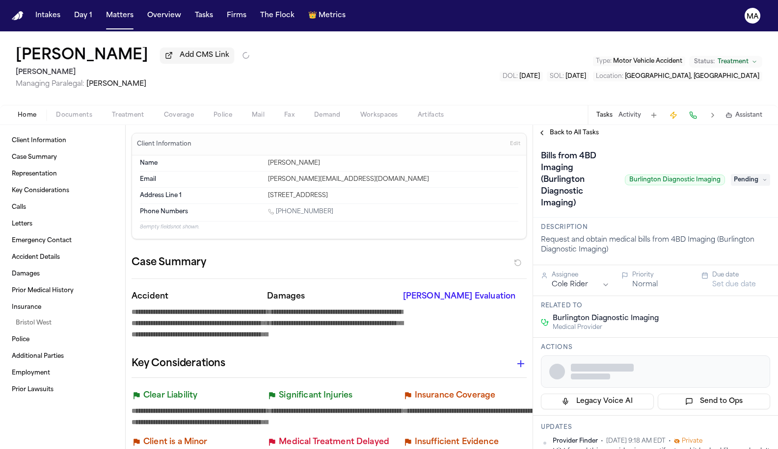
type textarea "*"
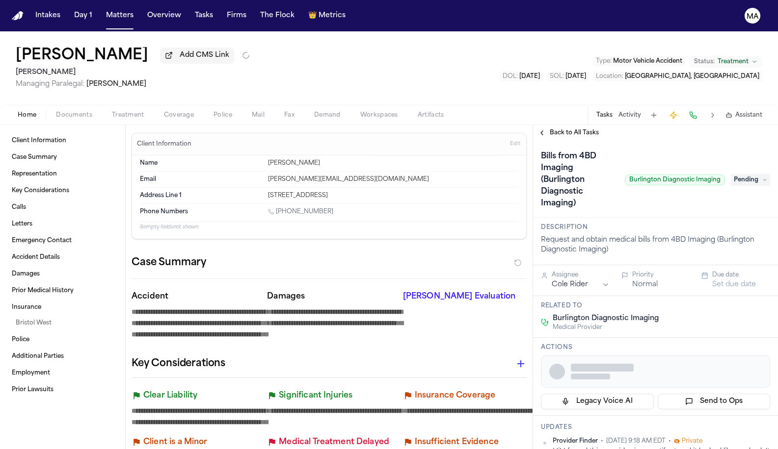
type textarea "*"
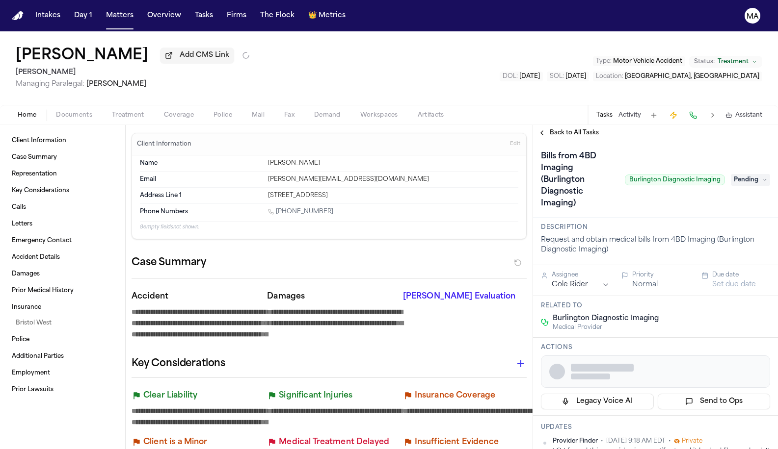
type textarea "*"
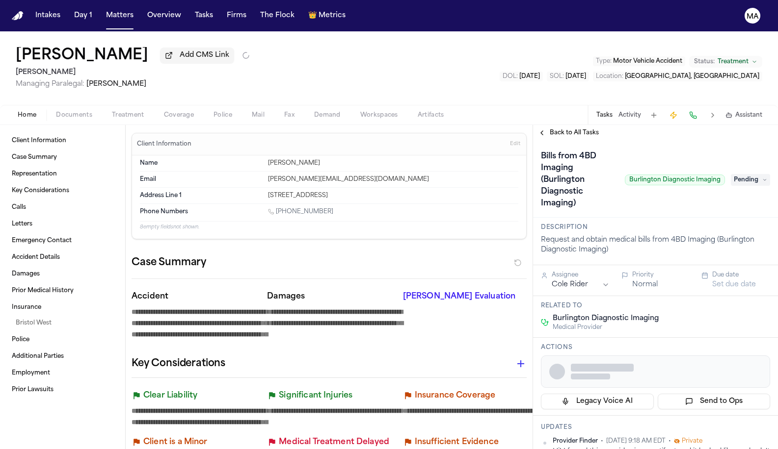
type textarea "*"
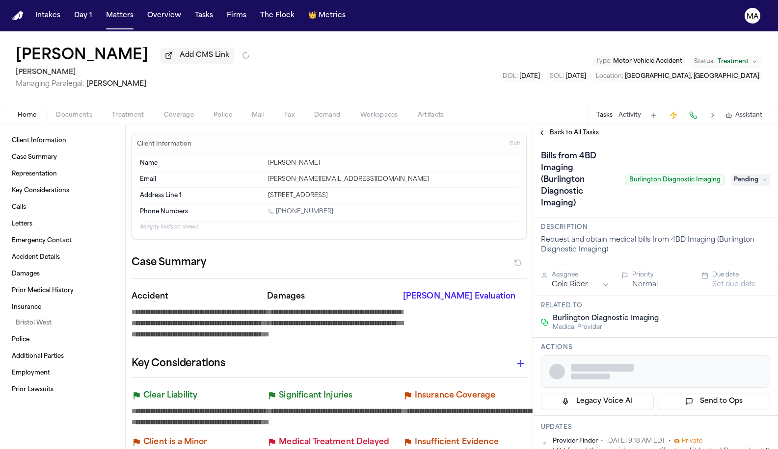
type textarea "*"
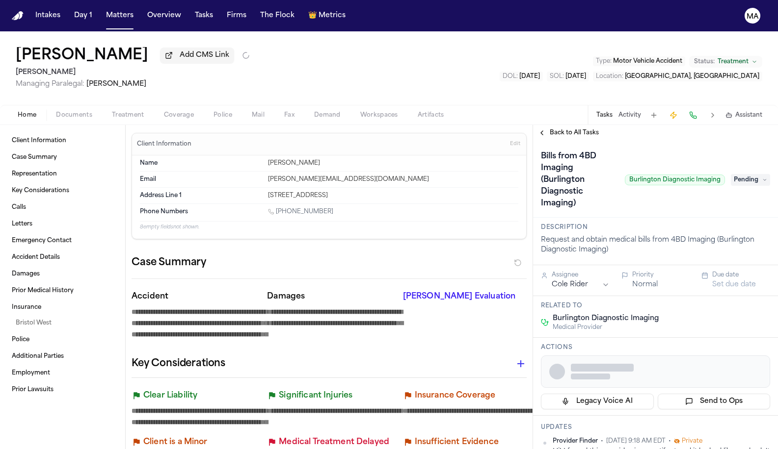
type textarea "*"
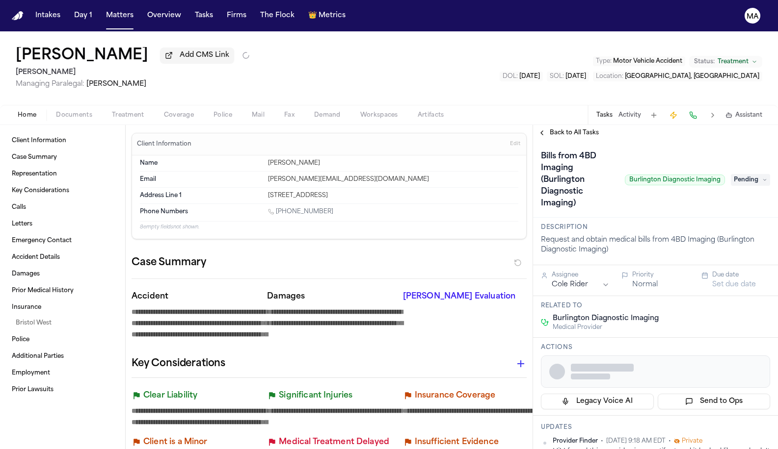
type textarea "*"
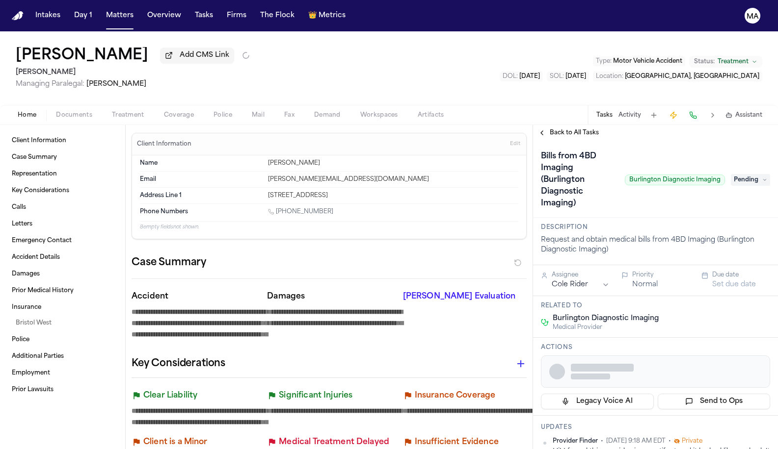
type textarea "*"
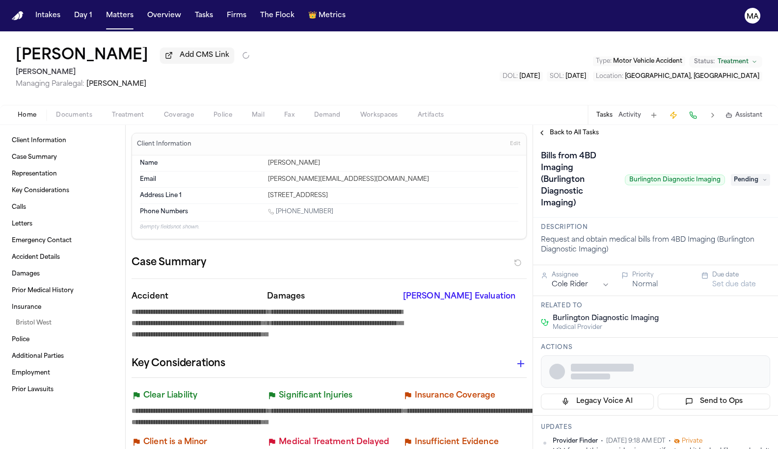
type textarea "*"
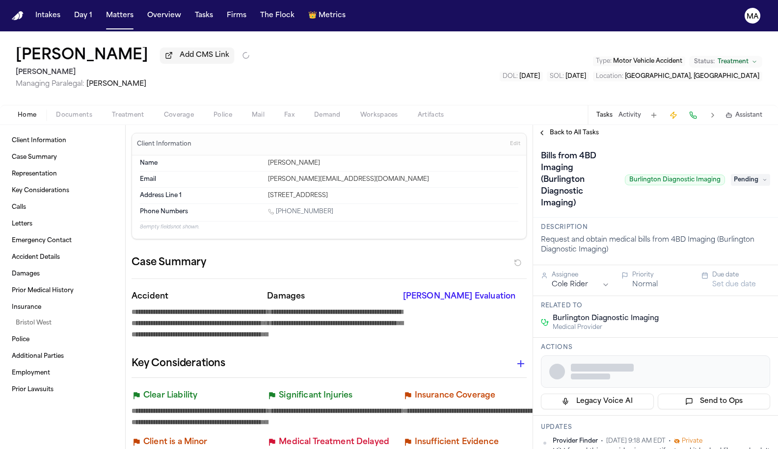
type textarea "*"
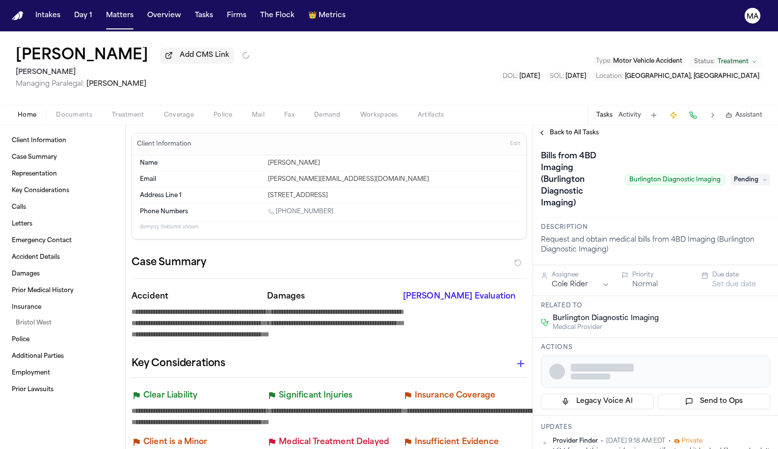
type textarea "*"
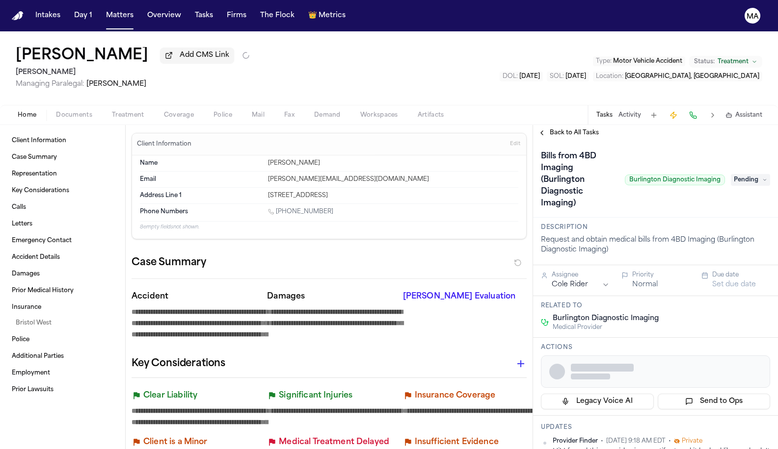
type textarea "*"
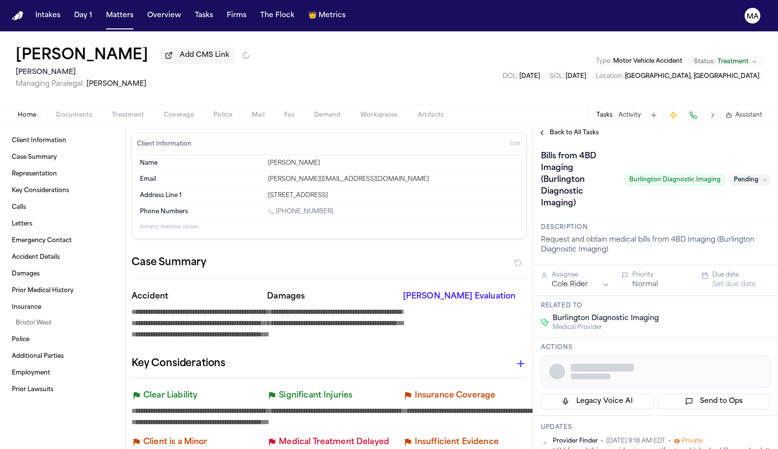
type textarea "*"
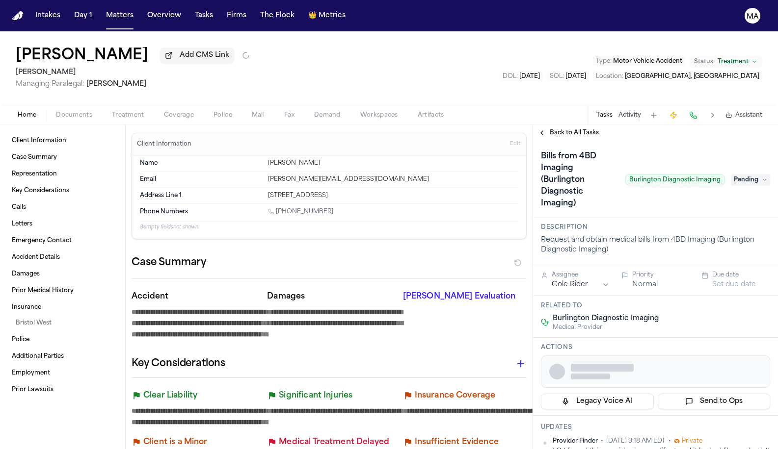
type textarea "*"
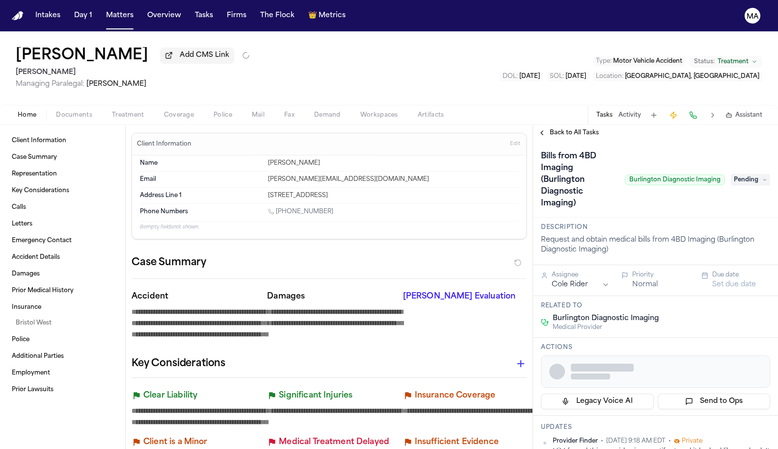
type textarea "*"
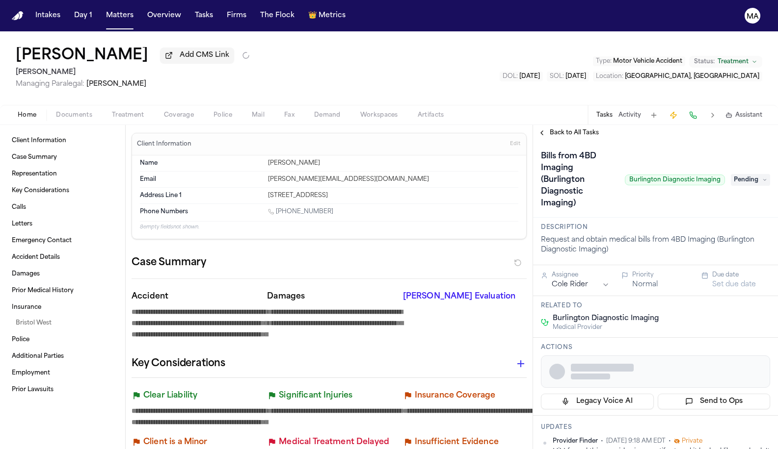
type textarea "*"
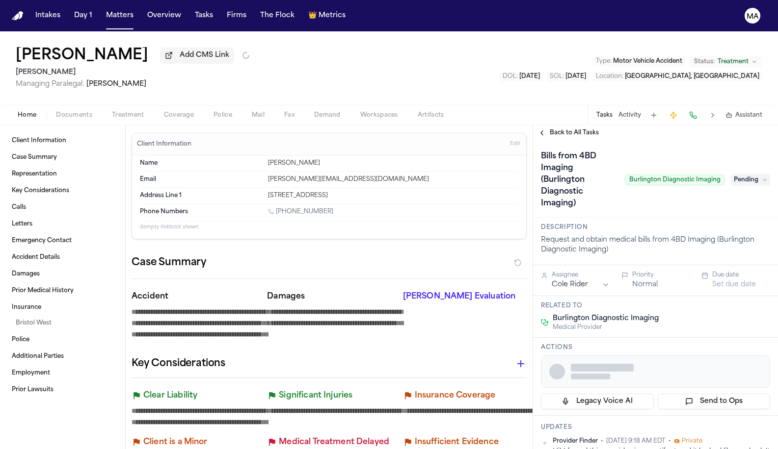
type textarea "*"
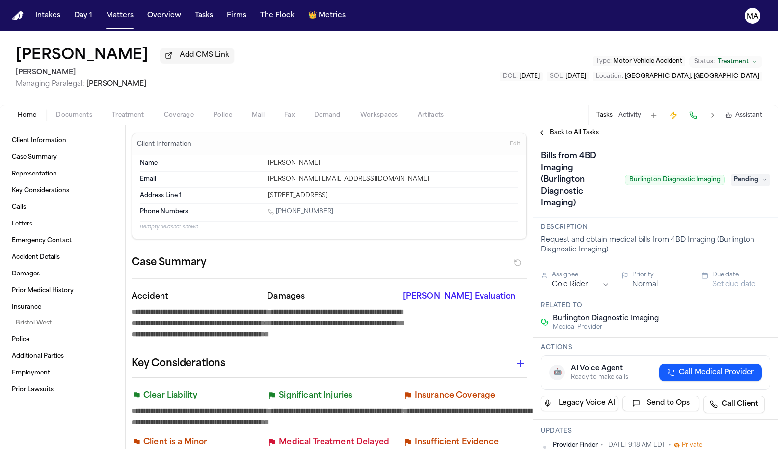
click at [41, 105] on div "Home Documents Treatment Coverage Police Mail Fax Demand Workspaces Artifacts T…" at bounding box center [389, 115] width 778 height 20
click at [56, 111] on span "Documents" at bounding box center [74, 115] width 36 height 8
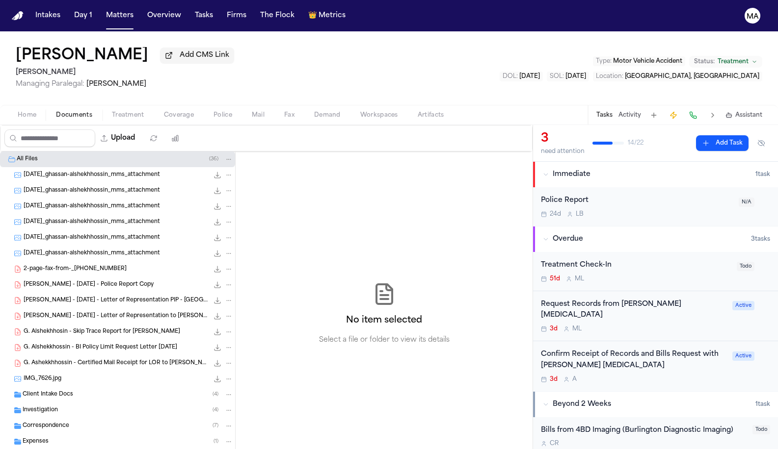
scroll to position [0, 0]
click at [70, 449] on div "Medical Records ( 6 )" at bounding box center [128, 457] width 210 height 9
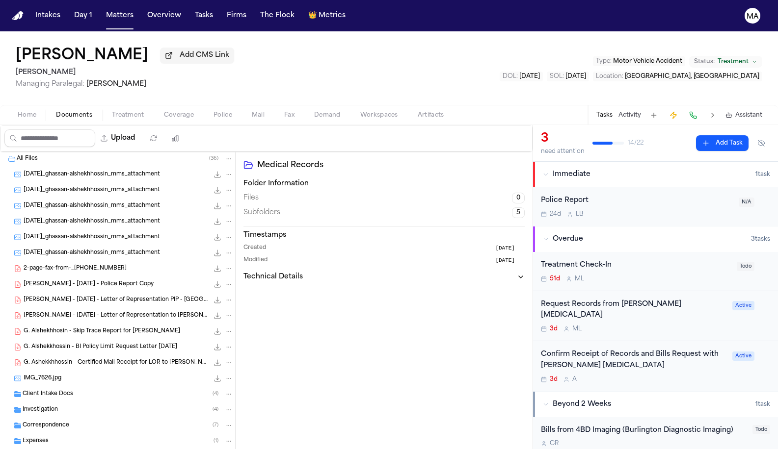
scroll to position [70, 0]
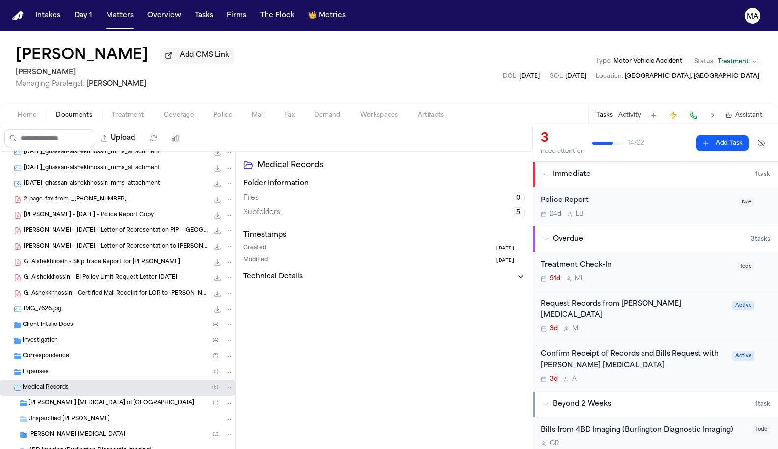
click at [70, 427] on div "Panaia Chiropractic ( 2 )" at bounding box center [117, 435] width 235 height 16
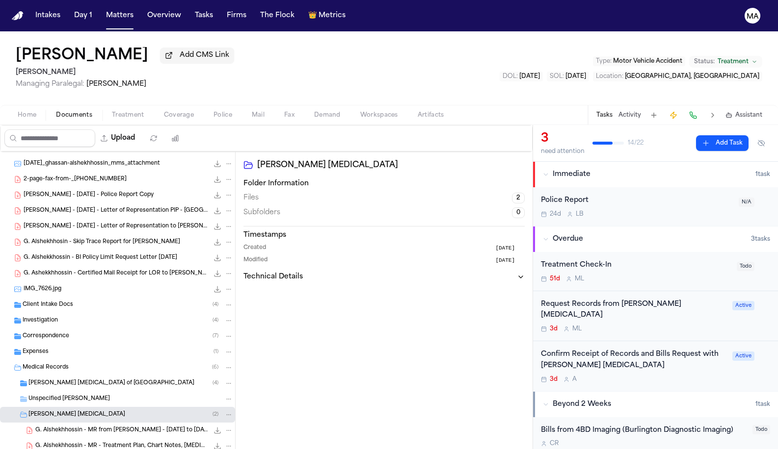
scroll to position [110, 0]
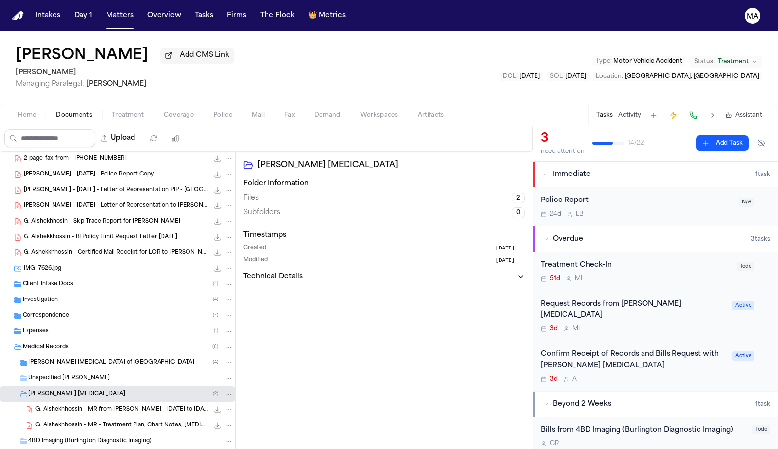
click at [61, 359] on span "Panaia Chiropractic of Cherry Hill" at bounding box center [111, 363] width 166 height 8
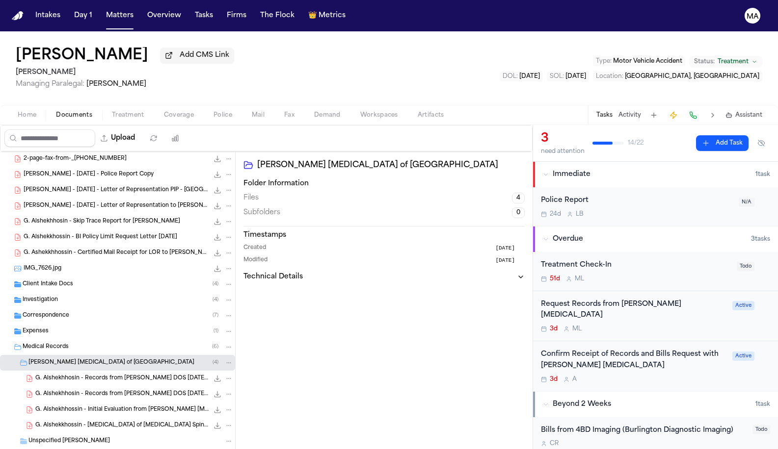
click at [18, 111] on span "Home" at bounding box center [27, 115] width 19 height 8
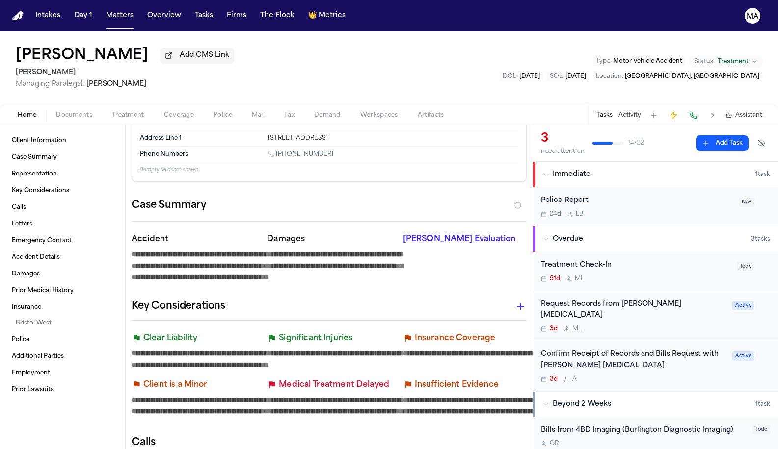
scroll to position [227, 0]
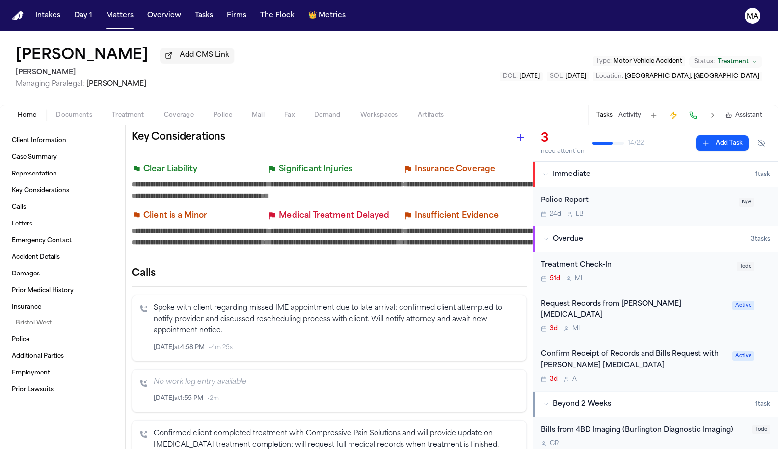
click at [617, 325] on div "3d M L" at bounding box center [633, 329] width 185 height 8
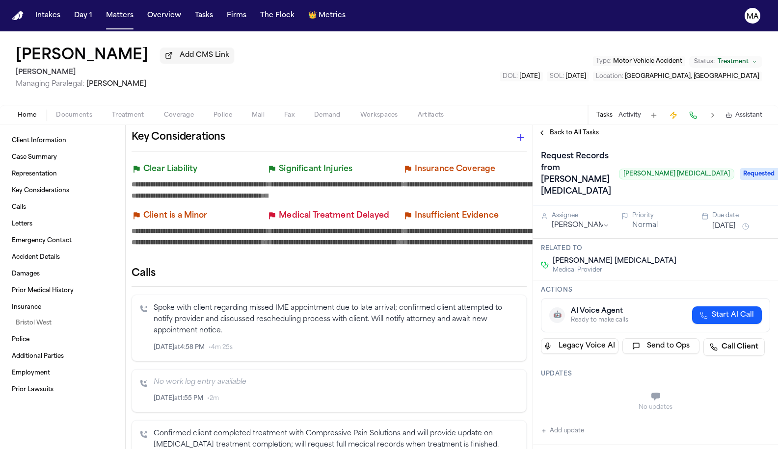
click at [558, 129] on span "Back to All Tasks" at bounding box center [573, 133] width 49 height 8
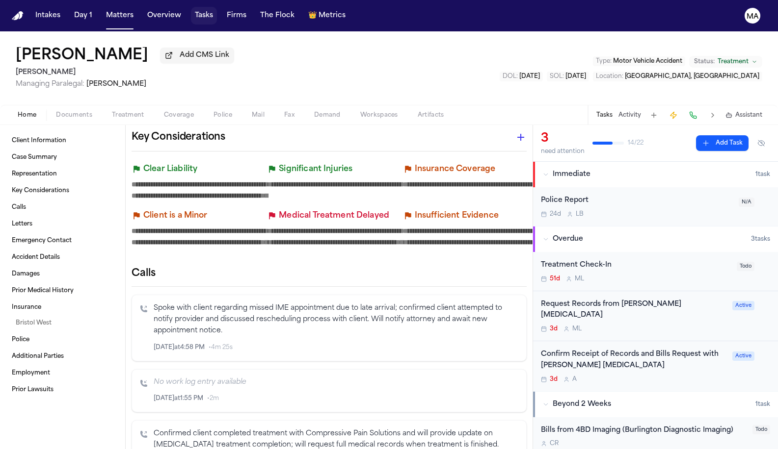
click at [191, 9] on button "Tasks" at bounding box center [204, 16] width 26 height 18
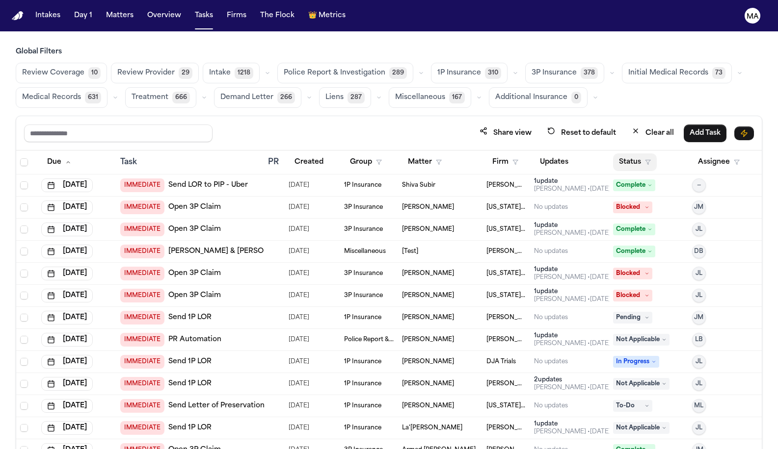
click at [623, 154] on button "Status" at bounding box center [635, 163] width 44 height 18
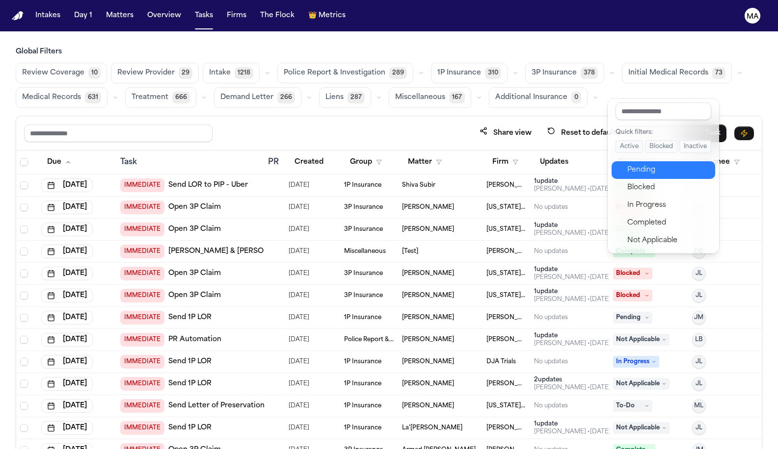
click at [630, 164] on div "Pending" at bounding box center [668, 170] width 82 height 12
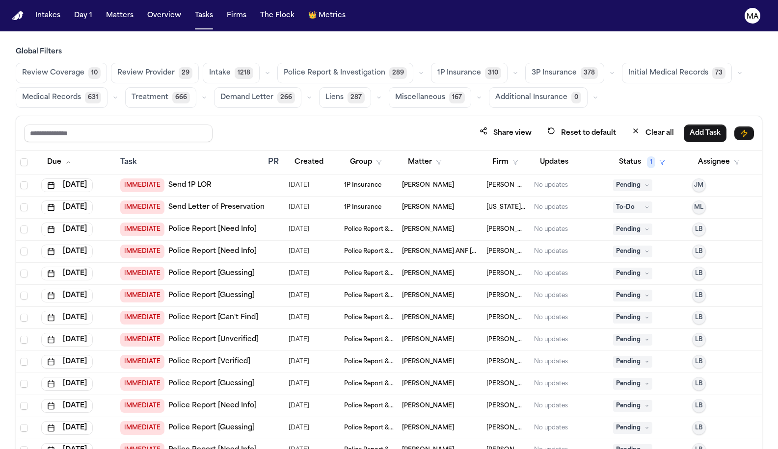
click at [81, 93] on span "Medical Records" at bounding box center [51, 98] width 59 height 10
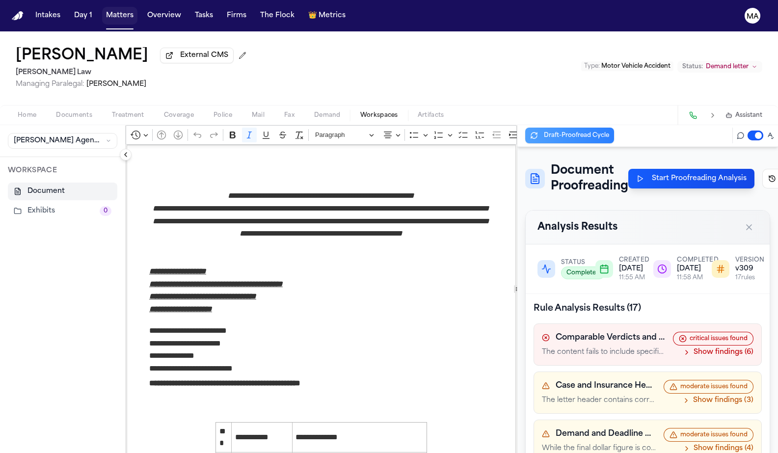
click at [102, 10] on button "Matters" at bounding box center [119, 16] width 35 height 18
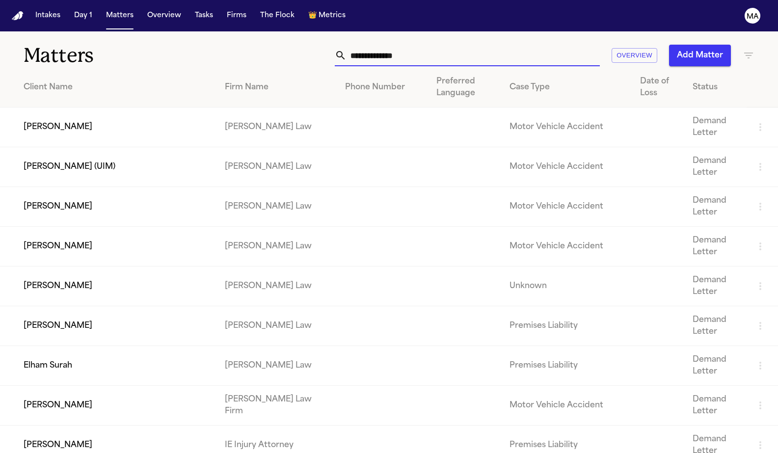
click at [559, 45] on input "text" at bounding box center [472, 56] width 253 height 22
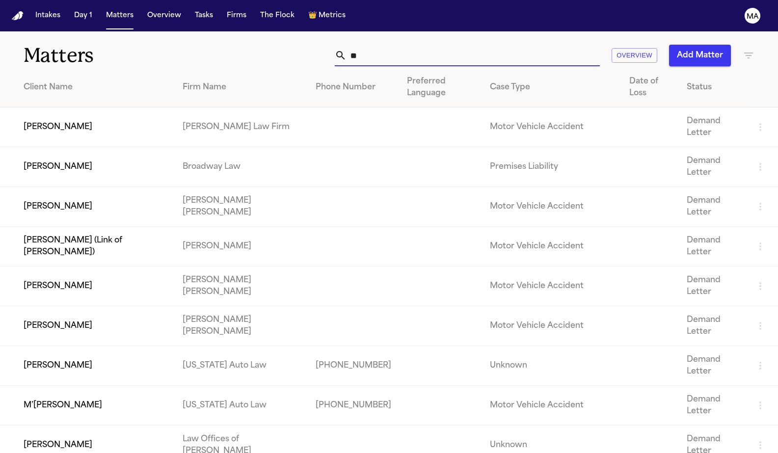
type input "*"
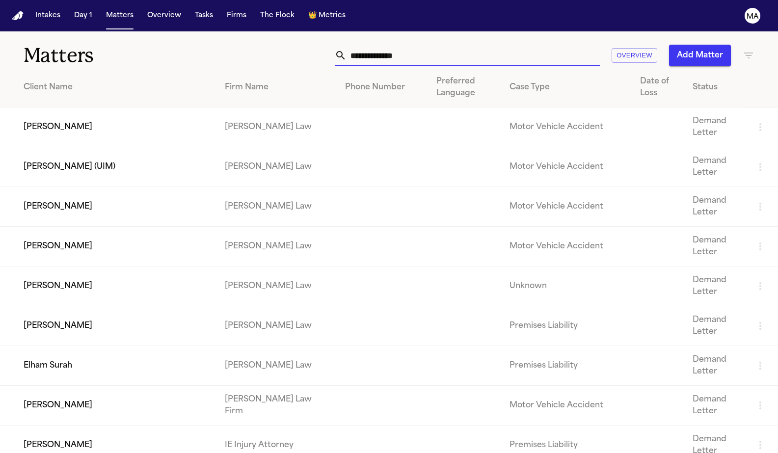
click at [750, 52] on icon "button" at bounding box center [748, 55] width 9 height 6
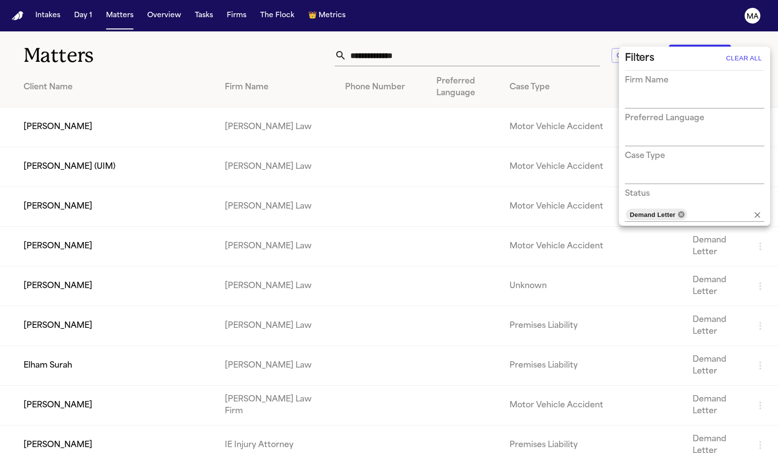
click at [677, 210] on icon at bounding box center [681, 214] width 8 height 8
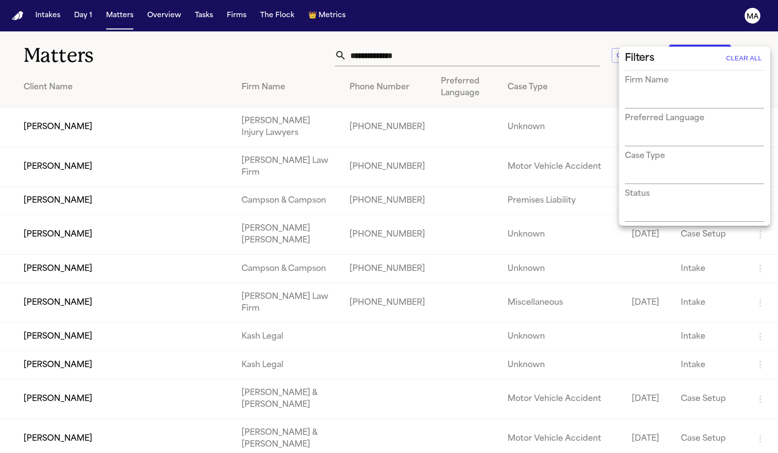
click at [659, 94] on input "text" at bounding box center [687, 101] width 125 height 14
type input "******"
click at [678, 102] on li "[PERSON_NAME] [PERSON_NAME]" at bounding box center [694, 112] width 139 height 29
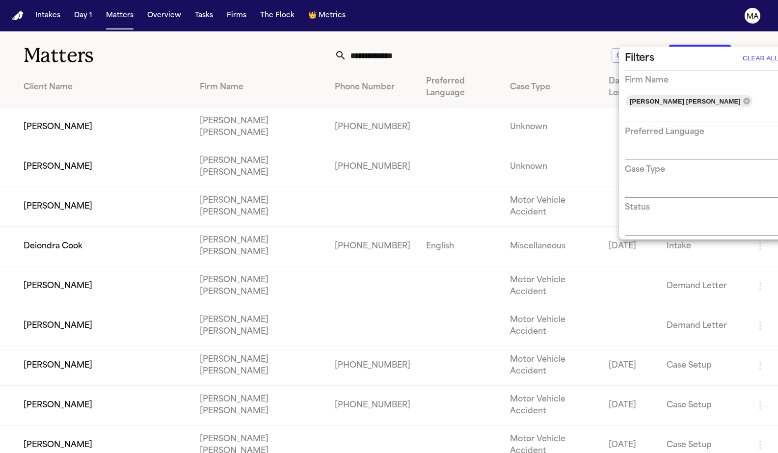
click at [290, 46] on div at bounding box center [389, 226] width 778 height 453
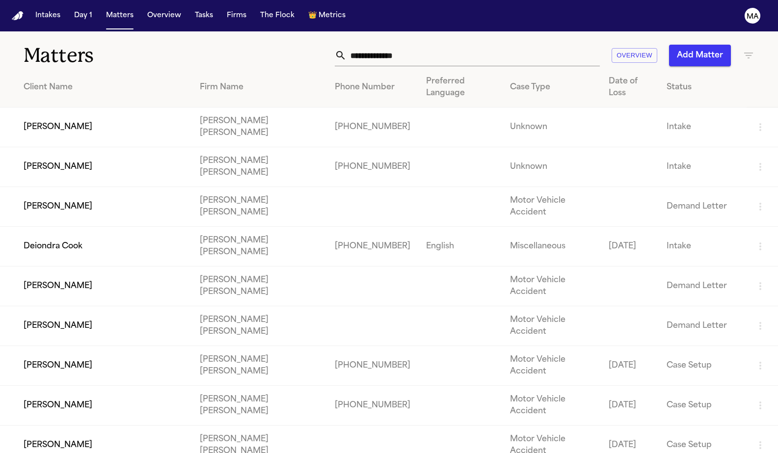
click at [666, 81] on div "Status" at bounding box center [702, 87] width 72 height 12
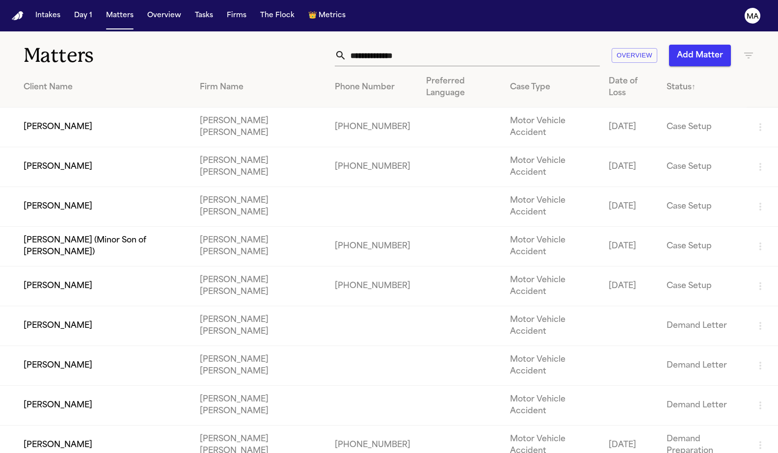
click at [135, 107] on td "[PERSON_NAME]" at bounding box center [96, 127] width 192 height 40
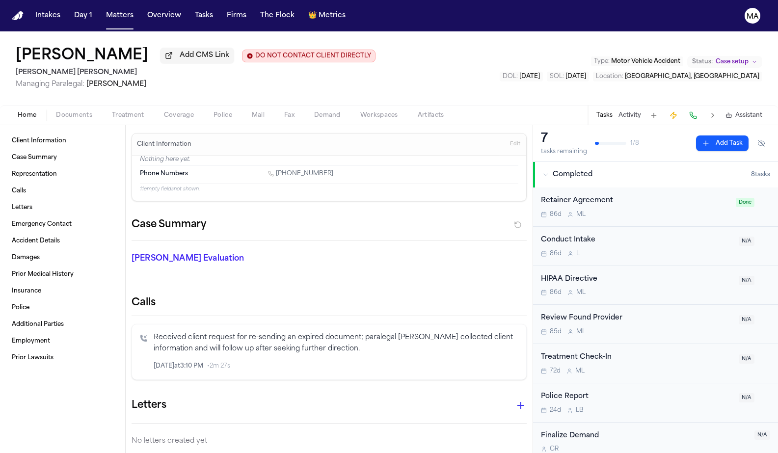
scroll to position [0, 0]
click at [56, 111] on span "Documents" at bounding box center [74, 115] width 36 height 8
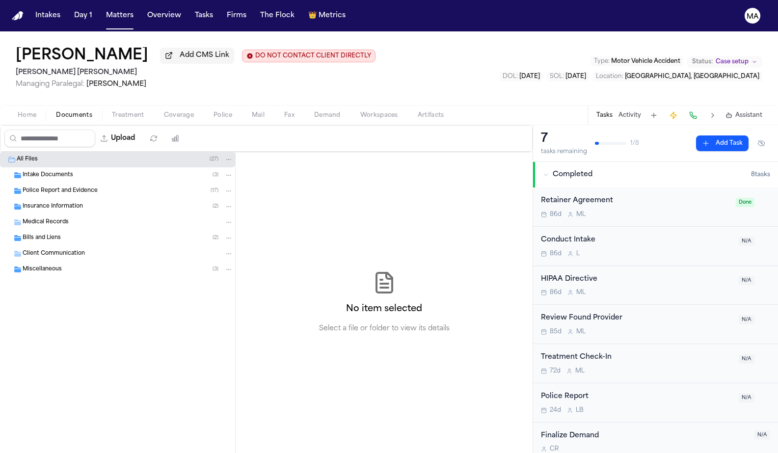
click at [133, 14] on nav "Intakes Day 1 Matters Overview Tasks Firms The Flock 👑 Metrics MA" at bounding box center [389, 15] width 778 height 31
click at [191, 10] on button "Tasks" at bounding box center [204, 16] width 26 height 18
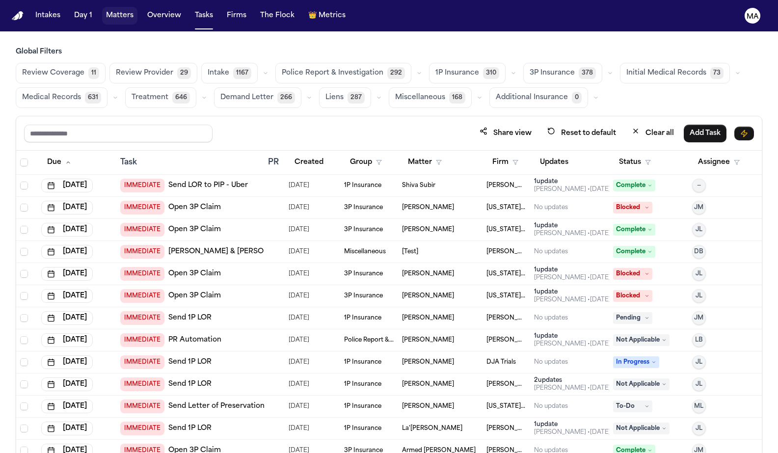
click at [102, 8] on button "Matters" at bounding box center [119, 16] width 35 height 18
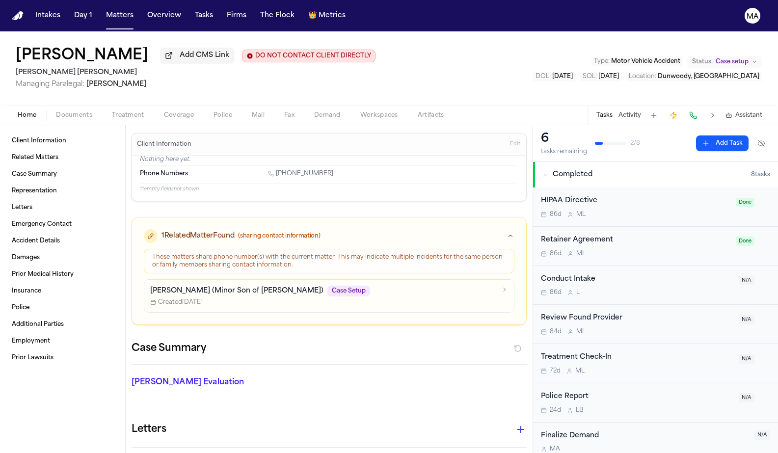
click at [112, 111] on span "Treatment" at bounding box center [128, 115] width 32 height 8
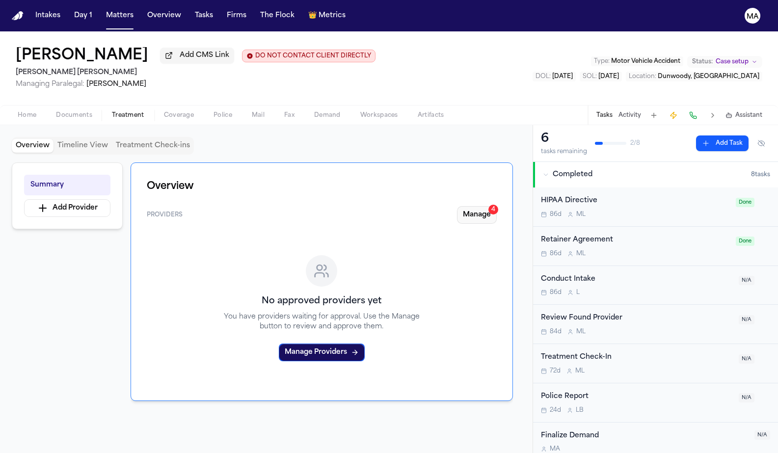
click at [496, 206] on button "Manage 4" at bounding box center [477, 215] width 40 height 18
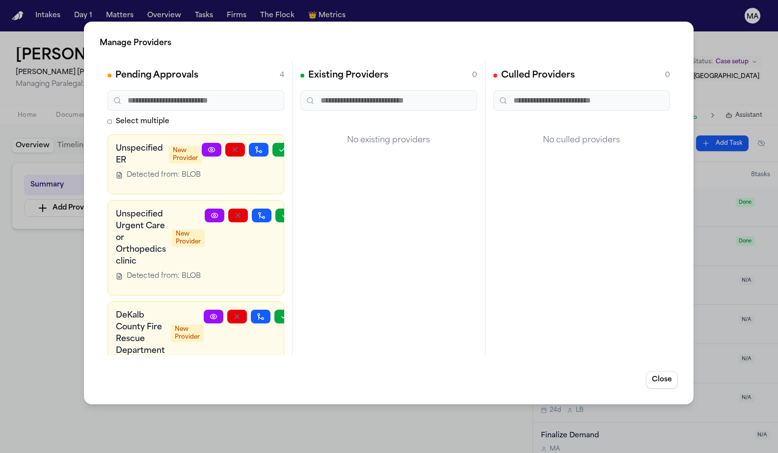
click at [56, 192] on div "Manage Providers Pending Approvals 4 Select multiple Unspecified ER New Provide…" at bounding box center [389, 226] width 778 height 453
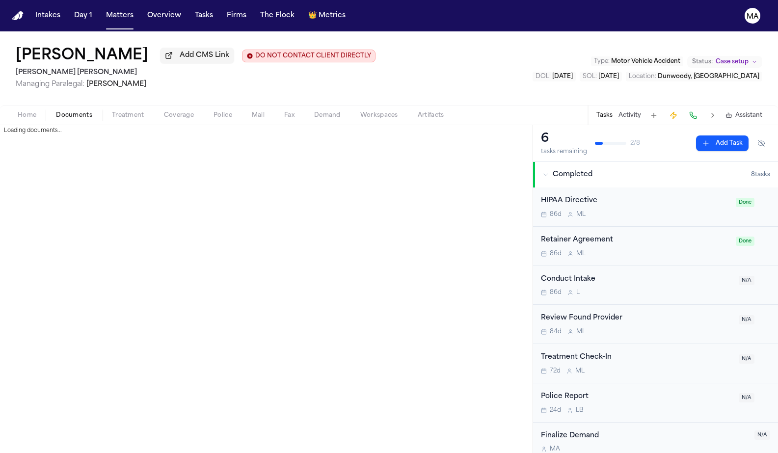
click at [56, 111] on span "Documents" at bounding box center [74, 115] width 36 height 8
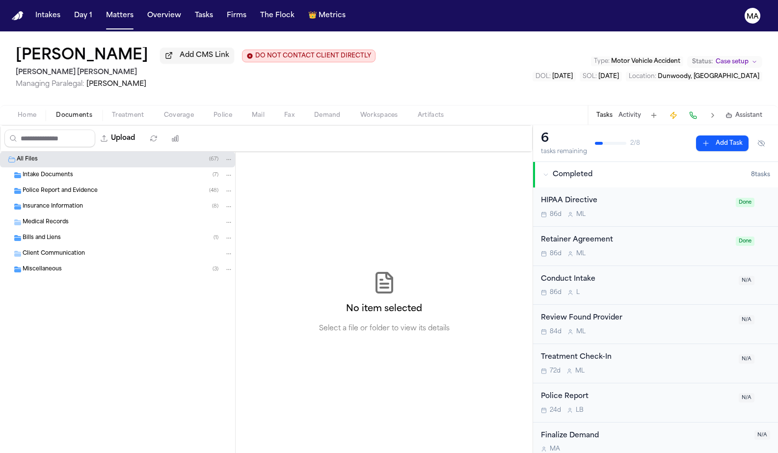
click at [29, 234] on span "Bills and Liens" at bounding box center [42, 238] width 38 height 8
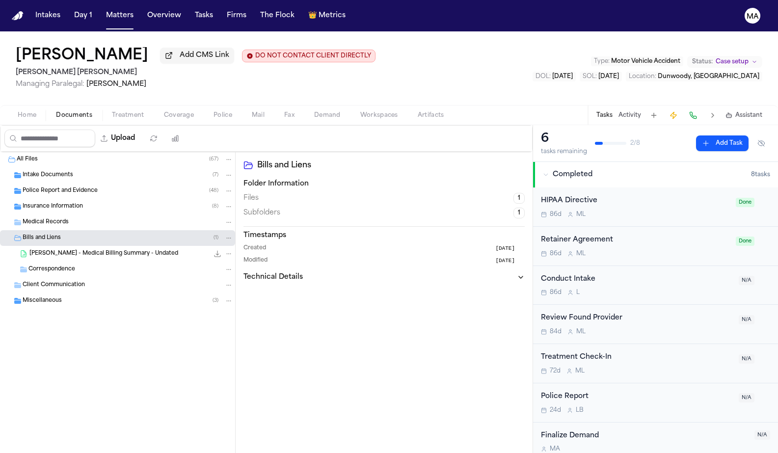
click at [49, 297] on span "Miscellaneous" at bounding box center [42, 301] width 39 height 8
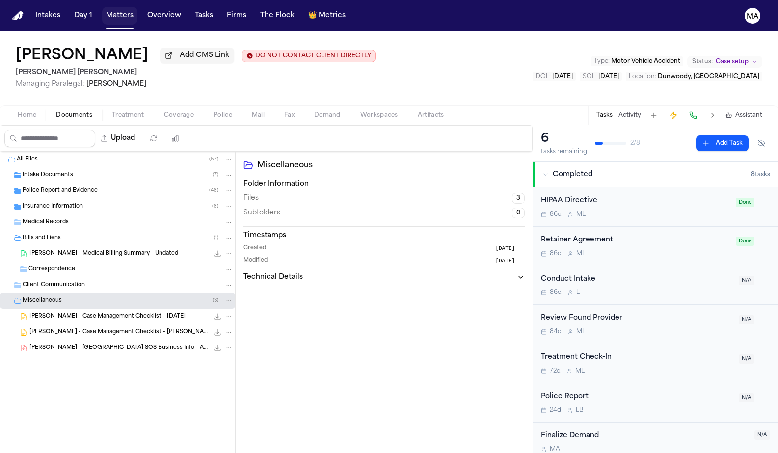
click at [102, 7] on button "Matters" at bounding box center [119, 16] width 35 height 18
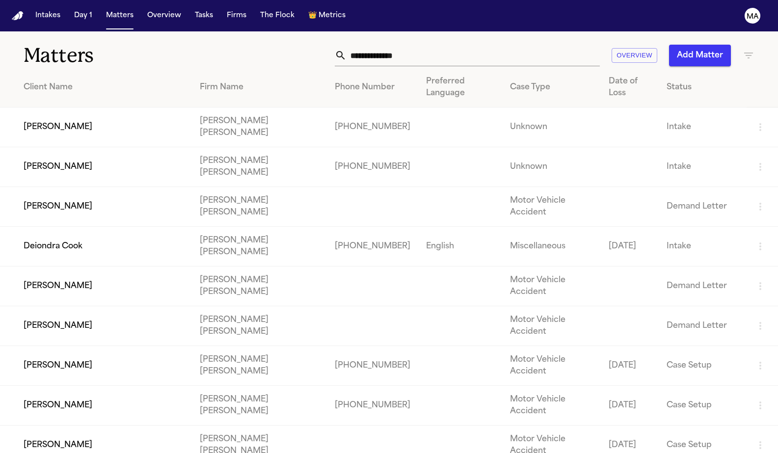
click at [530, 45] on input "text" at bounding box center [472, 56] width 253 height 22
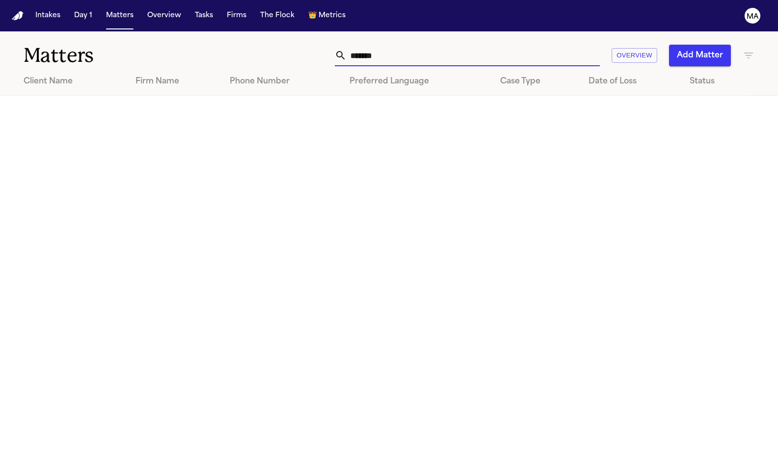
type input "*******"
click at [752, 50] on icon "button" at bounding box center [748, 56] width 12 height 12
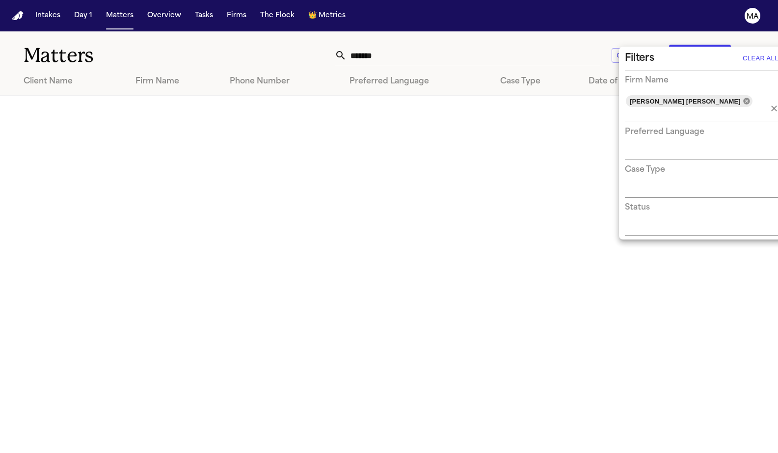
click at [742, 97] on icon at bounding box center [746, 101] width 8 height 8
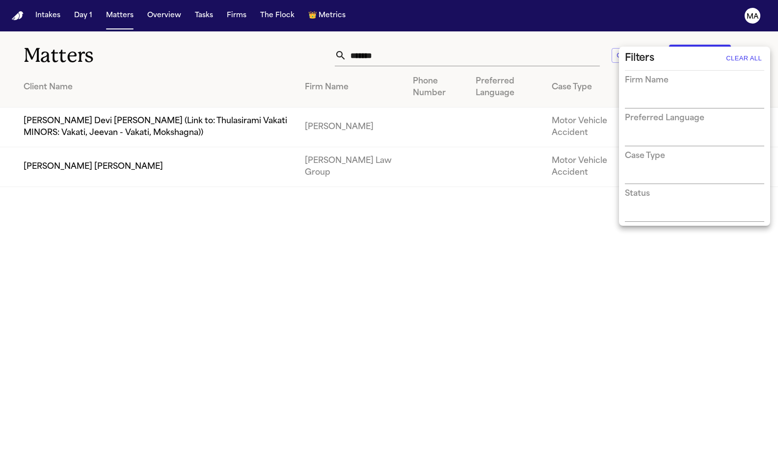
click at [539, 38] on div at bounding box center [389, 226] width 778 height 453
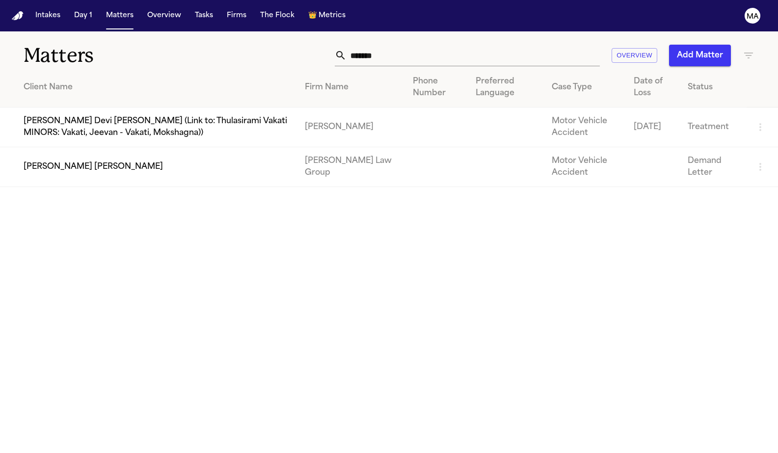
click at [77, 147] on td "[PERSON_NAME] [PERSON_NAME]" at bounding box center [148, 167] width 297 height 40
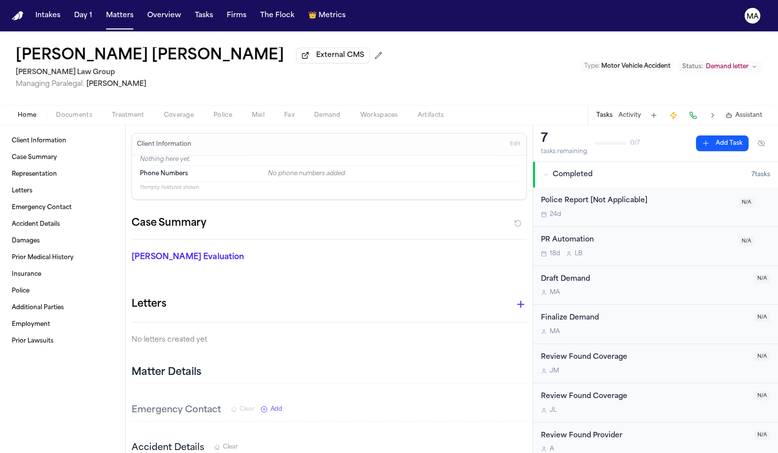
click at [56, 111] on span "Documents" at bounding box center [74, 115] width 36 height 8
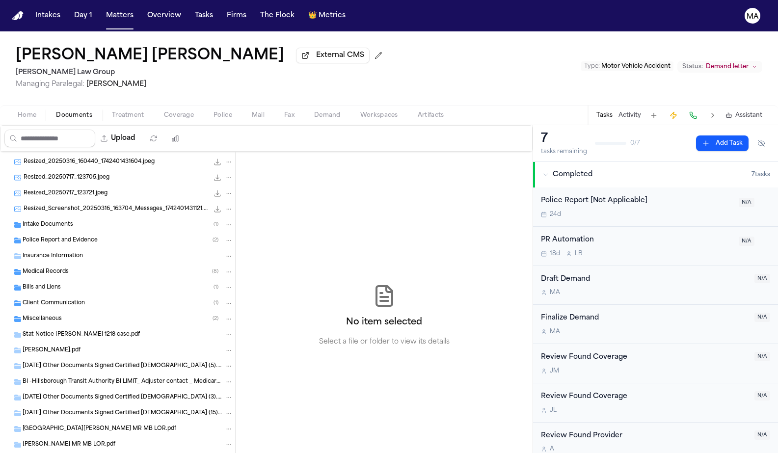
scroll to position [76, 0]
click at [62, 268] on div "Medical Records ( 8 )" at bounding box center [128, 272] width 210 height 9
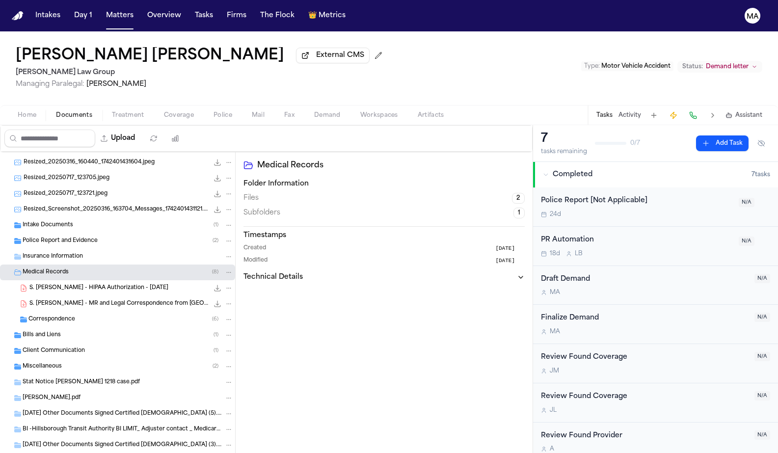
click at [53, 315] on span "Correspondence" at bounding box center [51, 319] width 47 height 8
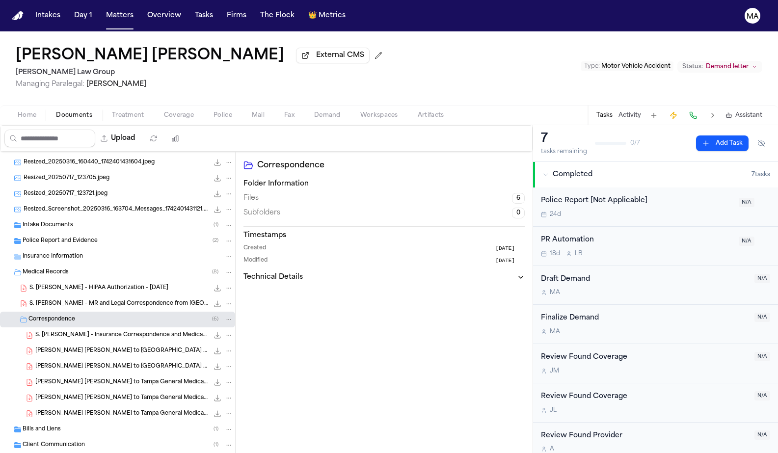
click at [62, 284] on span "S. [PERSON_NAME] - HIPAA Authorization - [DATE]" at bounding box center [98, 288] width 139 height 8
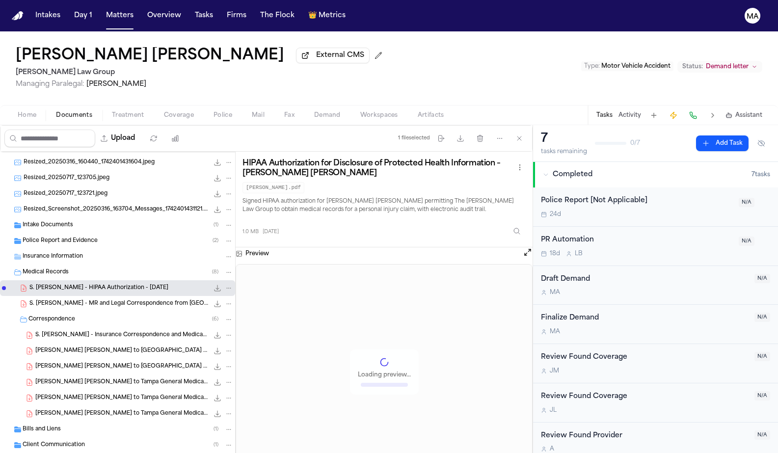
click at [58, 300] on span "S. [PERSON_NAME] - MR and Legal Correspondence from [GEOGRAPHIC_DATA] - [DATE]" at bounding box center [118, 304] width 179 height 8
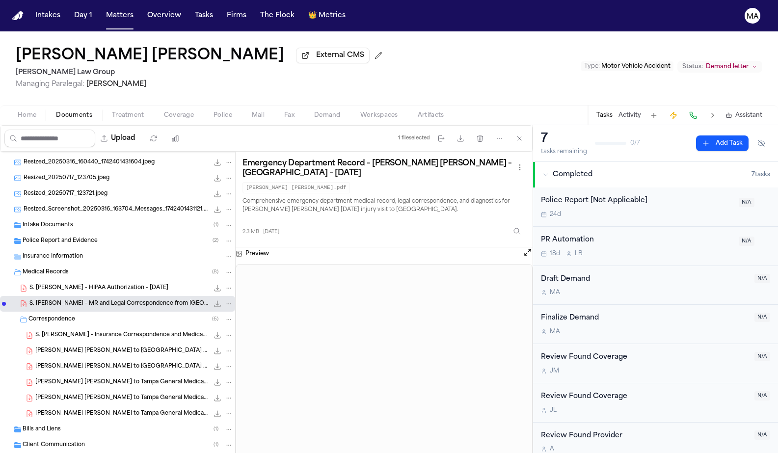
click at [42, 421] on div "Bills and Liens ( 1 )" at bounding box center [117, 429] width 235 height 16
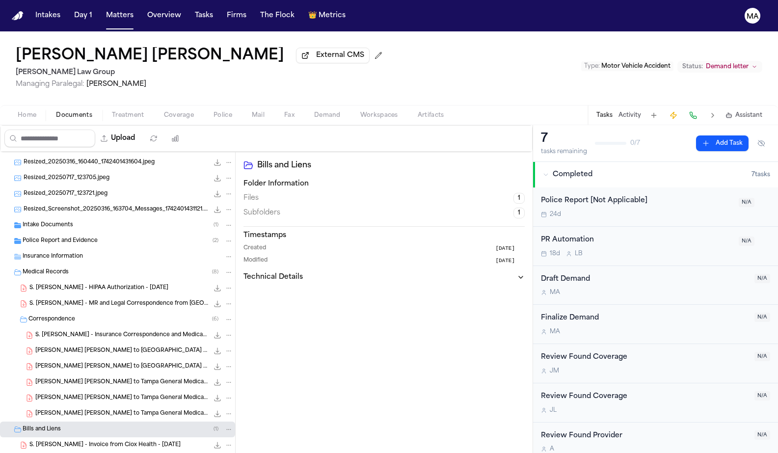
click at [62, 437] on div "S. Martinez Vicente - Invoice from Ciox Health - 8.3.25 23.7 KB • PDF" at bounding box center [117, 445] width 235 height 16
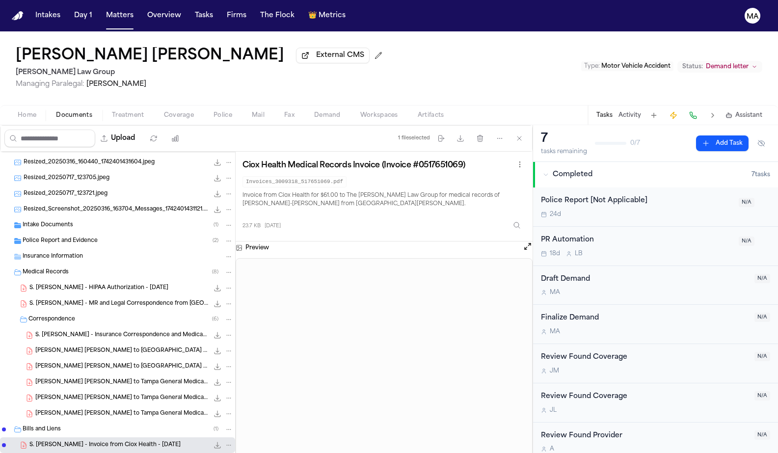
click at [60, 237] on span "Police Report and Evidence" at bounding box center [60, 241] width 75 height 8
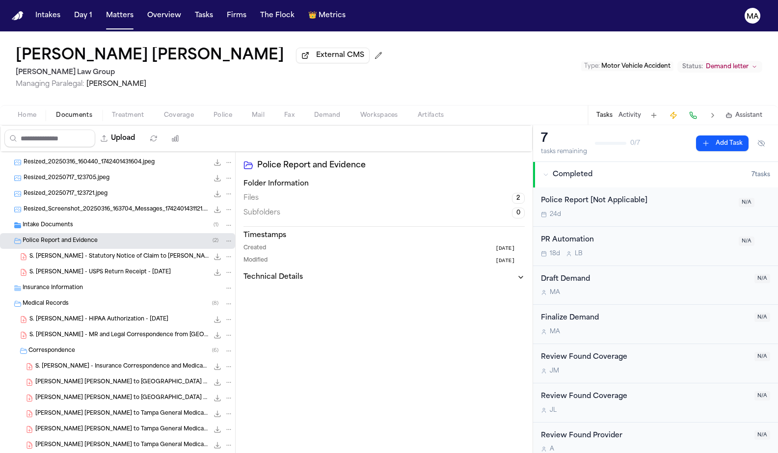
click at [68, 221] on div "Intake Documents ( 1 )" at bounding box center [128, 225] width 210 height 9
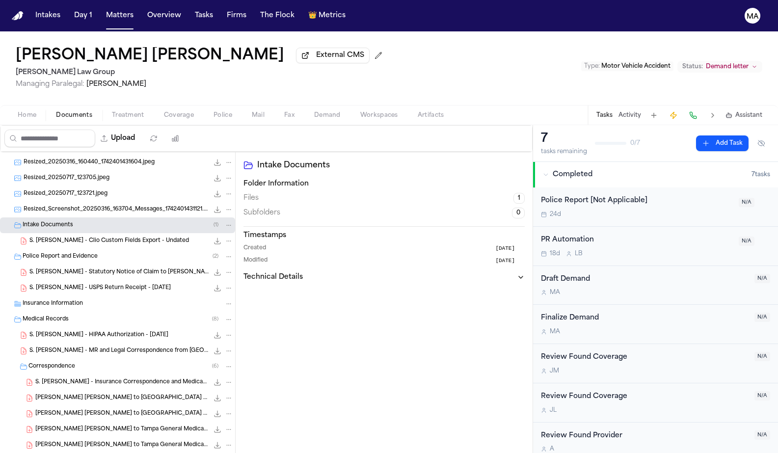
click at [80, 233] on div "S. Martinez Vicente - Clio Custom Fields Export - Undated 106.0 KB • PDF" at bounding box center [117, 241] width 235 height 16
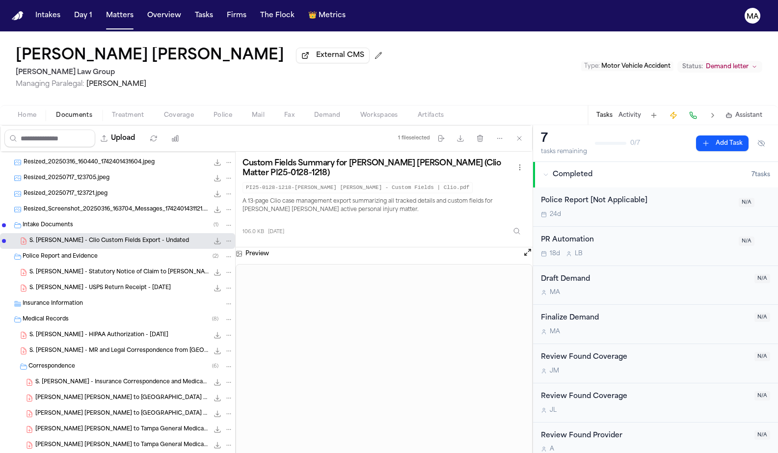
click at [70, 331] on span "S. [PERSON_NAME] - HIPAA Authorization - [DATE]" at bounding box center [98, 335] width 139 height 8
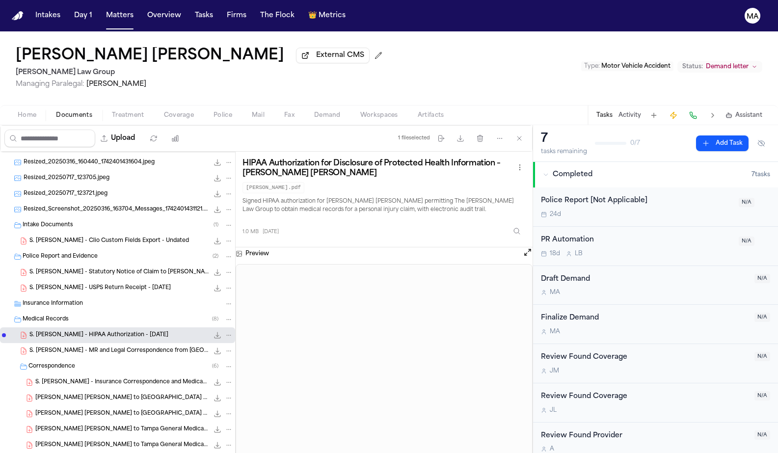
click at [68, 347] on span "S. [PERSON_NAME] - MR and Legal Correspondence from [GEOGRAPHIC_DATA] - [DATE]" at bounding box center [118, 351] width 179 height 8
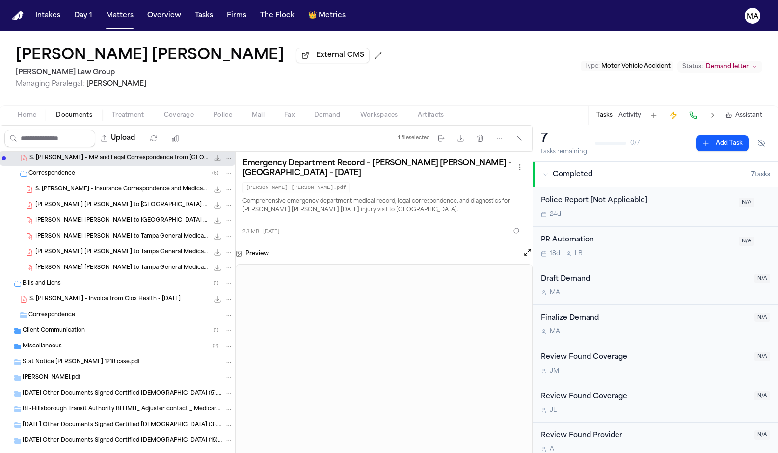
scroll to position [274, 0]
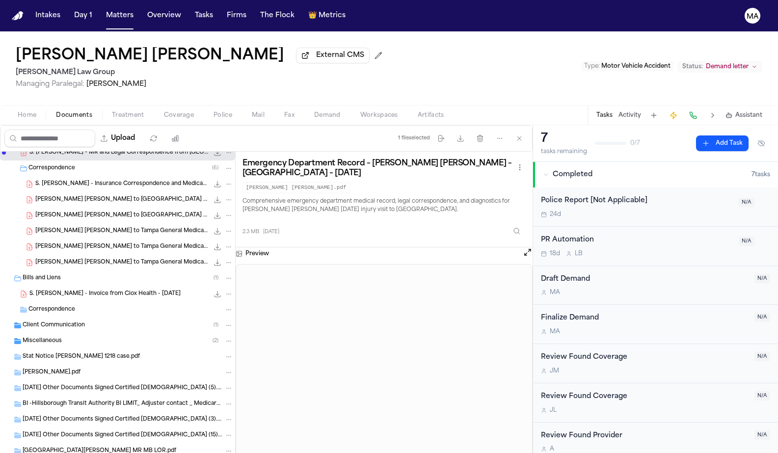
click at [66, 337] on div "Miscellaneous ( 2 )" at bounding box center [128, 341] width 210 height 9
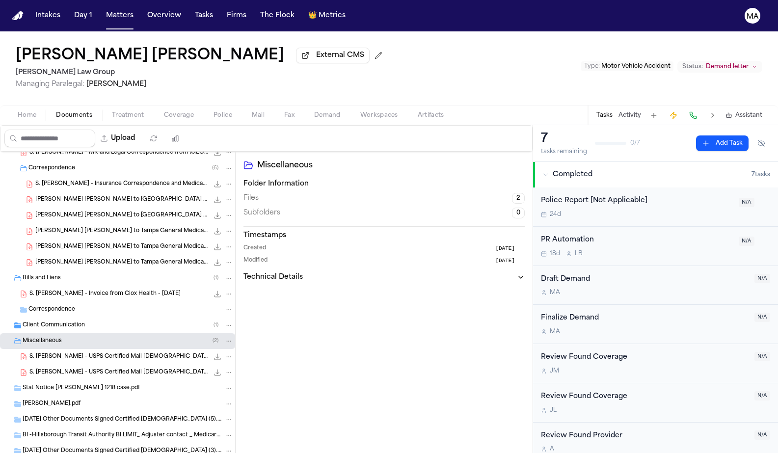
click at [61, 368] on span "S. [PERSON_NAME] - USPS Certified Mail [DEMOGRAPHIC_DATA] to [GEOGRAPHIC_DATA] …" at bounding box center [118, 372] width 179 height 8
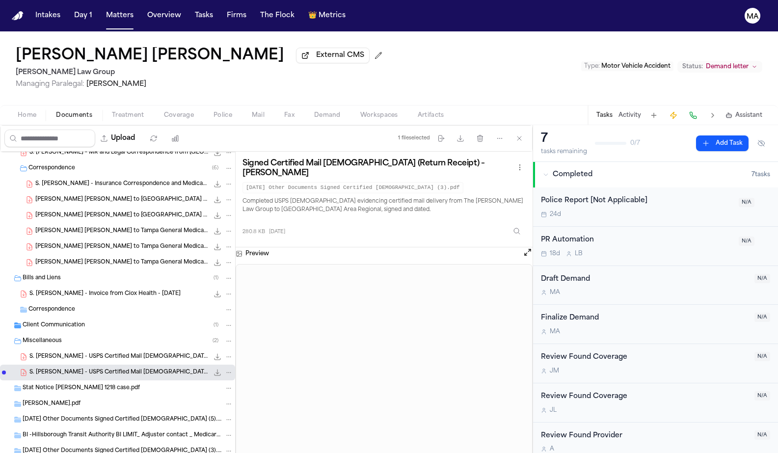
click at [69, 353] on span "S. [PERSON_NAME] - USPS Certified Mail [DEMOGRAPHIC_DATA] - [DATE]" at bounding box center [118, 357] width 179 height 8
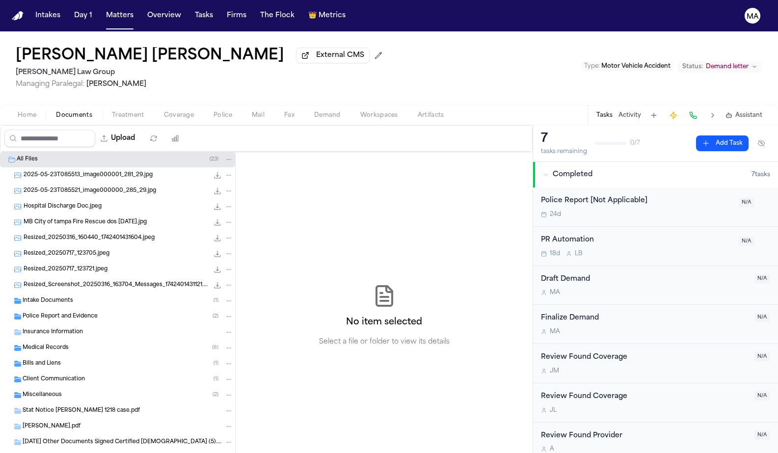
click at [73, 343] on div "Medical Records ( 8 )" at bounding box center [128, 347] width 210 height 9
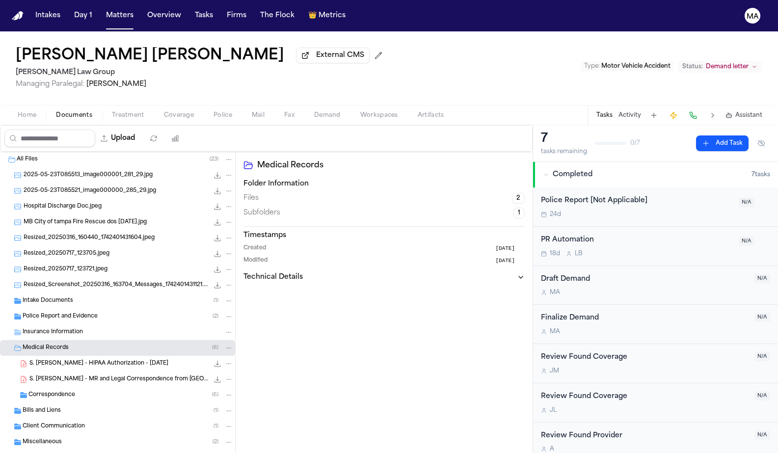
click at [68, 387] on div "Correspondence ( 6 )" at bounding box center [117, 395] width 235 height 16
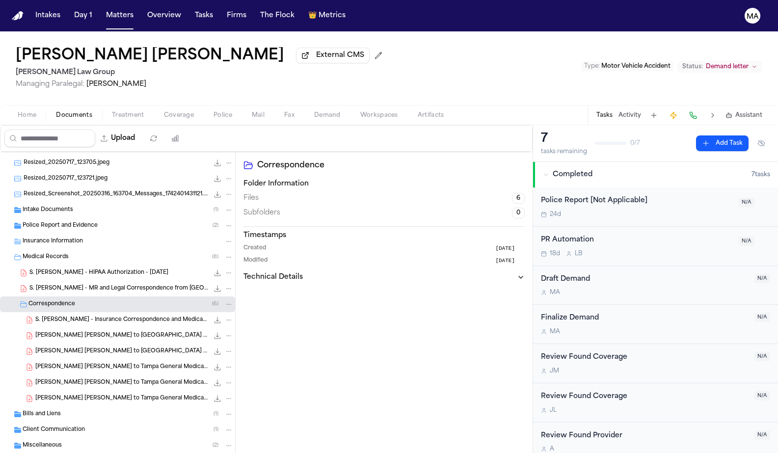
scroll to position [98, 0]
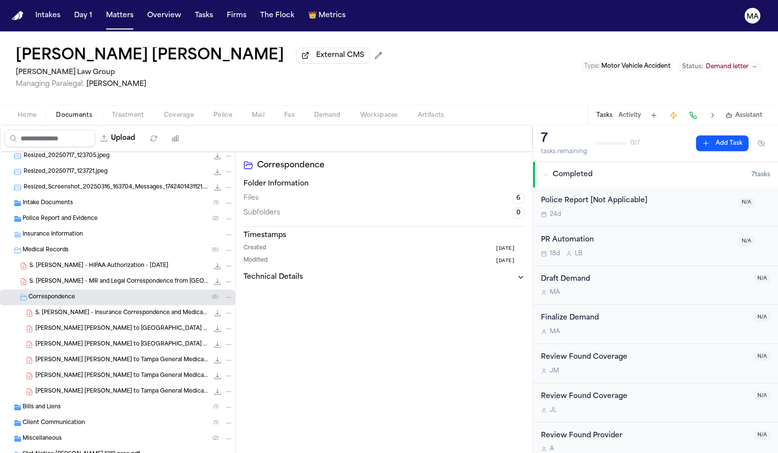
click at [59, 403] on div "Bills and Liens ( 1 )" at bounding box center [128, 407] width 210 height 9
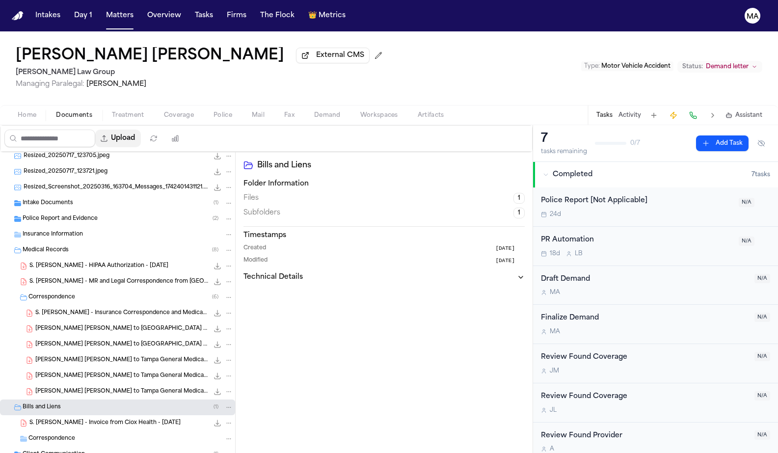
click at [95, 130] on button "Upload" at bounding box center [118, 139] width 46 height 18
select select "**********"
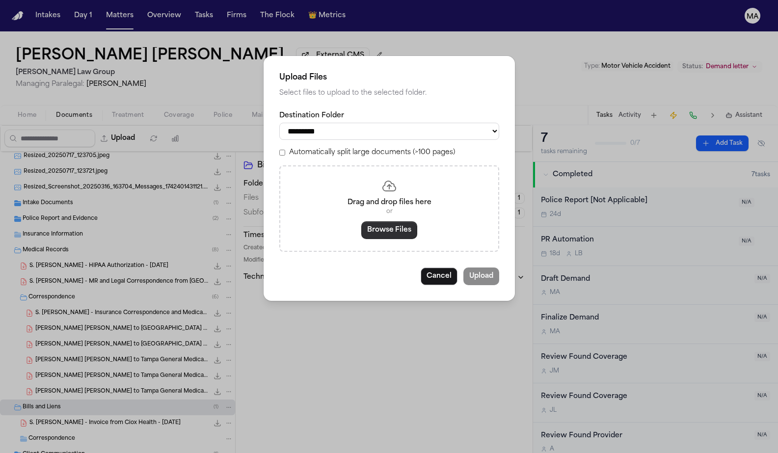
click at [376, 221] on button "Browse Files" at bounding box center [389, 230] width 56 height 18
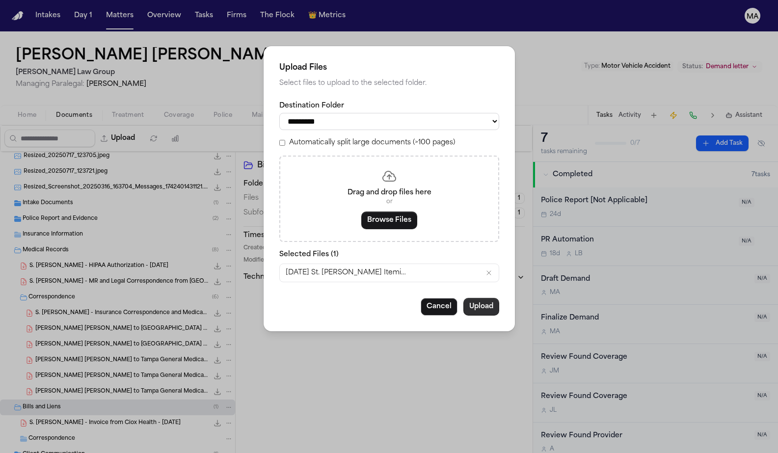
click at [463, 298] on button "Upload" at bounding box center [481, 307] width 36 height 18
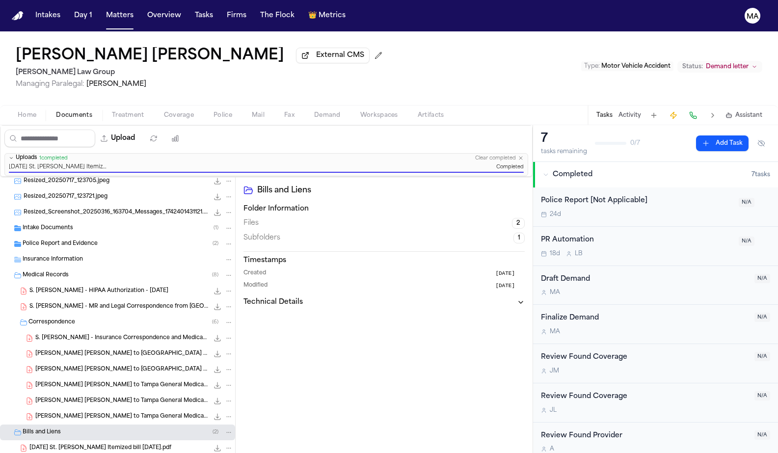
click at [630, 308] on div "7 tasks remaining 0 / 7 Add Task Completed 7 task s Police Report [Not Applicab…" at bounding box center [655, 289] width 245 height 328
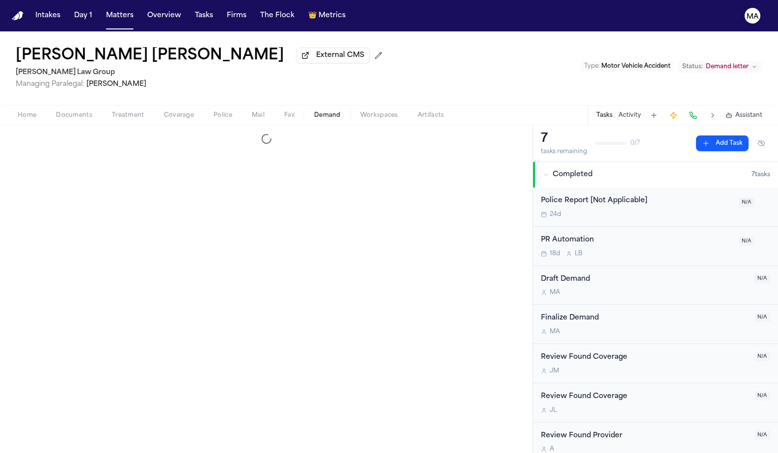
click at [308, 120] on span "button" at bounding box center [327, 120] width 38 height 1
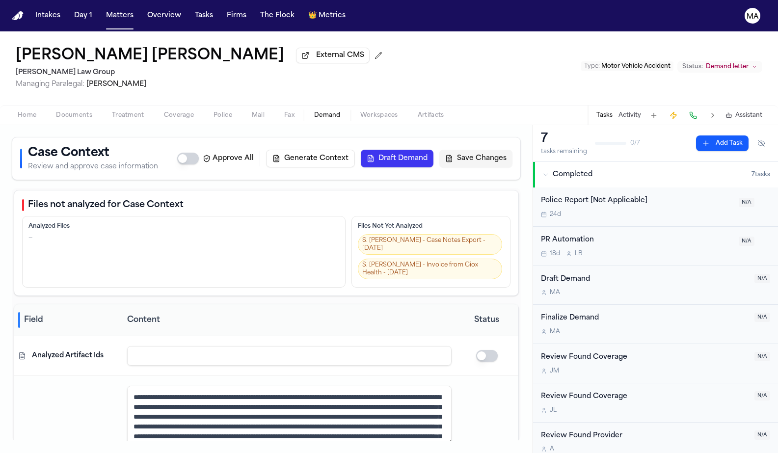
click at [360, 111] on span "Workspaces" at bounding box center [379, 115] width 38 height 8
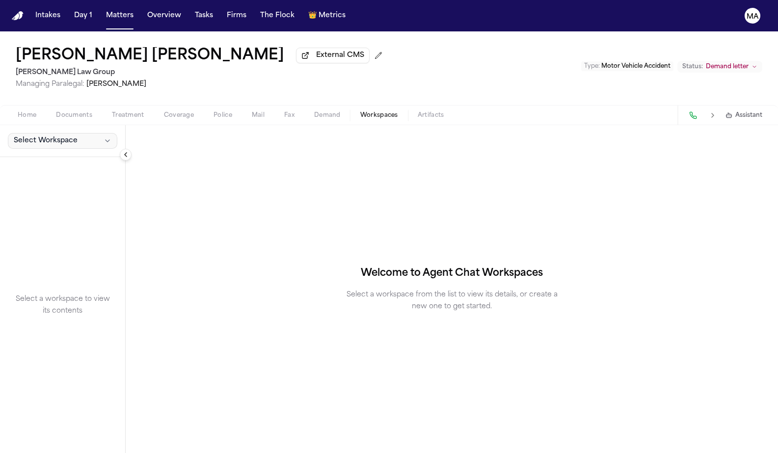
click at [46, 136] on span "Select Workspace" at bounding box center [46, 141] width 64 height 10
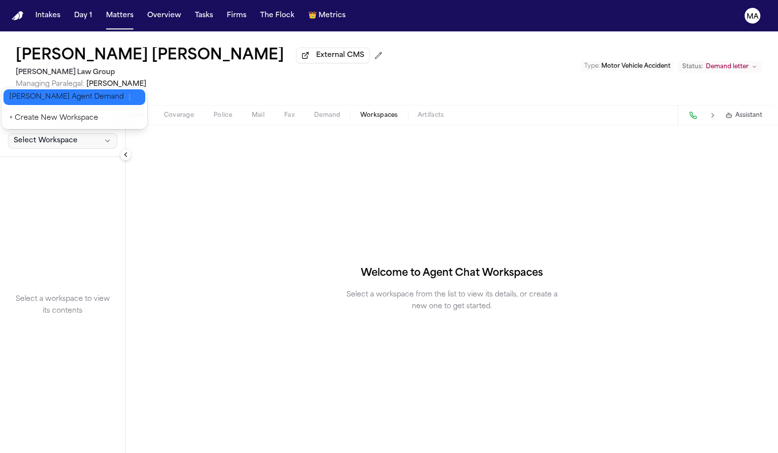
click at [38, 96] on span "[PERSON_NAME] Agent Demand" at bounding box center [66, 97] width 114 height 10
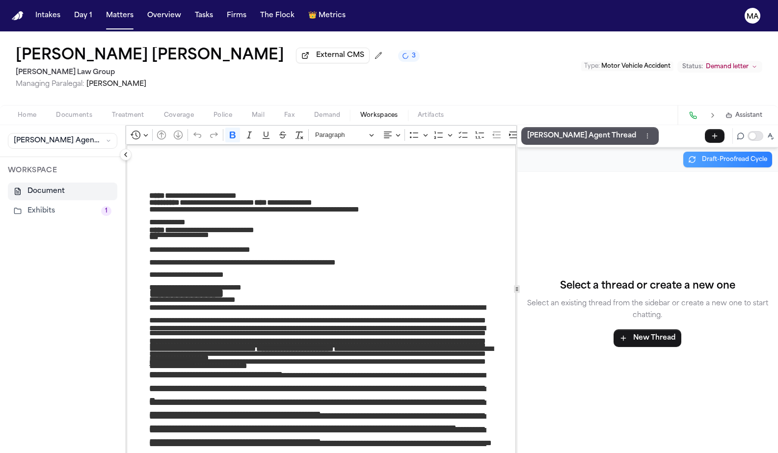
click at [20, 202] on button "Exhibits 1" at bounding box center [62, 211] width 109 height 18
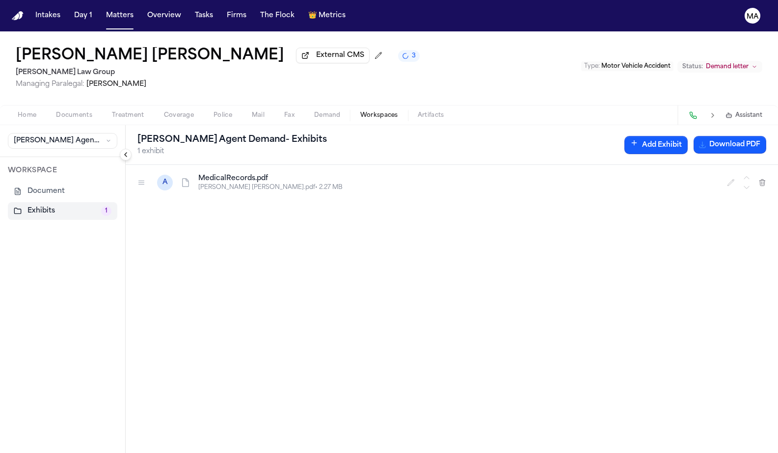
click at [198, 183] on p "[PERSON_NAME] [PERSON_NAME].pdf • 2.27 MB" at bounding box center [456, 187] width 517 height 8
click at [687, 136] on button "Add Exhibit" at bounding box center [655, 145] width 63 height 18
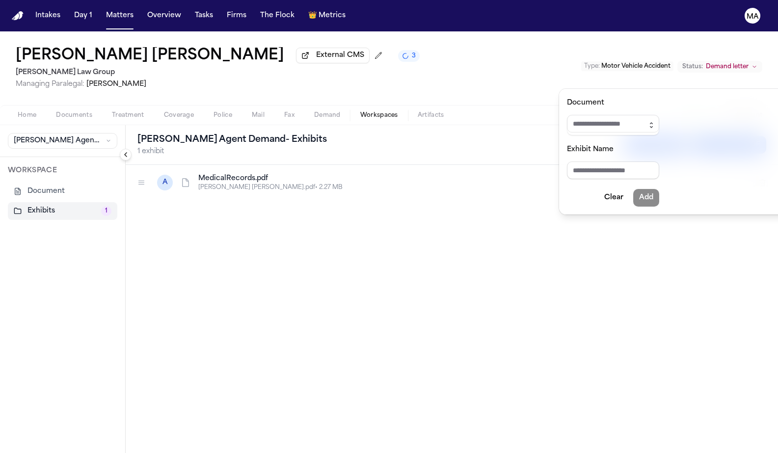
click at [647, 121] on icon "button" at bounding box center [651, 125] width 8 height 8
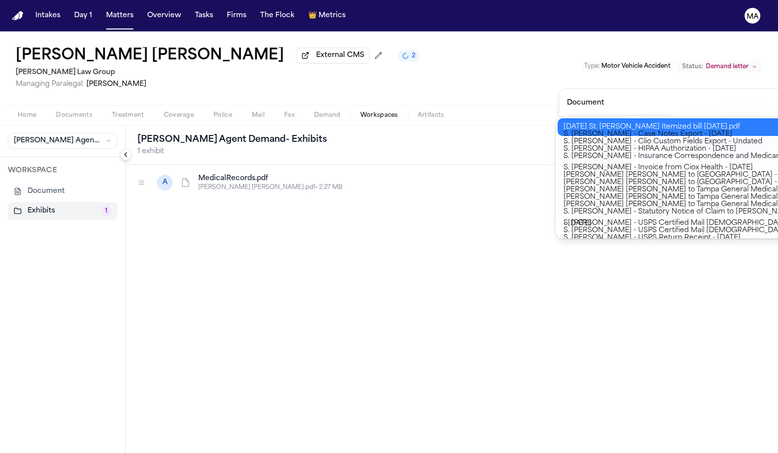
type input "**********"
click at [627, 452] on div "**********" at bounding box center [389, 453] width 778 height 0
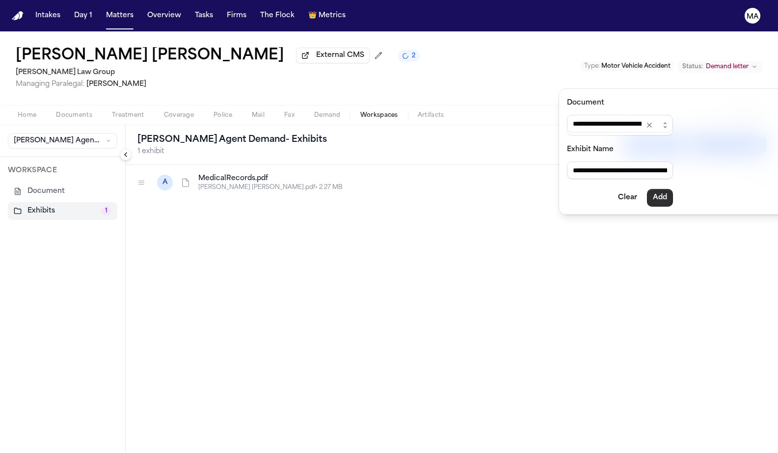
click at [647, 189] on button "Add" at bounding box center [660, 198] width 26 height 18
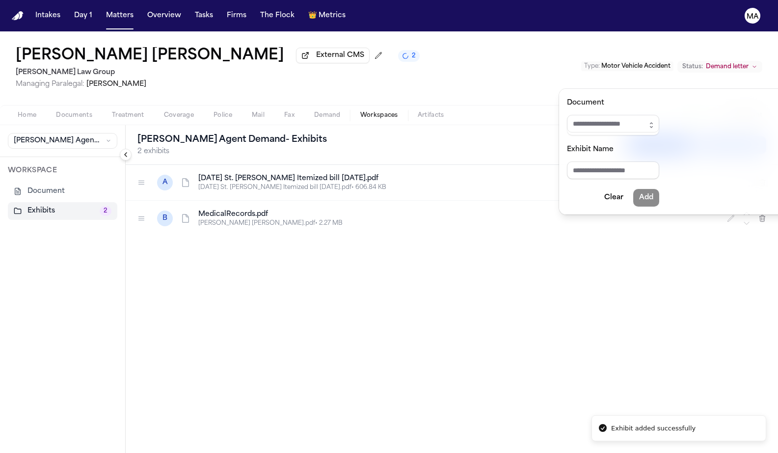
click at [230, 178] on div "[PERSON_NAME] Agent Demand - Exhibits 2 exhibits Add Exhibit Generating... A [D…" at bounding box center [452, 289] width 652 height 328
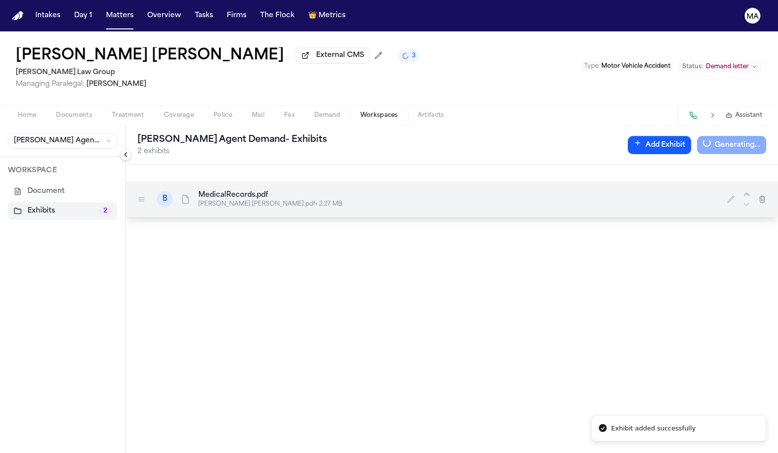
drag, startPoint x: 80, startPoint y: 128, endPoint x: 81, endPoint y: 105, distance: 23.1
click at [137, 195] on icon at bounding box center [141, 199] width 8 height 8
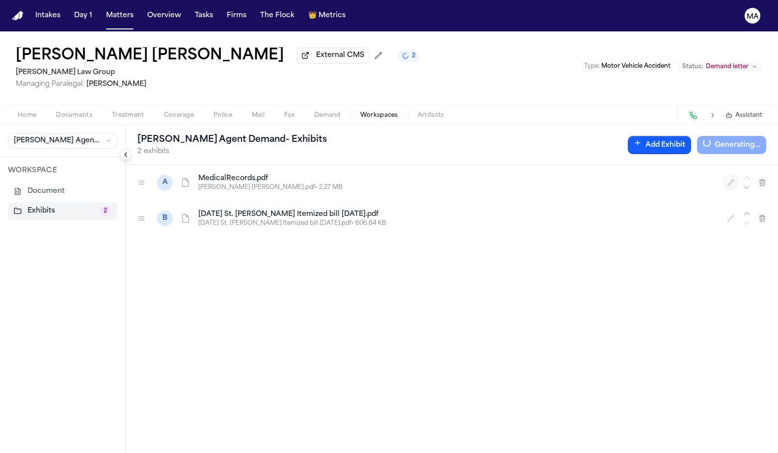
click at [734, 179] on icon "button" at bounding box center [731, 183] width 8 height 8
drag, startPoint x: 154, startPoint y: 105, endPoint x: 117, endPoint y: 106, distance: 36.8
click at [198, 174] on input "**********" at bounding box center [315, 183] width 235 height 18
type input "**********"
click at [734, 214] on icon "button" at bounding box center [731, 218] width 8 height 8
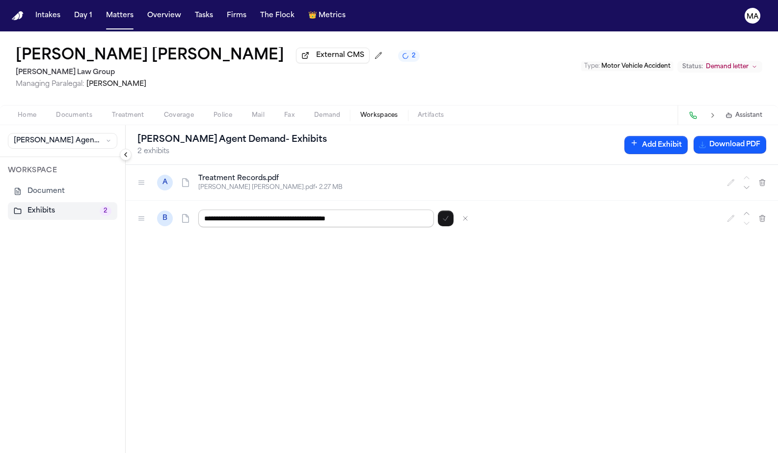
drag, startPoint x: 213, startPoint y: 127, endPoint x: 117, endPoint y: 127, distance: 96.7
click at [198, 209] on input "**********" at bounding box center [315, 218] width 235 height 18
type input "**********"
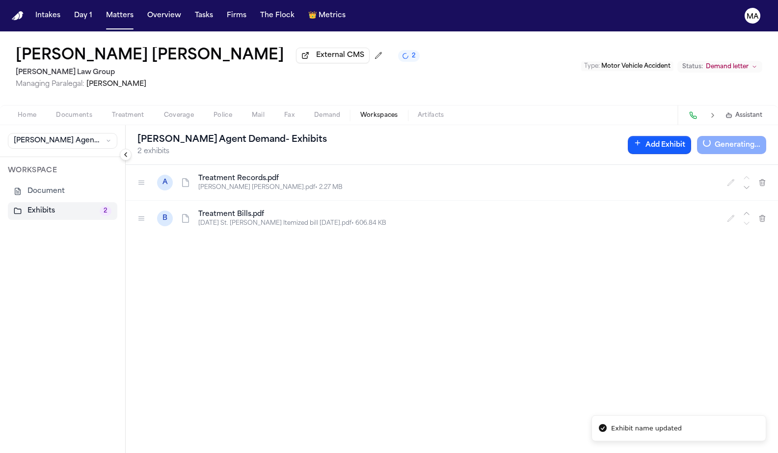
click at [245, 229] on div "A Treatment Records.pdf [PERSON_NAME] [PERSON_NAME].pdf • 2.27 MB B Treatment B…" at bounding box center [452, 309] width 652 height 288
click at [747, 136] on button "Download PDF" at bounding box center [729, 145] width 73 height 18
click at [465, 194] on div "A Treatment Records.pdf [PERSON_NAME] [PERSON_NAME].pdf • 2.27 MB B Treatment B…" at bounding box center [452, 309] width 652 height 288
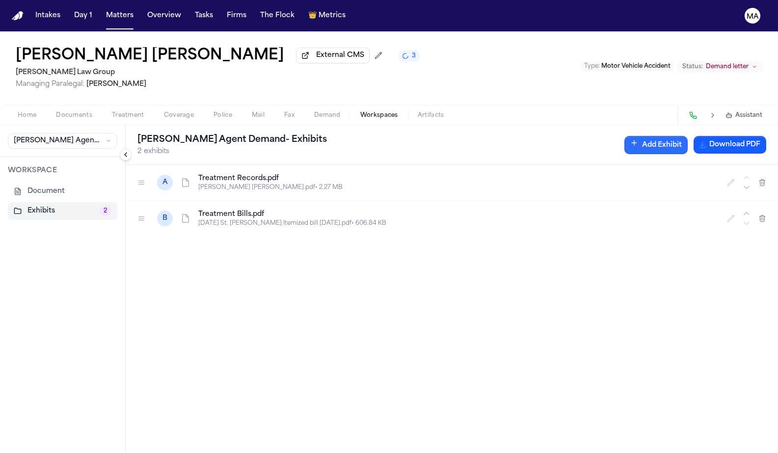
click at [687, 136] on button "Add Exhibit" at bounding box center [655, 145] width 63 height 18
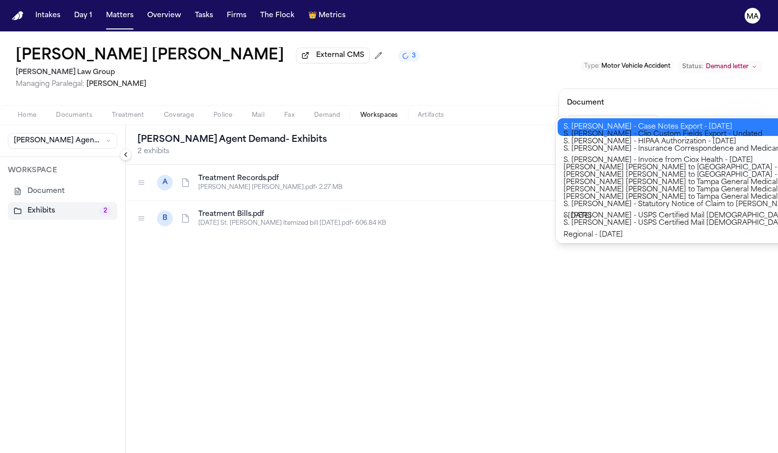
click at [647, 121] on icon "button" at bounding box center [651, 125] width 8 height 8
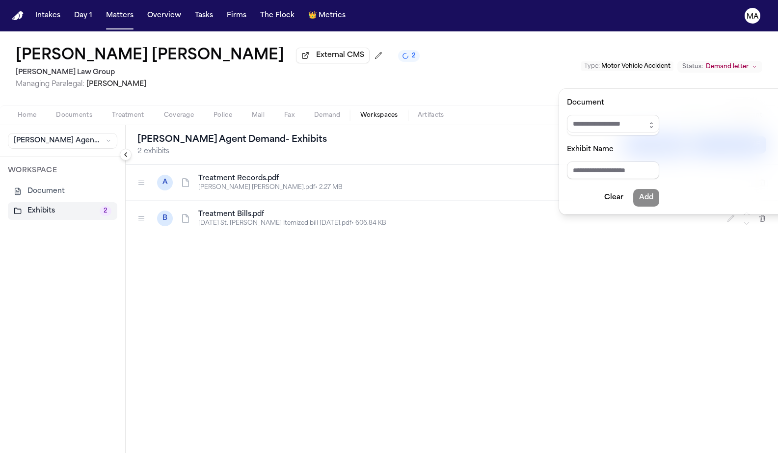
click at [462, 277] on div "[PERSON_NAME] Agent Demand - Exhibits 2 exhibits Add Exhibit Download PDF A Tre…" at bounding box center [452, 289] width 652 height 328
click at [215, 66] on div "**********" at bounding box center [389, 241] width 778 height 421
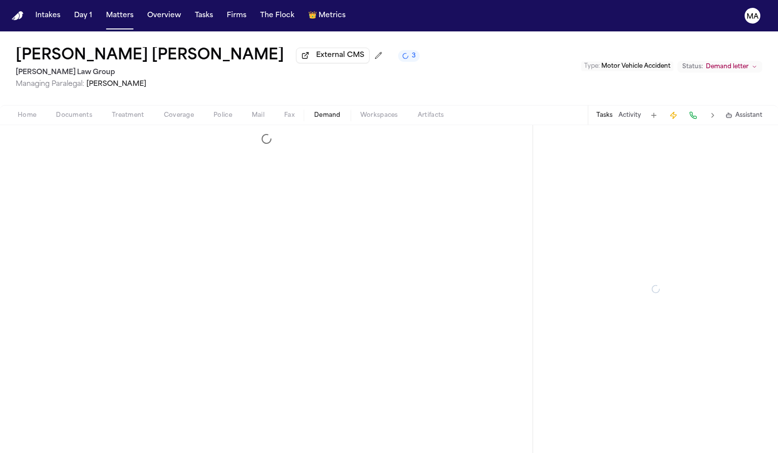
click at [304, 109] on button "Demand" at bounding box center [327, 115] width 46 height 12
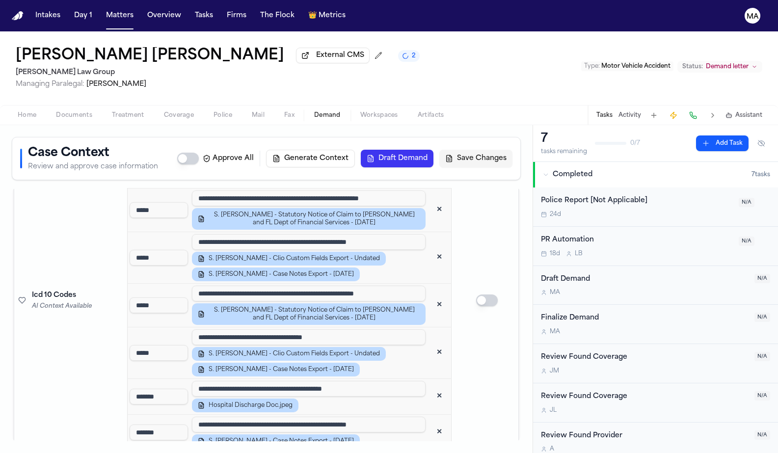
scroll to position [800, 0]
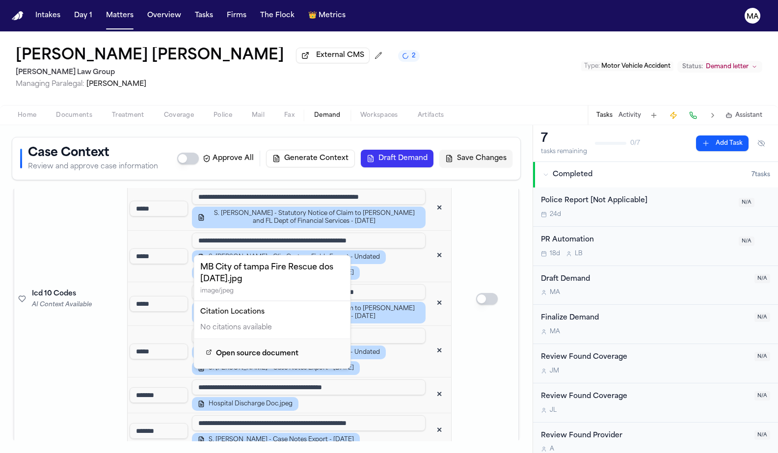
click at [235, 348] on span "Open source document" at bounding box center [257, 354] width 82 height 12
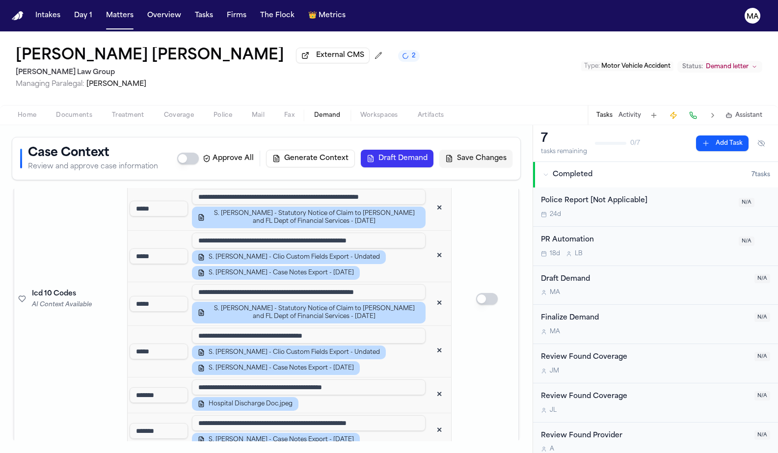
click at [561, 105] on div "Home Documents Treatment Coverage Police Mail Fax Demand Workspaces Artifacts T…" at bounding box center [389, 115] width 778 height 20
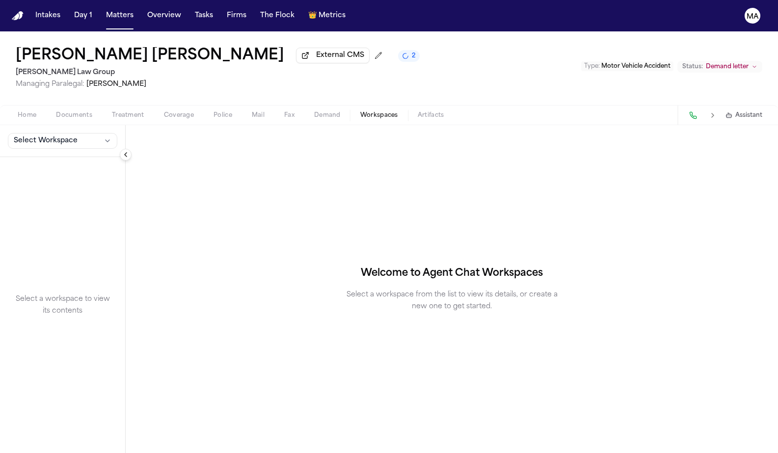
click at [360, 111] on span "Workspaces" at bounding box center [379, 115] width 38 height 8
click at [35, 136] on span "Select Workspace" at bounding box center [46, 141] width 64 height 10
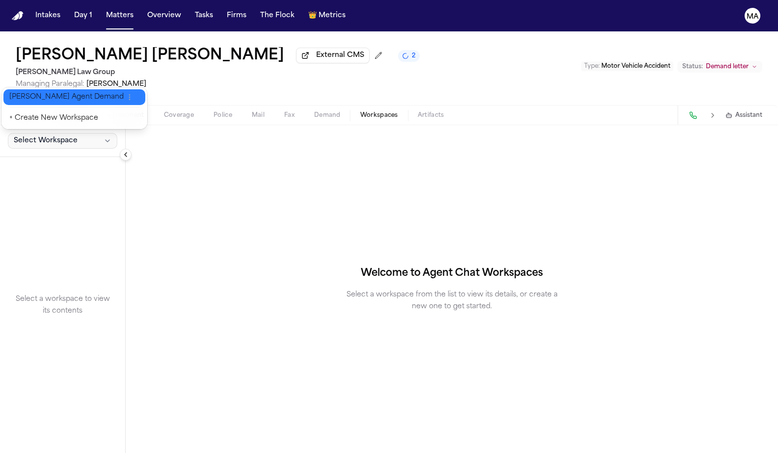
click at [26, 97] on button "[PERSON_NAME] Agent Demand" at bounding box center [74, 97] width 142 height 16
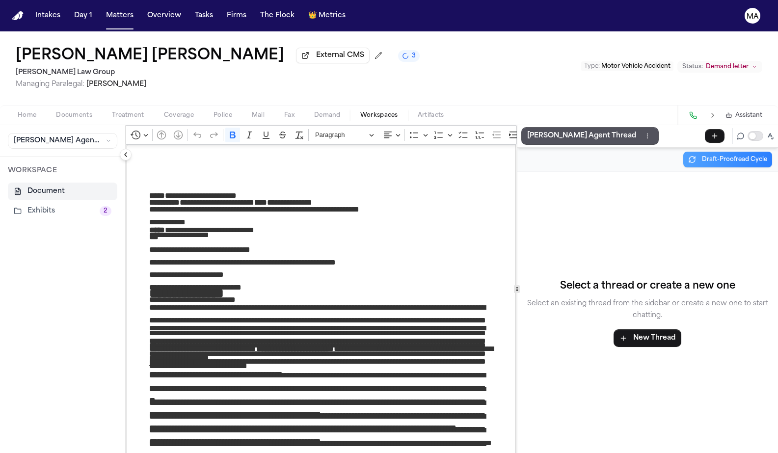
click at [320, 224] on p "**********" at bounding box center [321, 227] width 344 height 7
click at [215, 36] on div "[PERSON_NAME] [PERSON_NAME] External CMS 3 [PERSON_NAME] Law Group Managing Par…" at bounding box center [389, 68] width 778 height 74
click at [360, 111] on span "Workspaces" at bounding box center [379, 115] width 38 height 8
click at [23, 202] on button "Exhibits 2" at bounding box center [62, 211] width 109 height 18
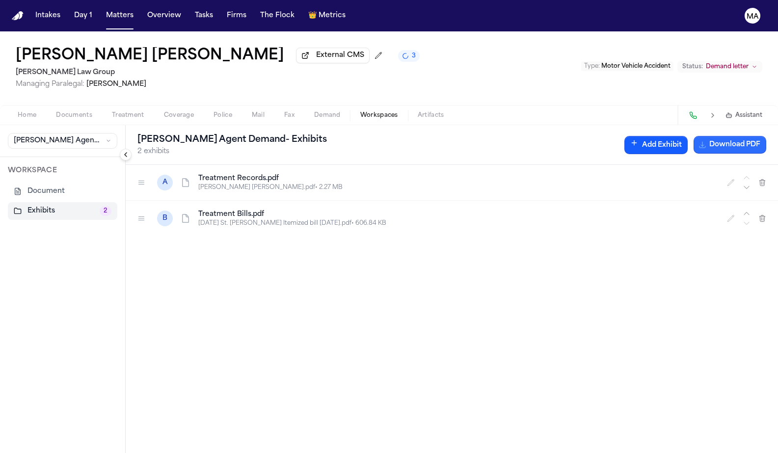
click at [757, 136] on button "Download PDF" at bounding box center [729, 145] width 73 height 18
click at [102, 7] on button "Matters" at bounding box center [119, 16] width 35 height 18
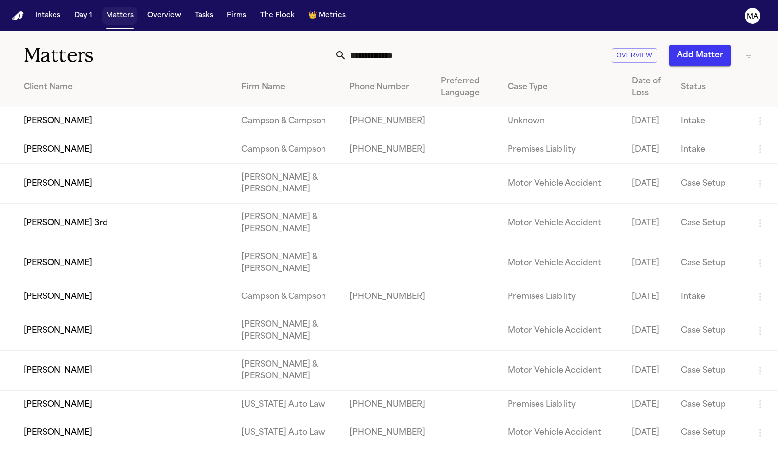
click at [102, 7] on button "Matters" at bounding box center [119, 16] width 35 height 18
